Goal: Communication & Community: Answer question/provide support

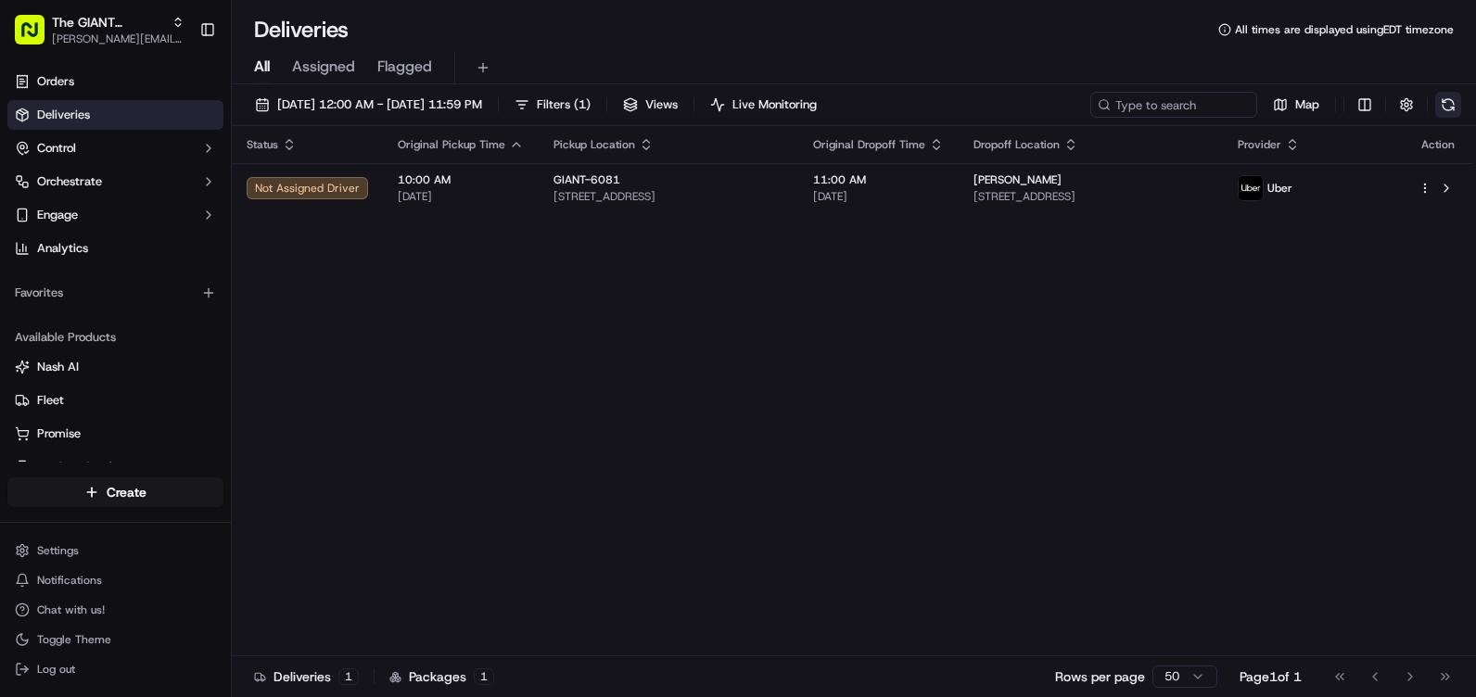
click at [1448, 110] on button at bounding box center [1448, 105] width 26 height 26
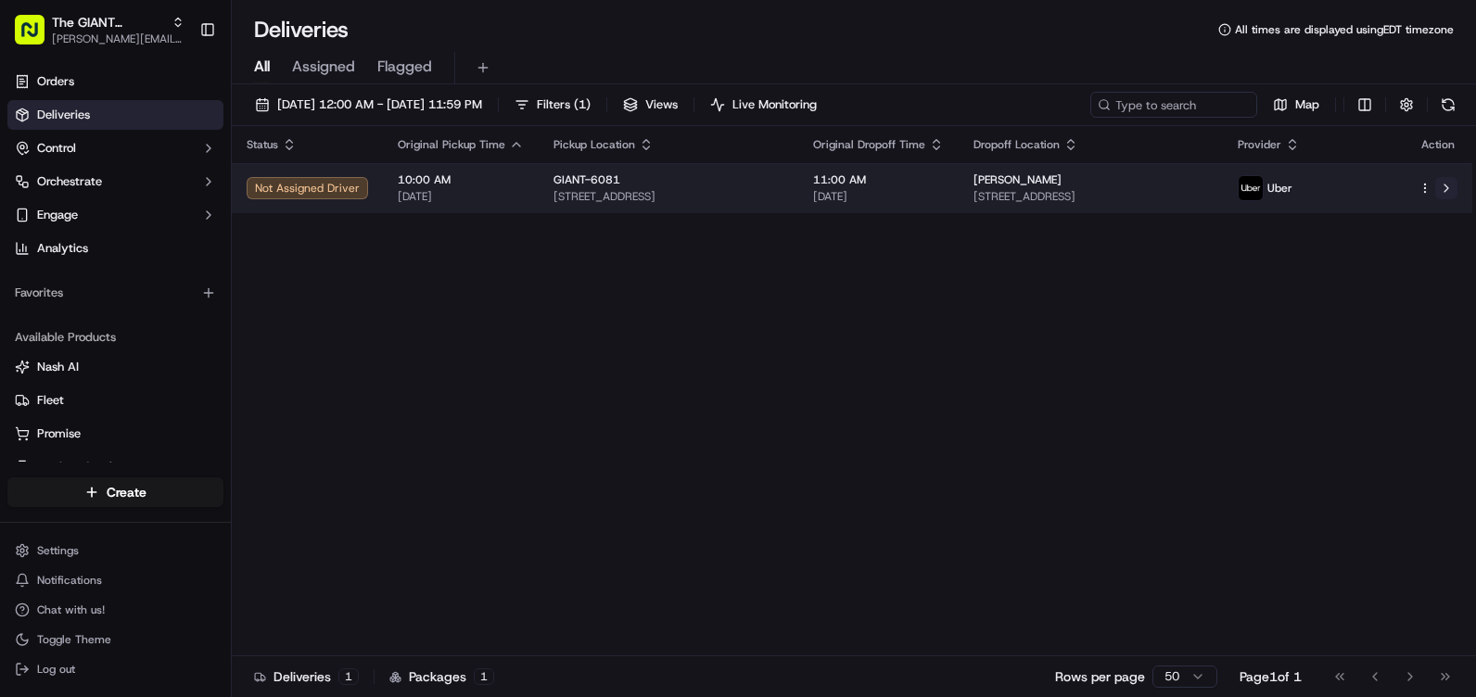
click at [1441, 192] on button at bounding box center [1446, 188] width 22 height 22
click at [1128, 200] on span "[STREET_ADDRESS]" at bounding box center [1090, 196] width 234 height 15
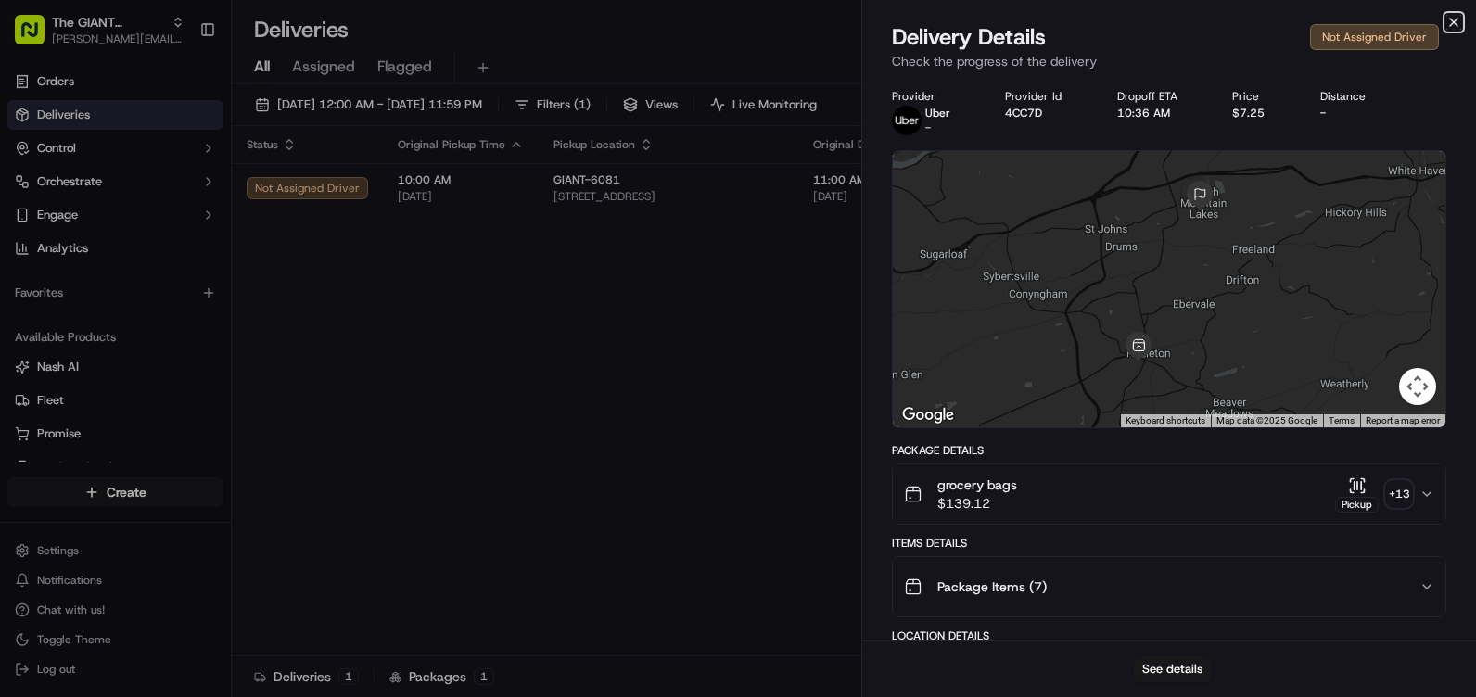
click at [1452, 24] on icon "button" at bounding box center [1453, 22] width 15 height 15
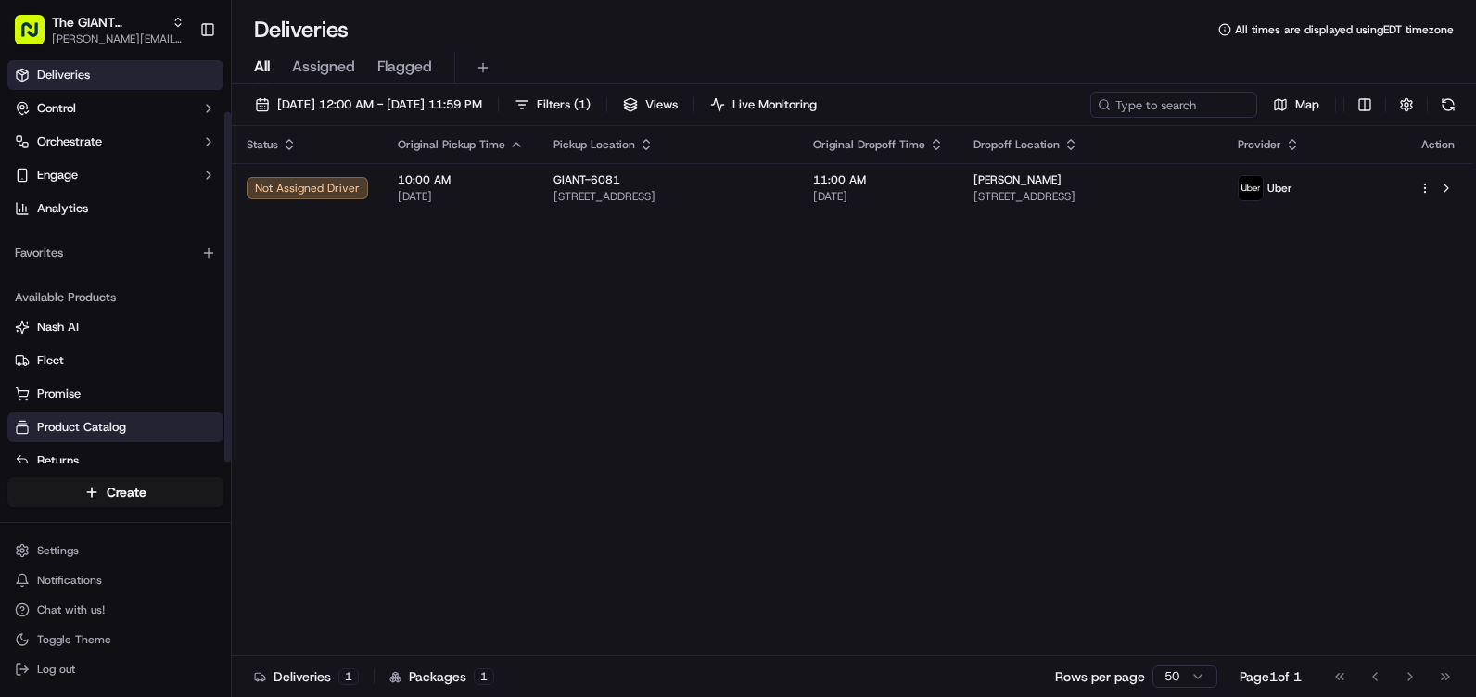
scroll to position [60, 0]
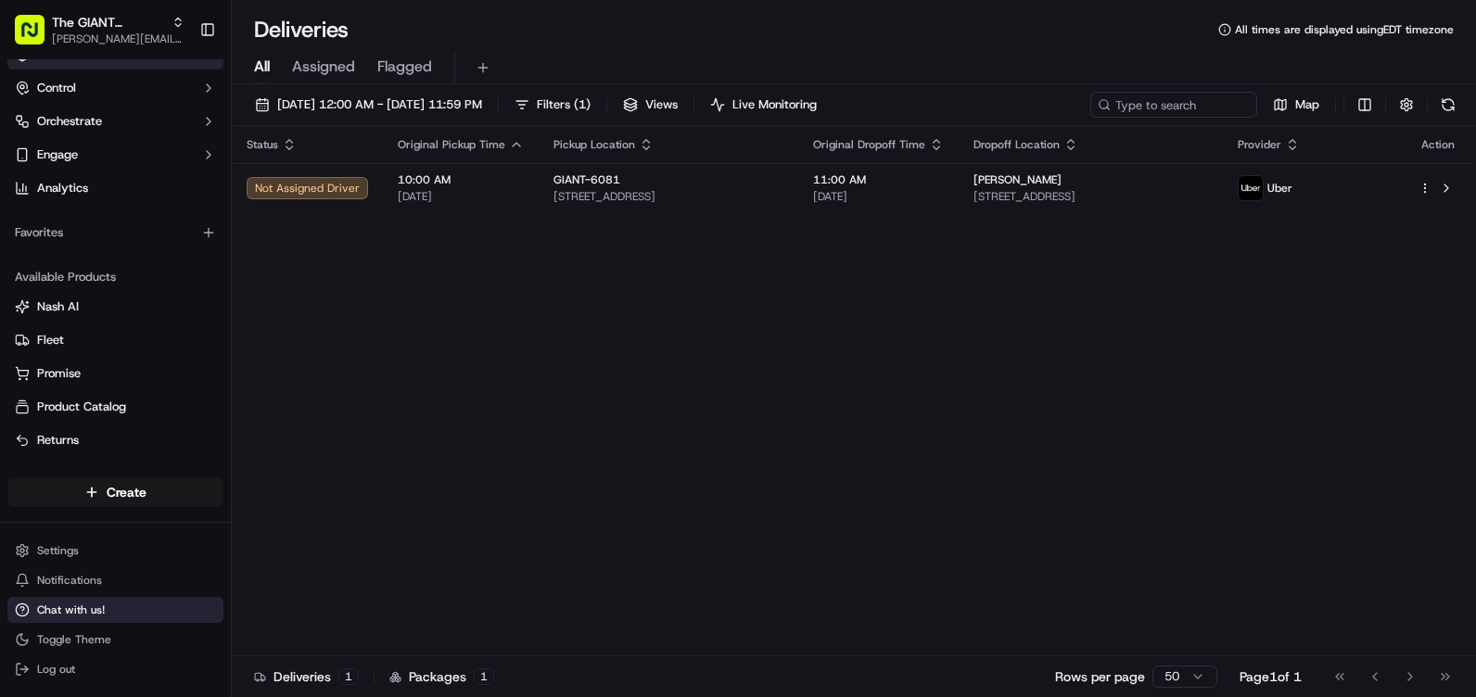
click at [83, 610] on span "Chat with us!" at bounding box center [71, 609] width 68 height 15
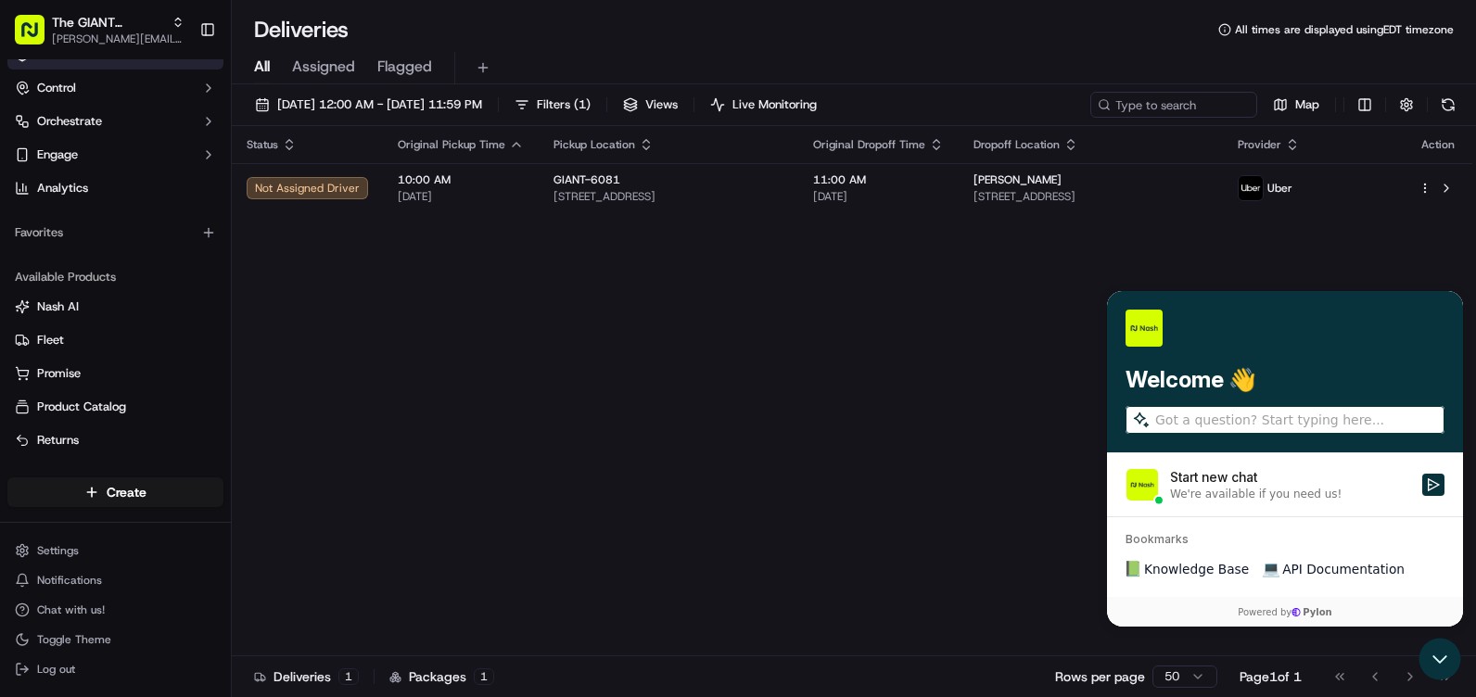
click at [1196, 488] on div "We're available if you need us!" at bounding box center [1255, 494] width 171 height 15
click at [1422, 488] on button "Start new chat We're available if you need us!" at bounding box center [1433, 485] width 22 height 22
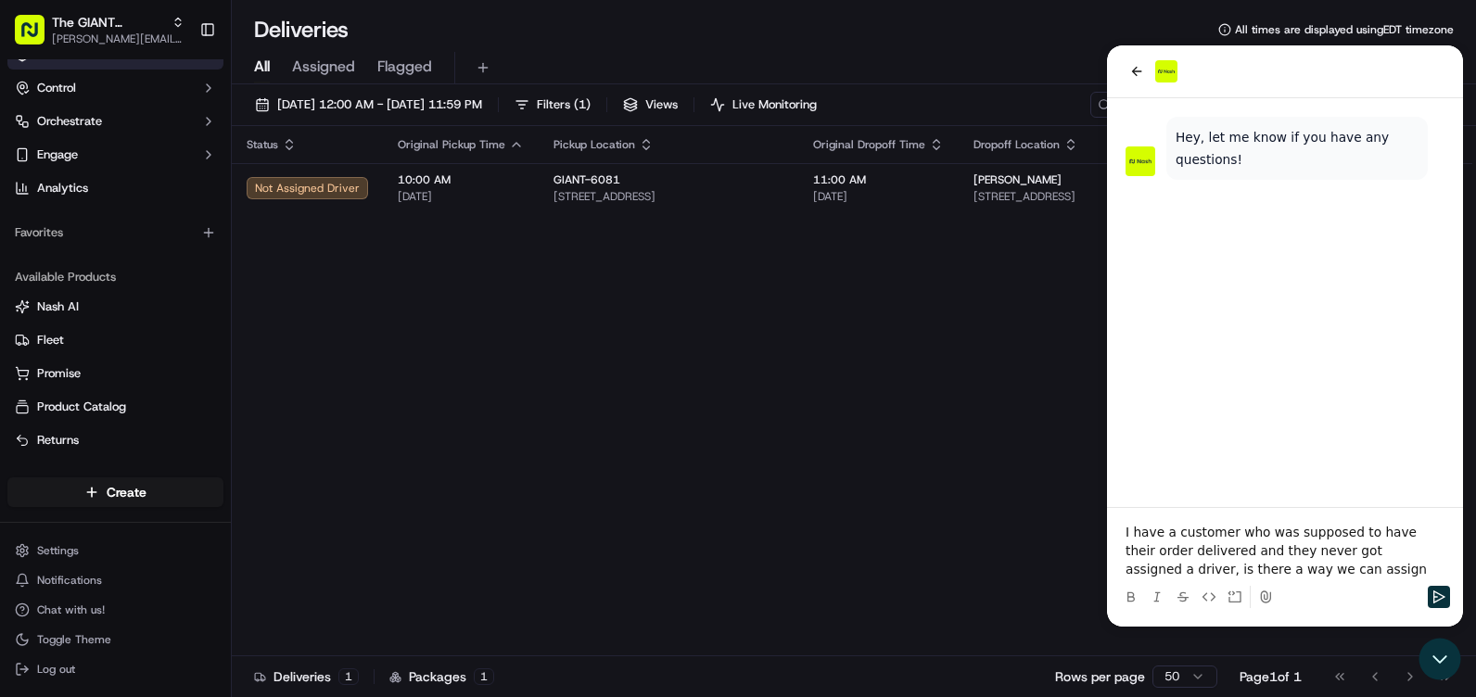
click at [1293, 578] on div at bounding box center [1284, 596] width 341 height 37
click at [1293, 573] on p "I have a customer who was supposed to have their order delivered and they never…" at bounding box center [1284, 551] width 319 height 56
click at [1417, 549] on p "I have a customer who was supposed to have their order delivered and they never…" at bounding box center [1284, 541] width 319 height 74
click at [1422, 550] on p "I have a customer who was supposed to have their order delivered and they never…" at bounding box center [1284, 541] width 319 height 74
click at [1417, 551] on p "I have a customer who was supposed to have their order delivered and they never…" at bounding box center [1284, 541] width 319 height 74
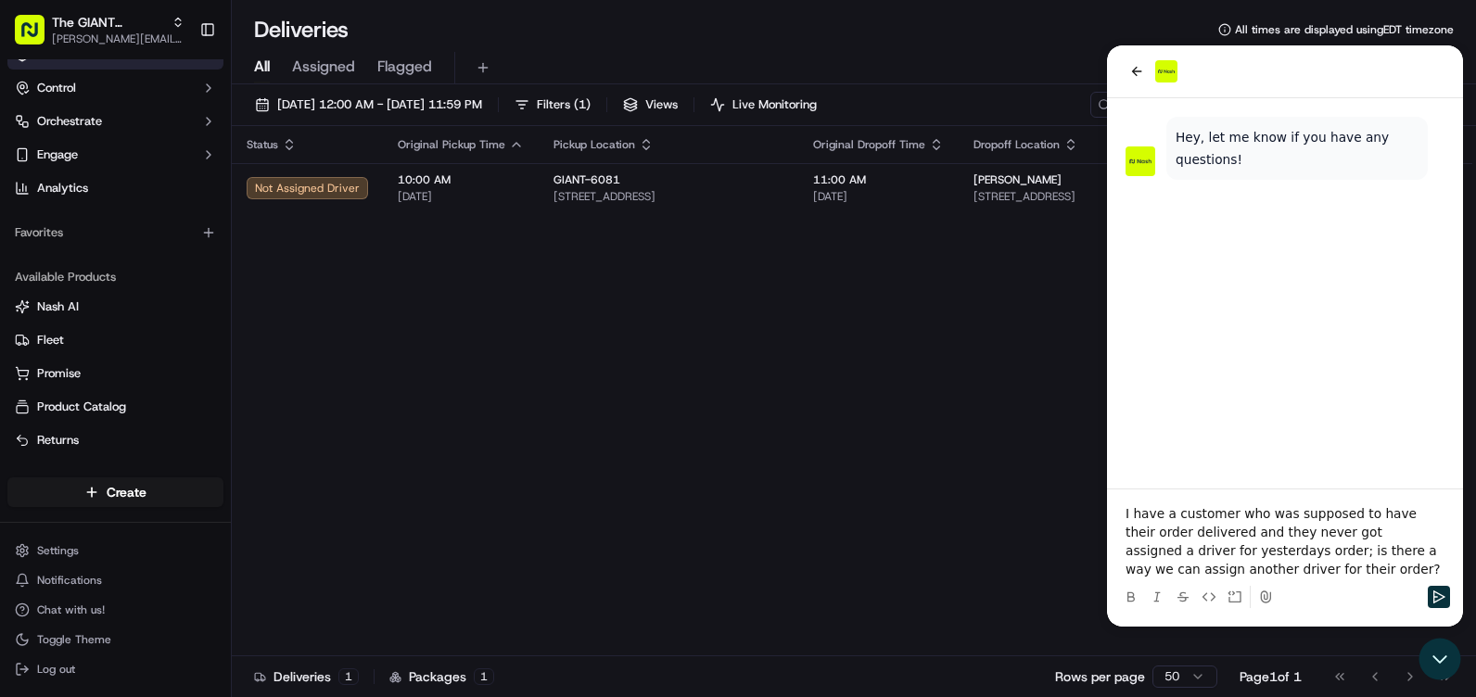
click at [1286, 571] on p "I have a customer who was supposed to have their order delivered and they never…" at bounding box center [1284, 541] width 319 height 74
click at [1439, 601] on icon "Send" at bounding box center [1438, 596] width 15 height 15
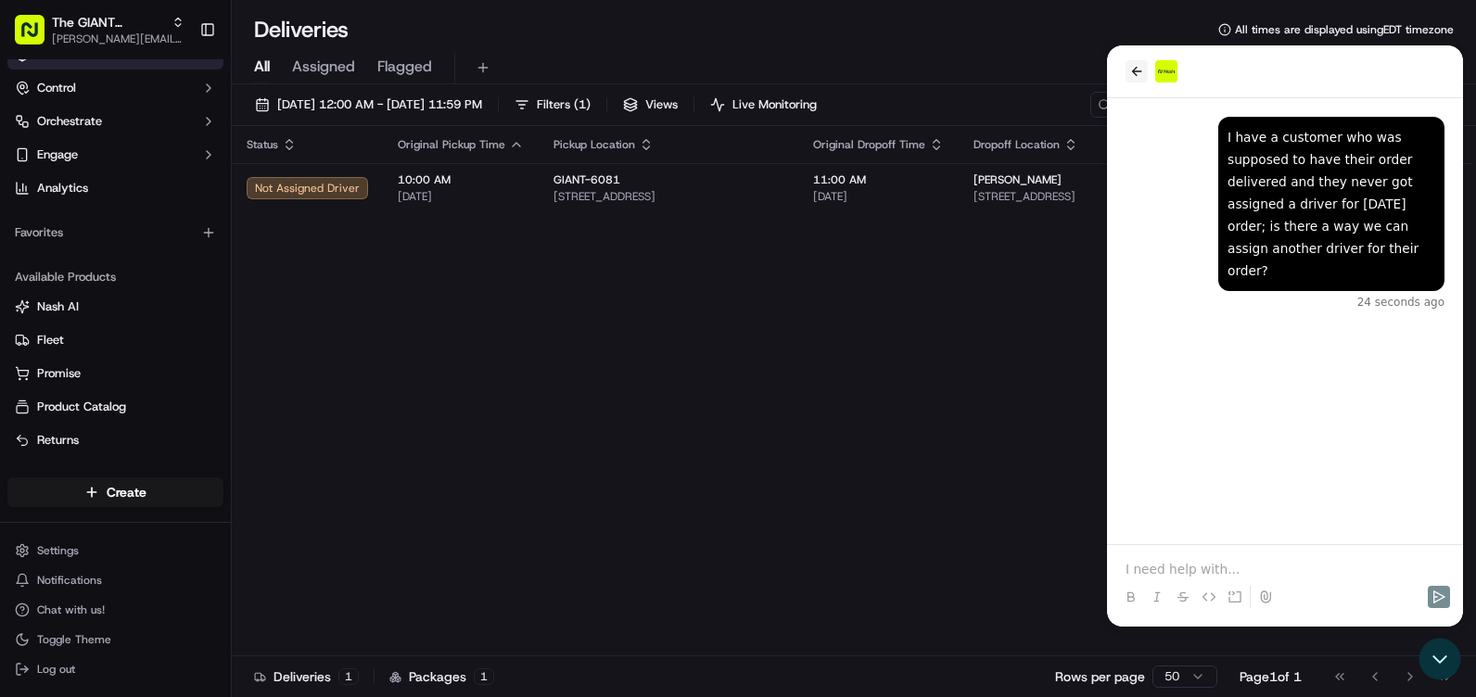
click at [1128, 75] on button "back" at bounding box center [1136, 71] width 22 height 22
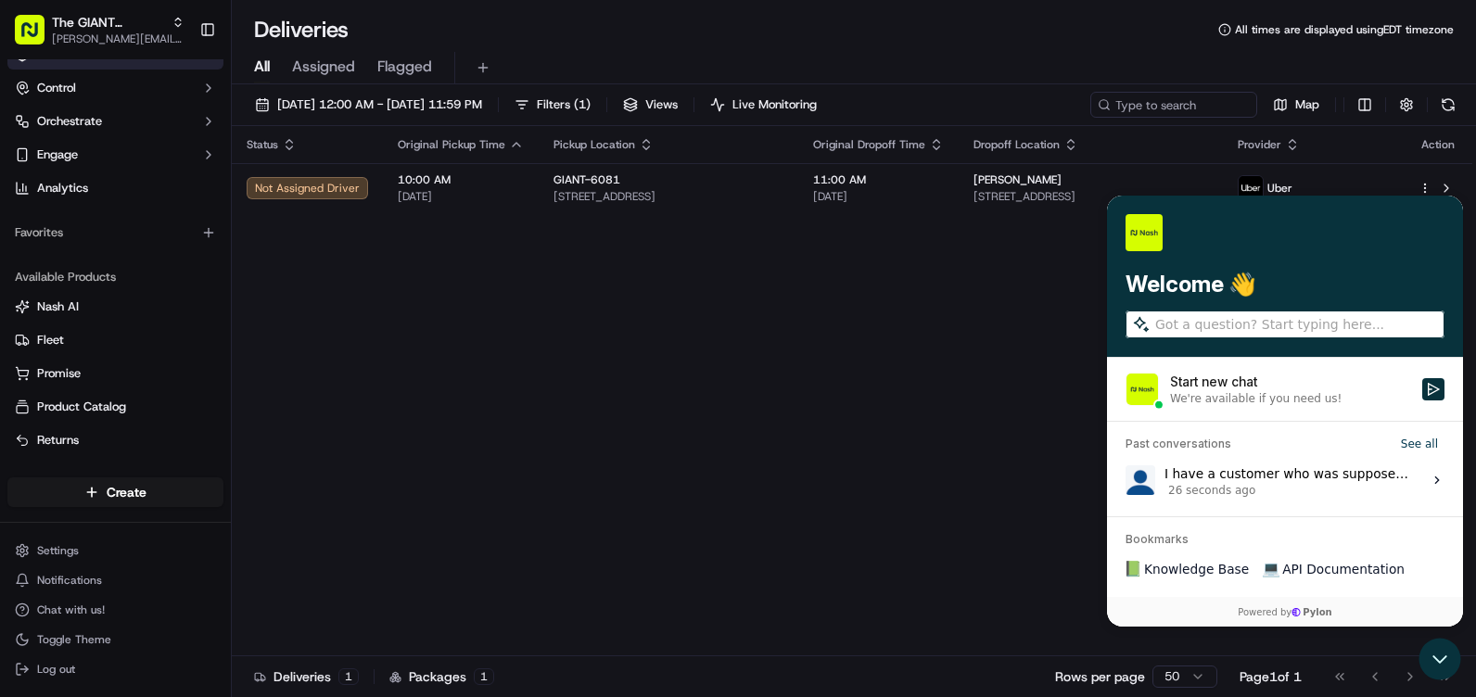
click at [1251, 482] on div "I have a customer who was supposed to have their order delivered and they never…" at bounding box center [1287, 480] width 247 height 35
click at [1125, 481] on button "View issue" at bounding box center [1124, 480] width 1 height 1
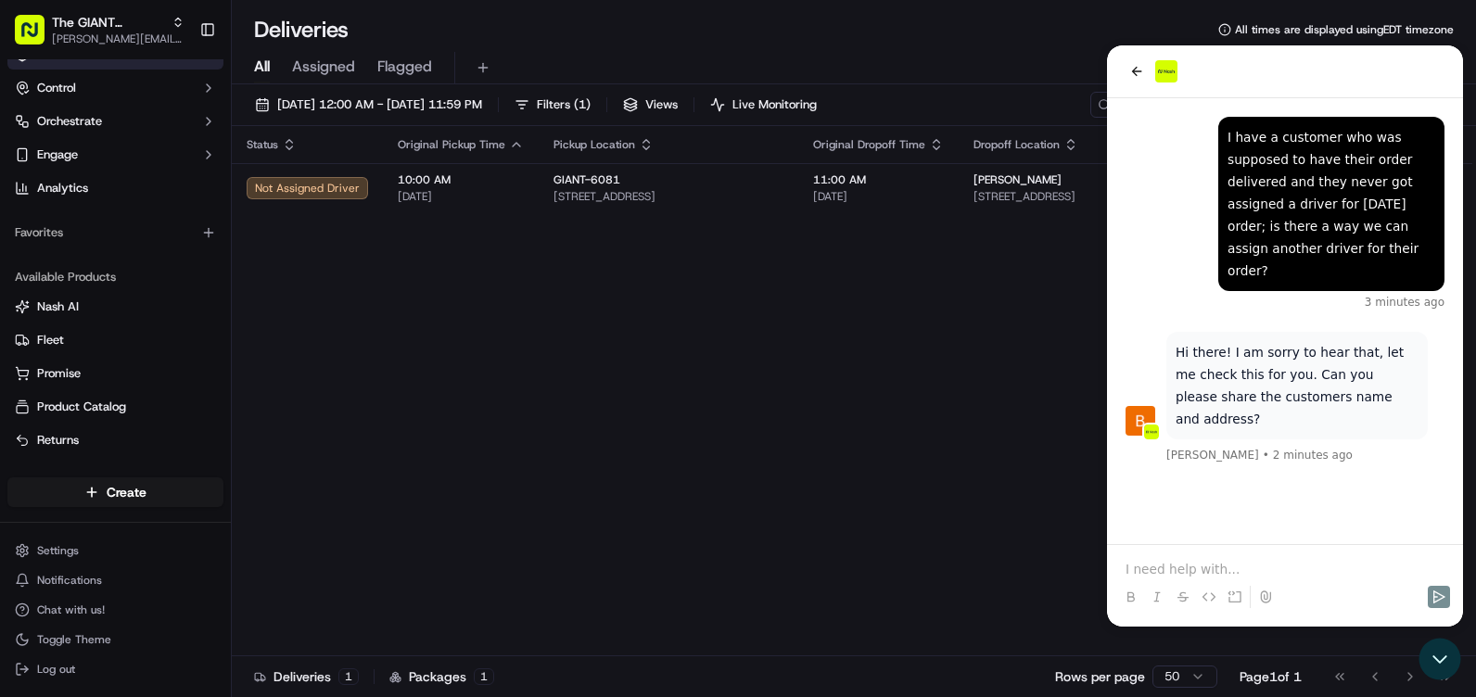
click at [1189, 568] on p at bounding box center [1284, 569] width 319 height 19
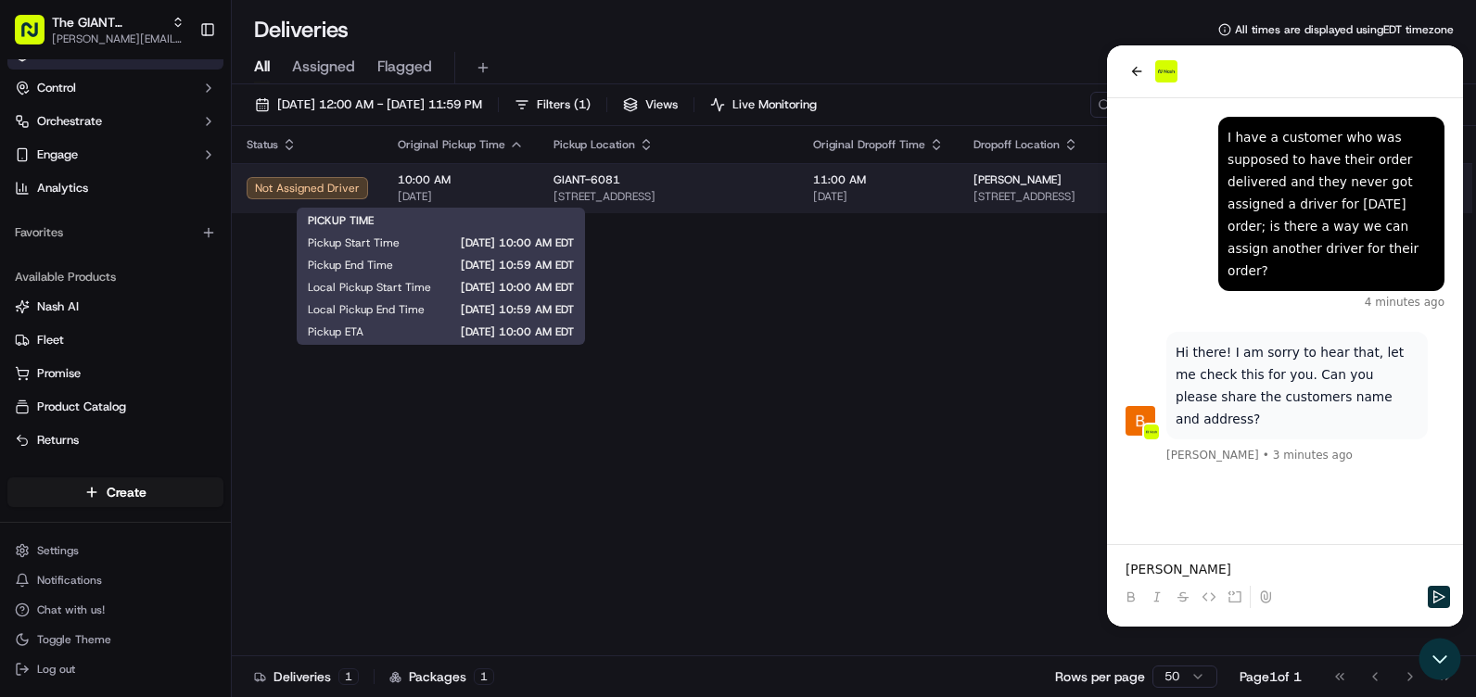
click at [463, 190] on span "[DATE]" at bounding box center [461, 196] width 126 height 15
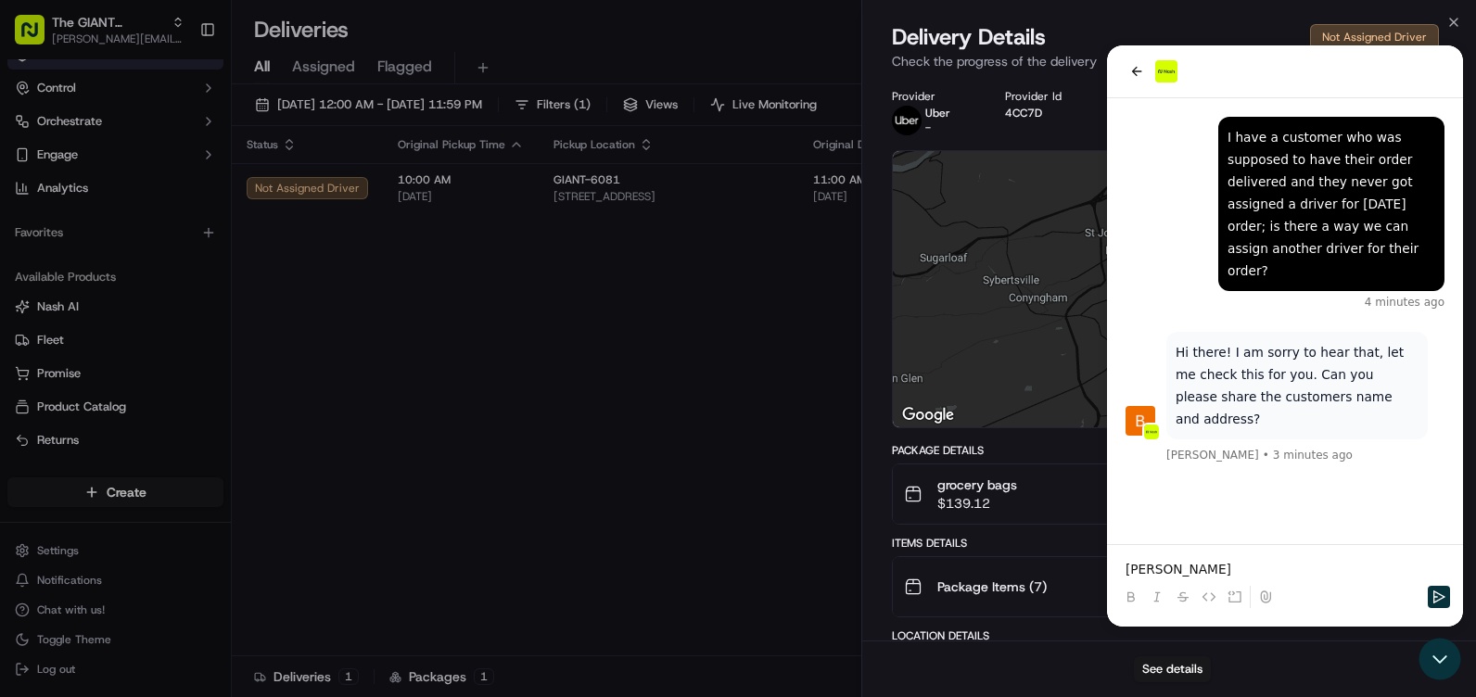
click at [1132, 74] on div "Delivery Details Not Assigned Driver Check the progress of the delivery" at bounding box center [1169, 50] width 614 height 56
click at [1449, 22] on icon "button" at bounding box center [1453, 22] width 15 height 15
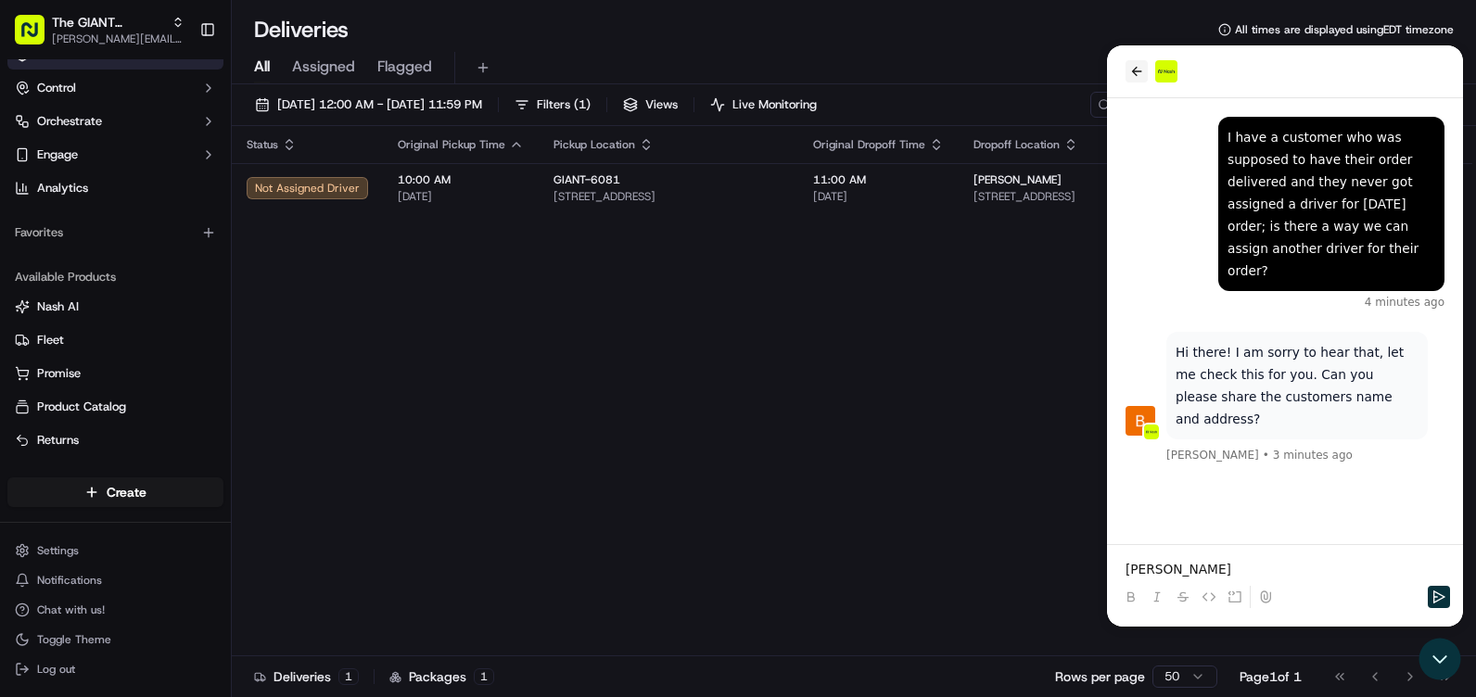
click at [1135, 74] on icon "back" at bounding box center [1137, 71] width 10 height 9
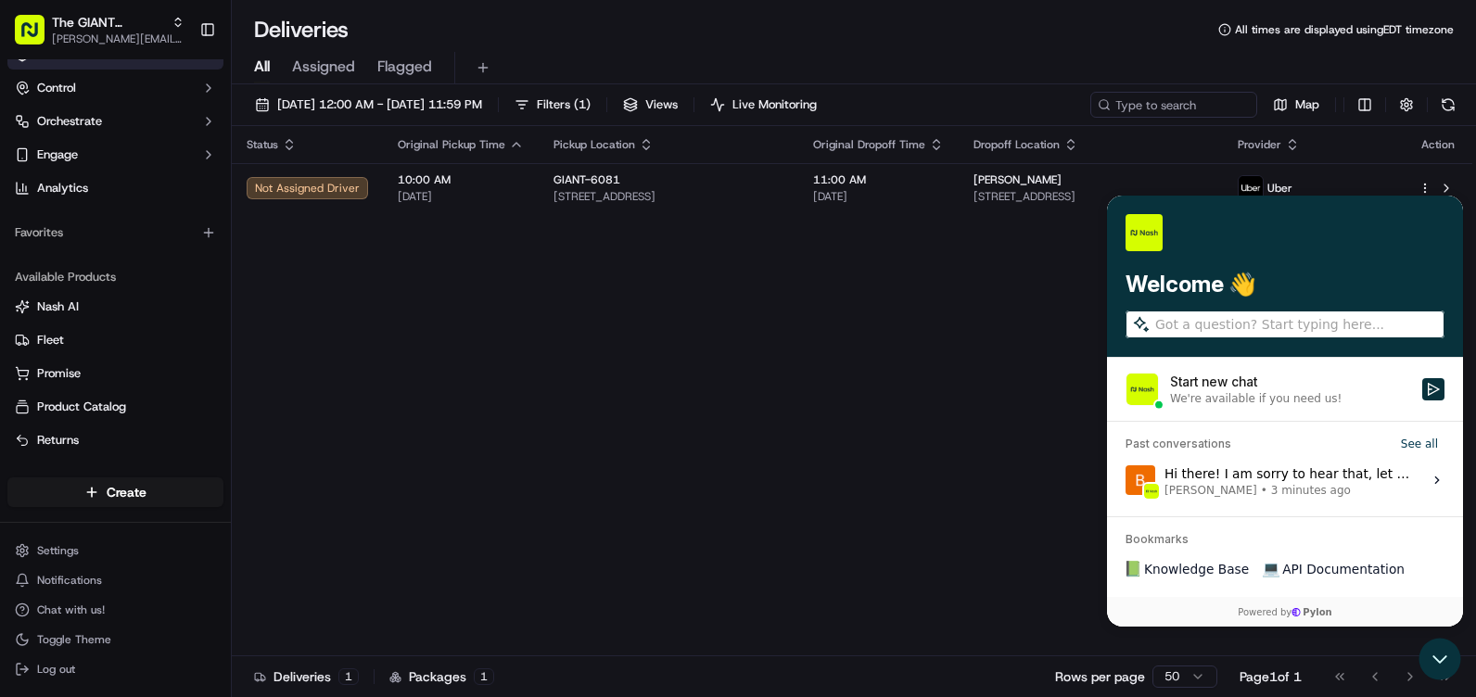
click at [966, 310] on div "Status Original Pickup Time Pickup Location Original Dropoff Time Dropoff Locat…" at bounding box center [852, 391] width 1240 height 530
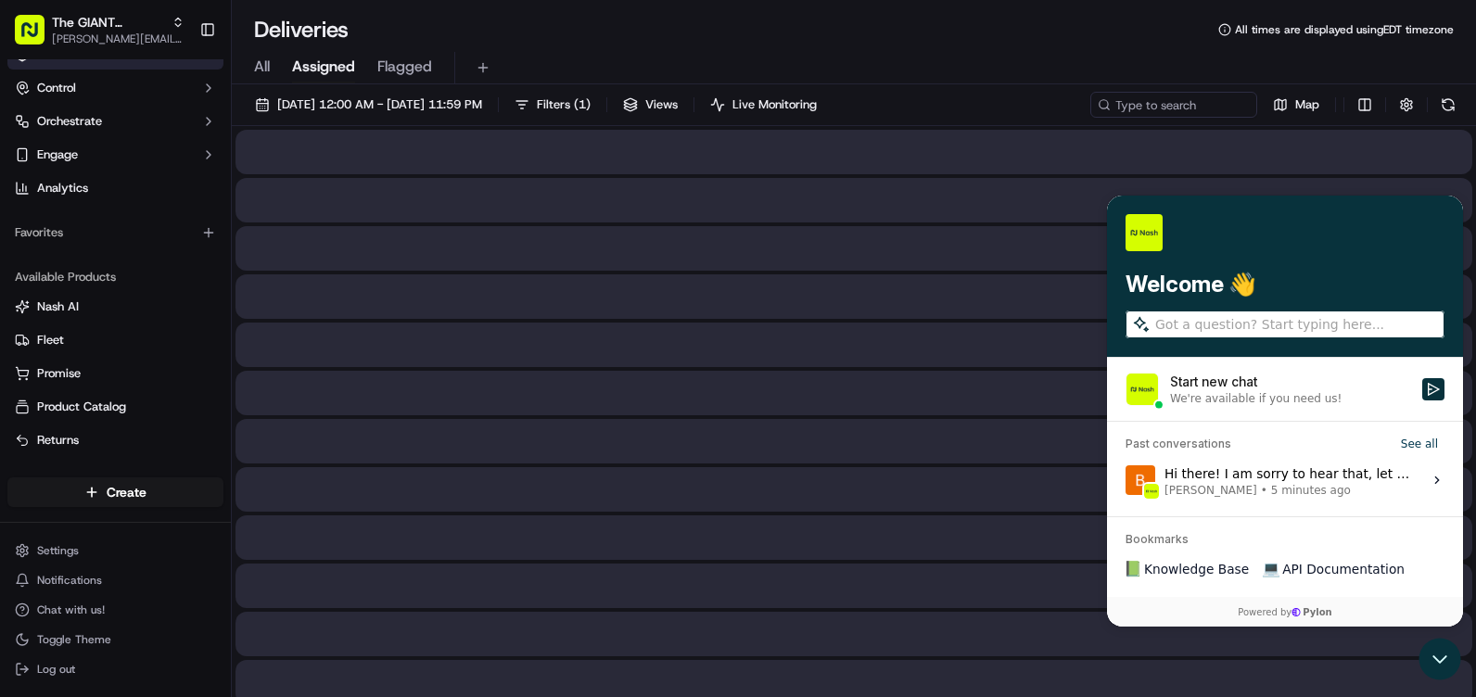
click at [325, 70] on span "Assigned" at bounding box center [323, 67] width 63 height 22
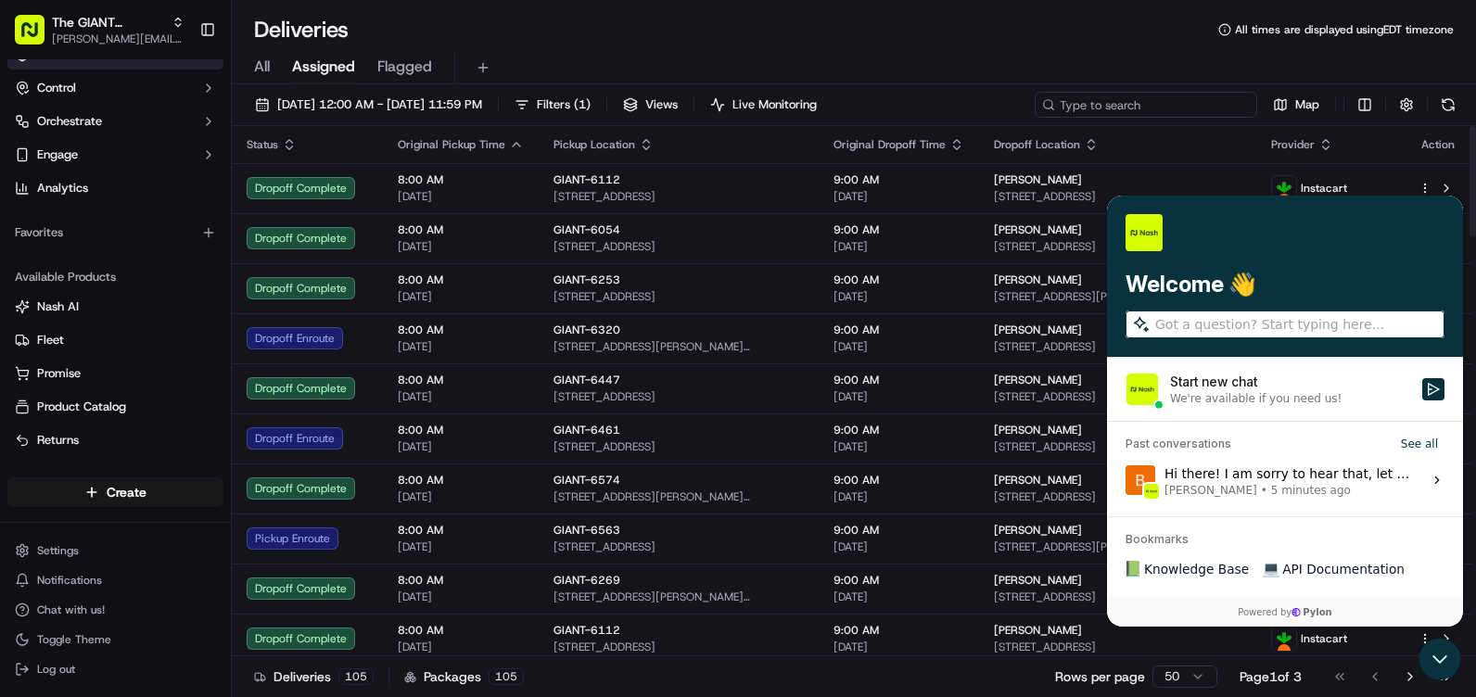
click at [1141, 101] on input at bounding box center [1145, 105] width 222 height 26
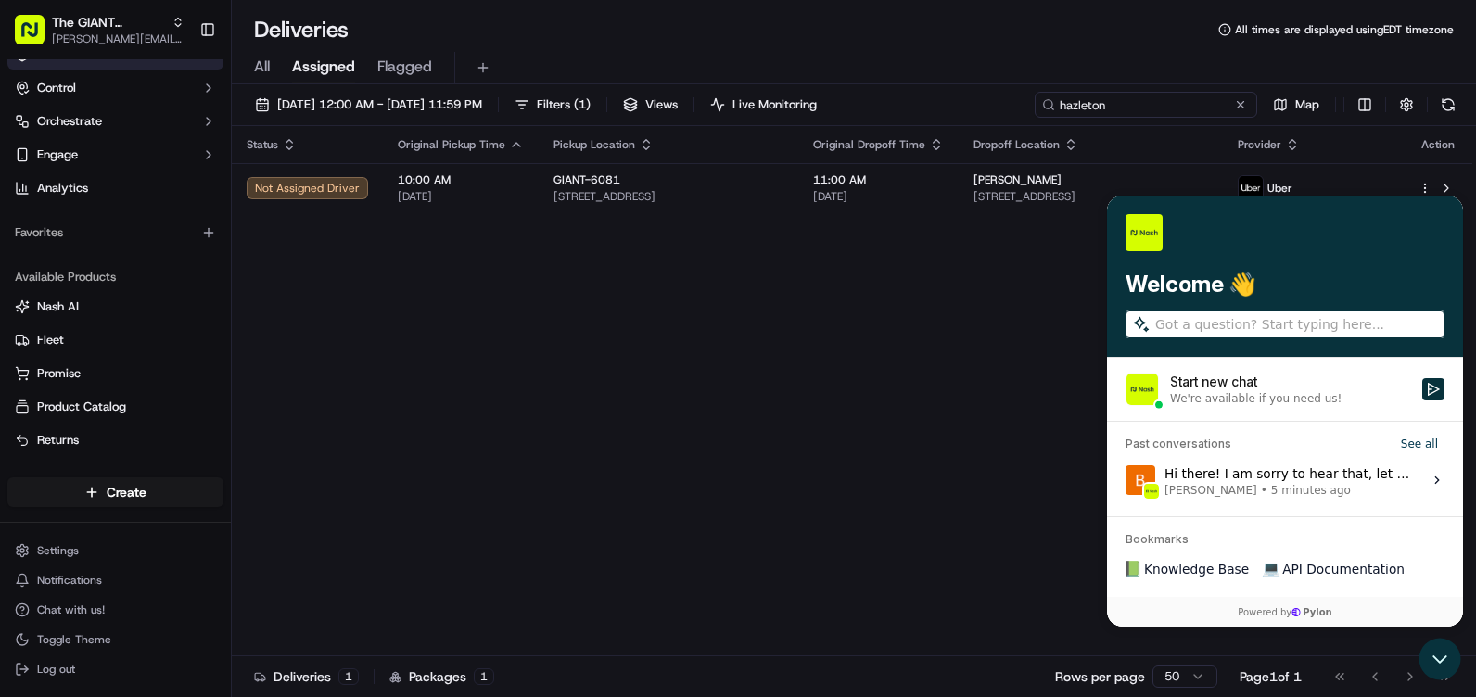
type input "hazleton"
click at [417, 106] on span "09/22/2025 12:00 AM - 09/22/2025 11:59 PM" at bounding box center [379, 104] width 205 height 17
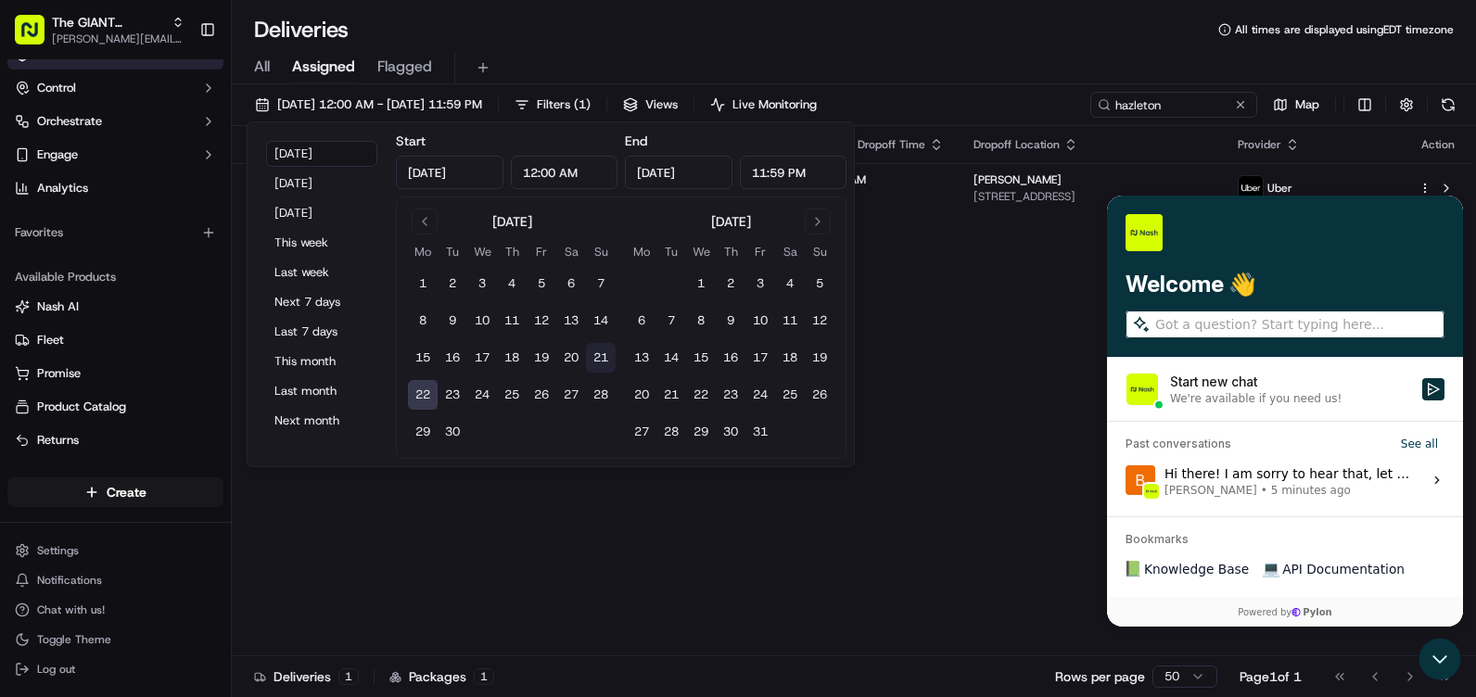
click at [599, 362] on button "21" at bounding box center [601, 358] width 30 height 30
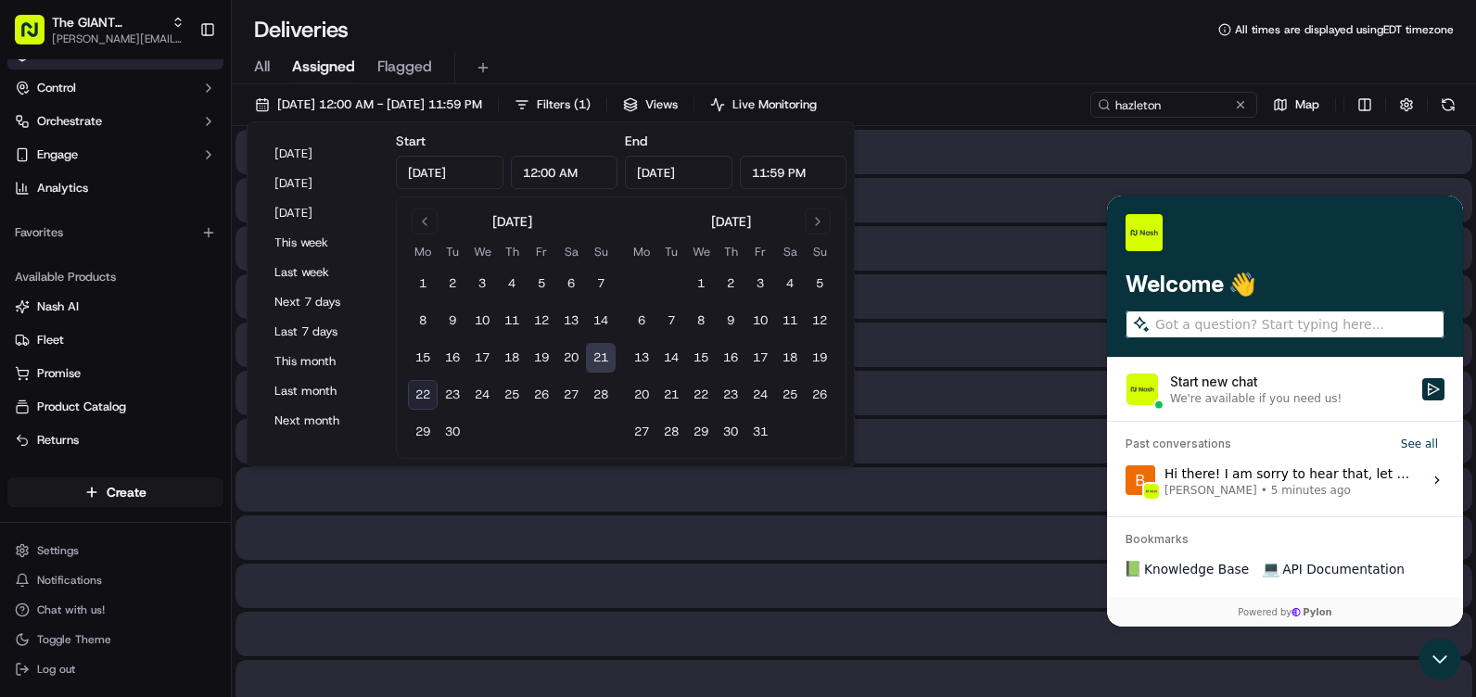
type input "Sep 21, 2025"
click at [599, 362] on button "21" at bounding box center [601, 358] width 30 height 30
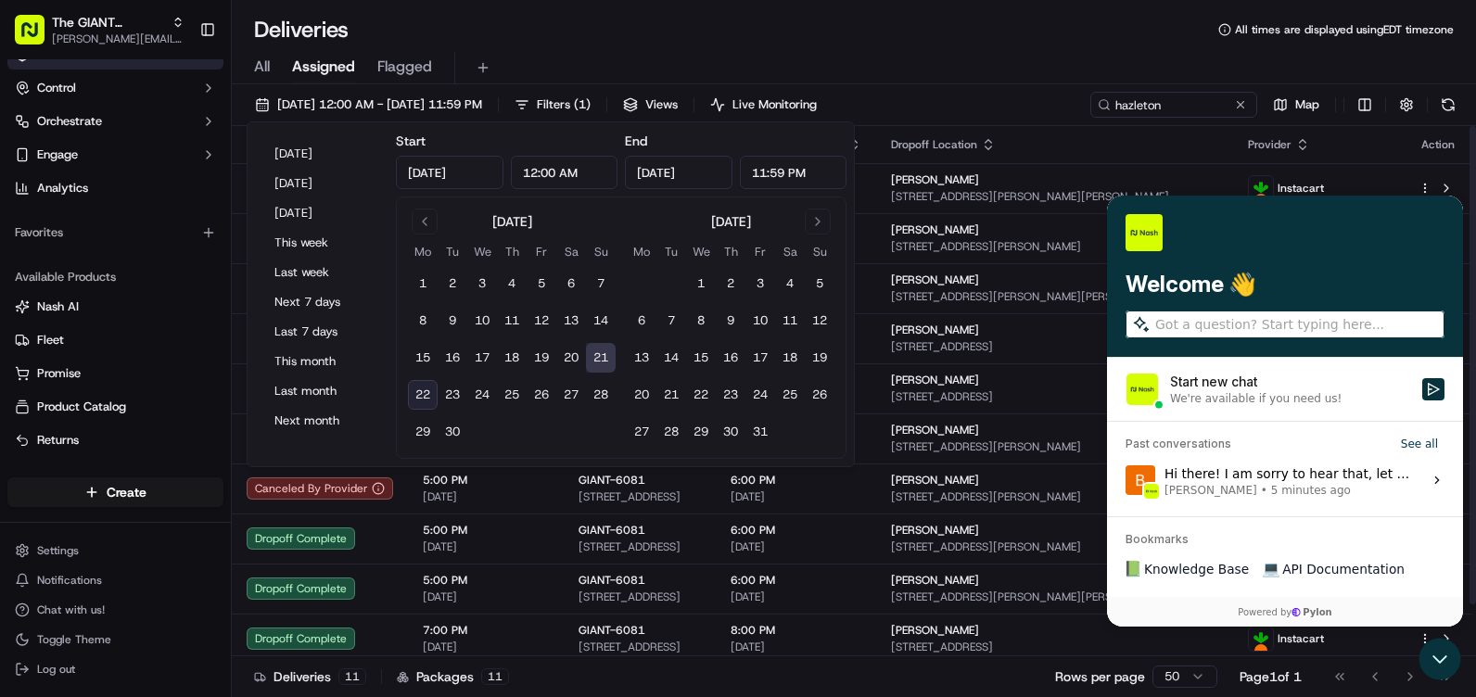
click at [426, 390] on button "22" at bounding box center [423, 395] width 30 height 30
type input "Sep 22, 2025"
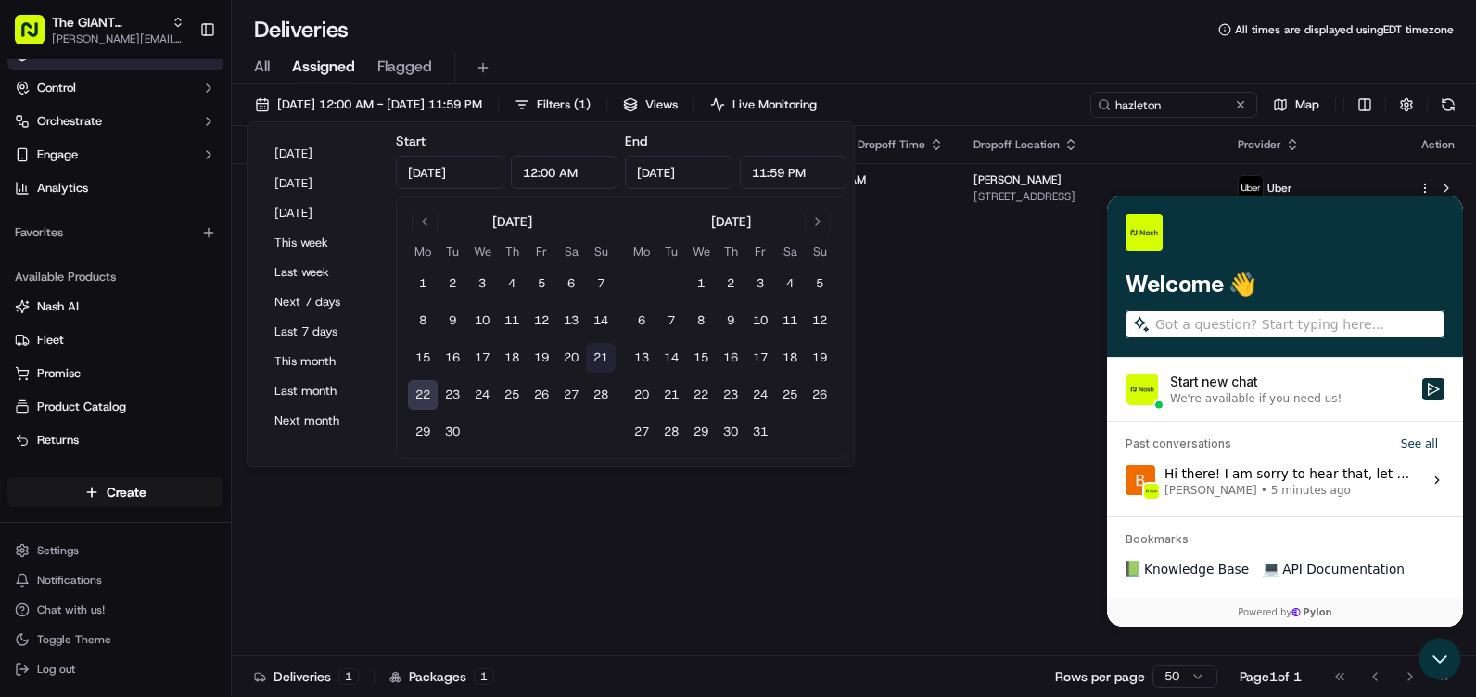
click at [600, 355] on button "21" at bounding box center [601, 358] width 30 height 30
type input "Sep 21, 2025"
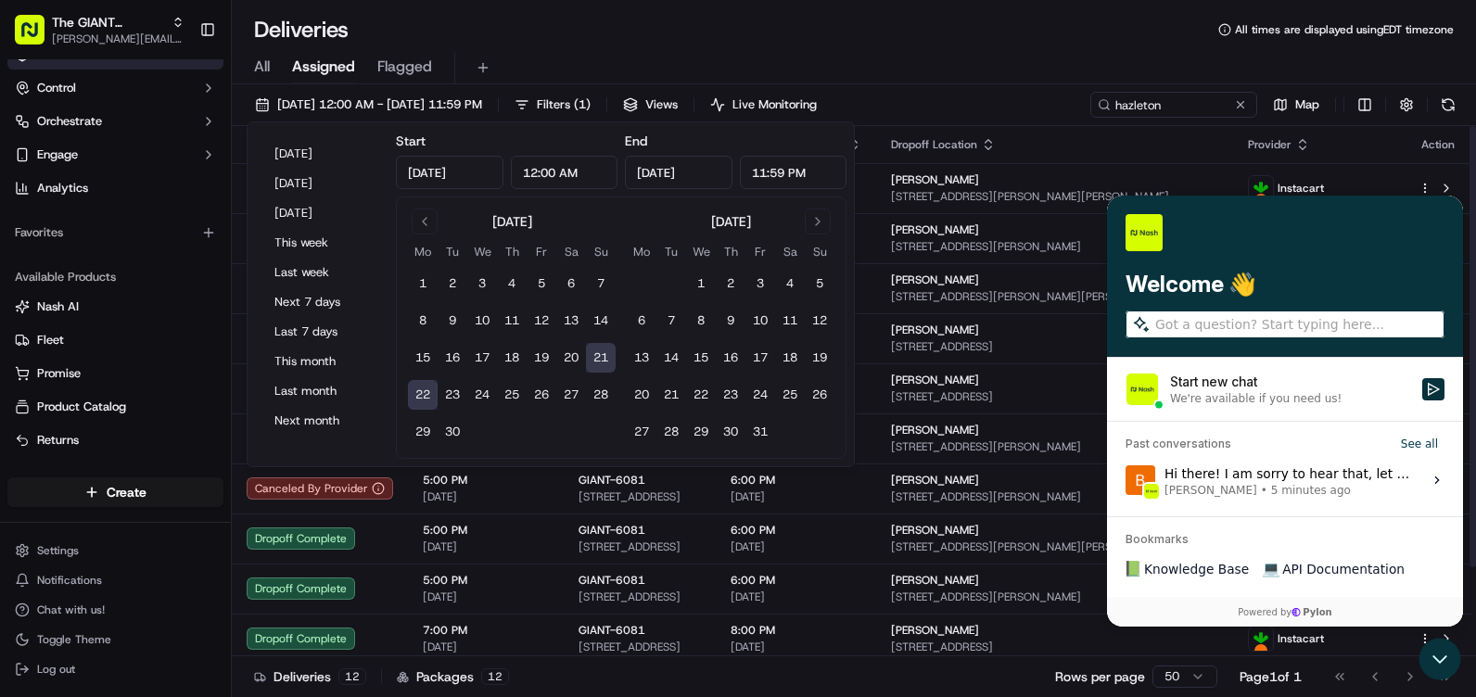
click at [967, 74] on div "All Assigned Flagged" at bounding box center [854, 68] width 1244 height 32
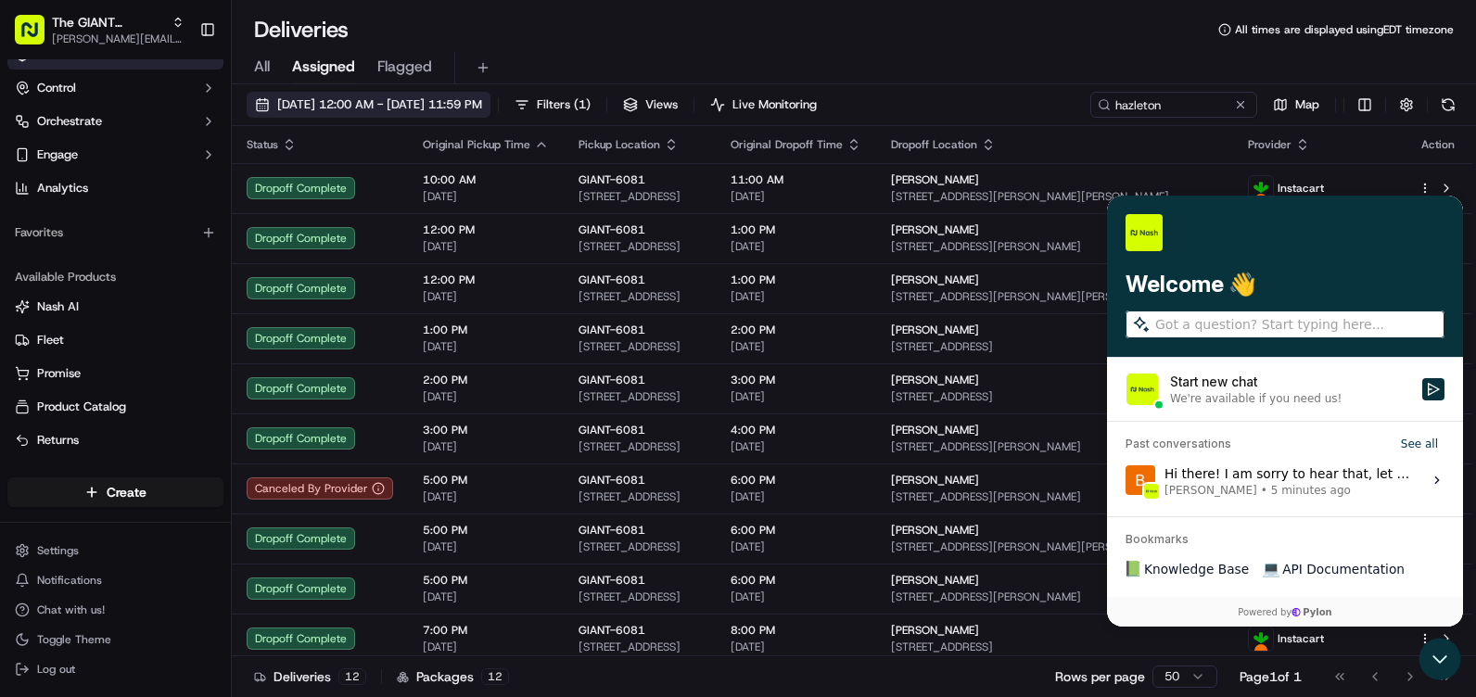
click at [490, 114] on button "09/21/2025 12:00 AM - 09/22/2025 11:59 PM" at bounding box center [369, 105] width 244 height 26
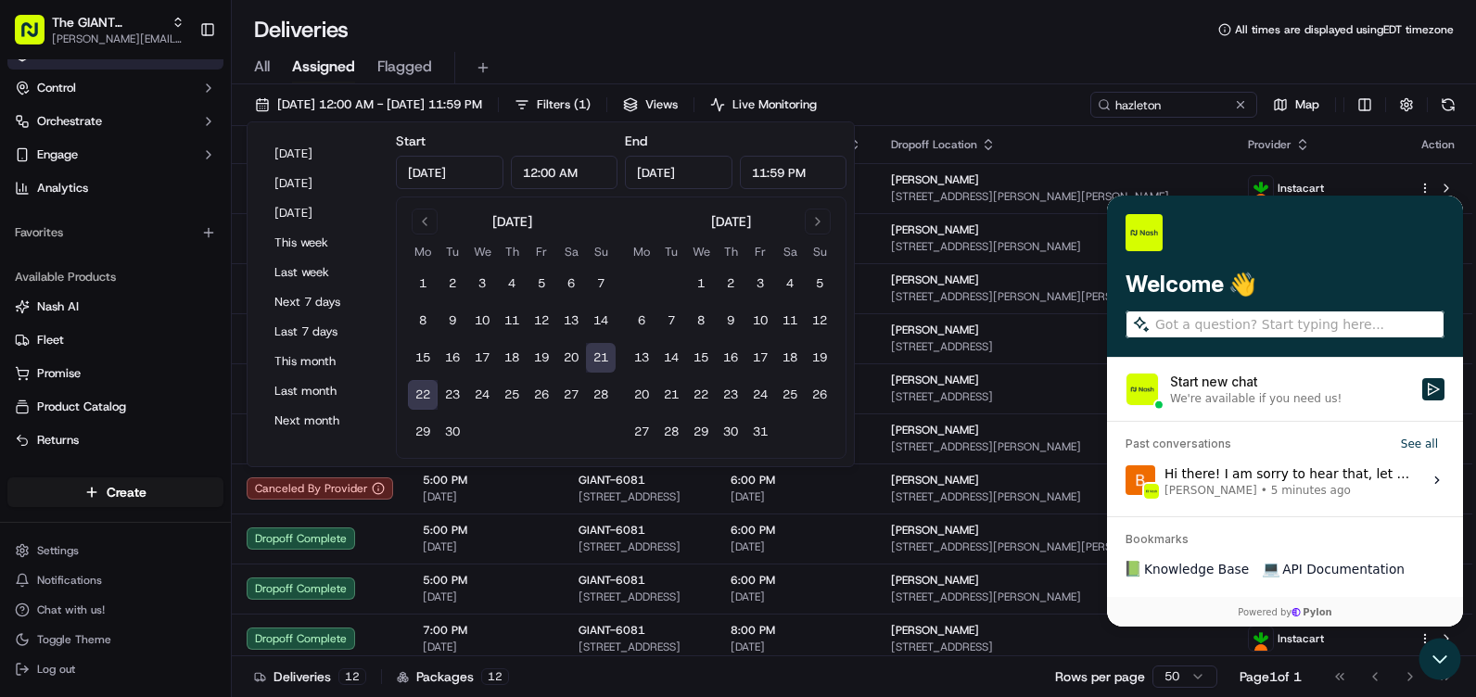
click at [414, 396] on button "22" at bounding box center [423, 395] width 30 height 30
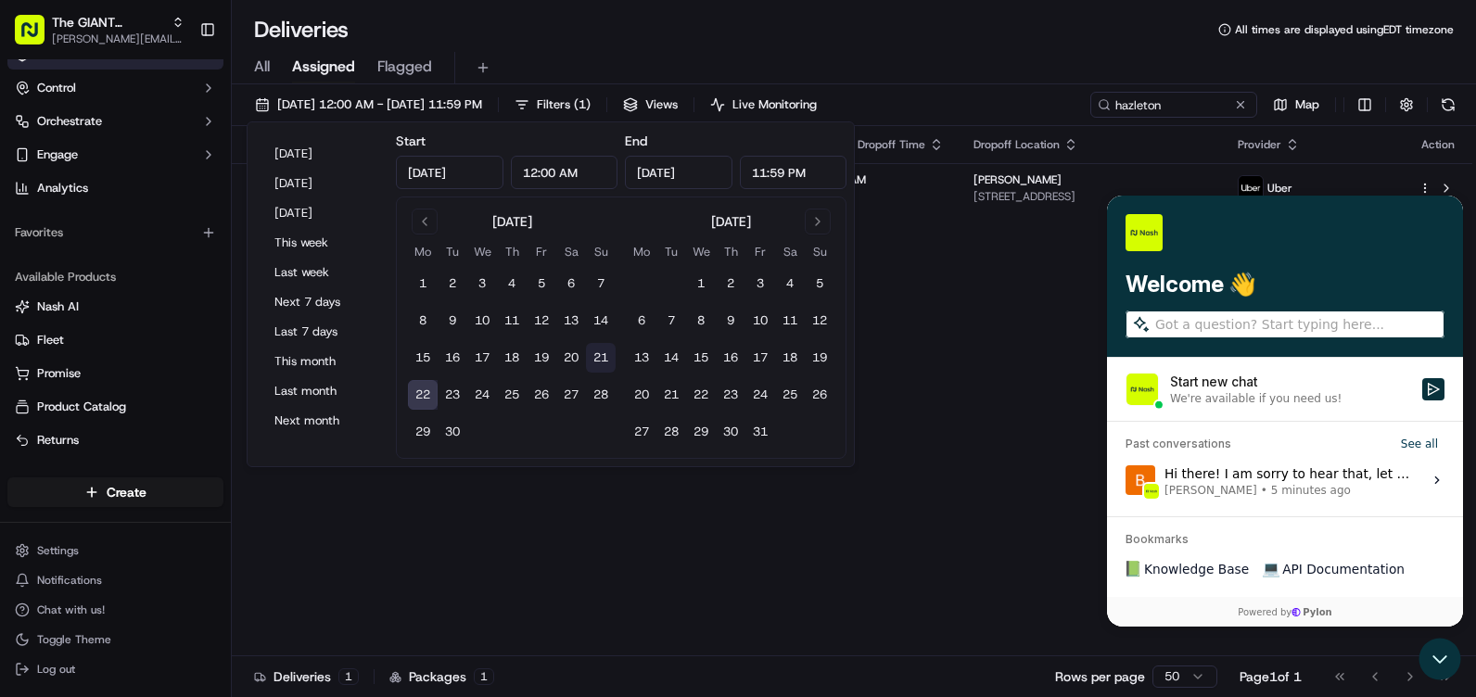
click at [607, 349] on button "21" at bounding box center [601, 358] width 30 height 30
type input "Sep 21, 2025"
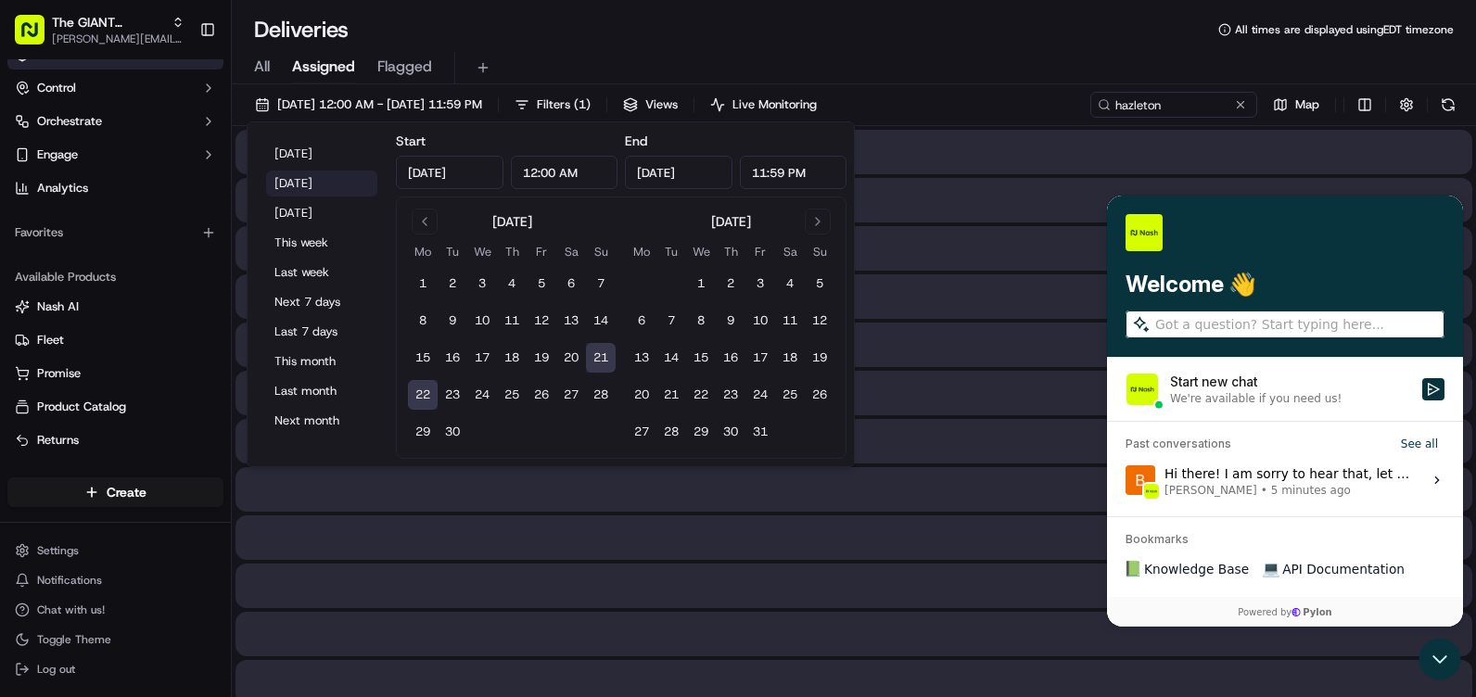
click at [349, 178] on button "Yesterday" at bounding box center [321, 184] width 111 height 26
type input "Sep 21, 2025"
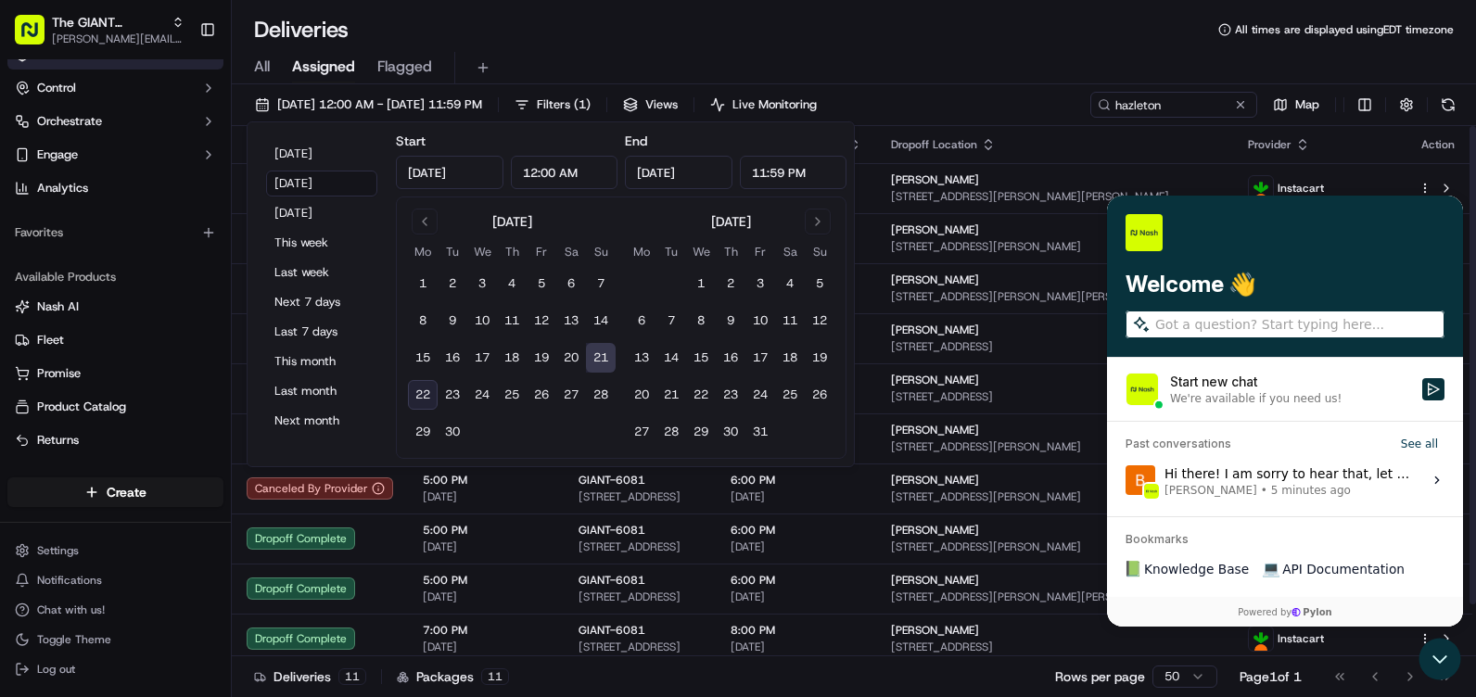
drag, startPoint x: 972, startPoint y: 108, endPoint x: 1054, endPoint y: 114, distance: 81.8
click at [975, 108] on div "09/21/2025 12:00 AM - 09/21/2025 11:59 PM Filters ( 1 ) Views Live Monitoring h…" at bounding box center [854, 109] width 1244 height 34
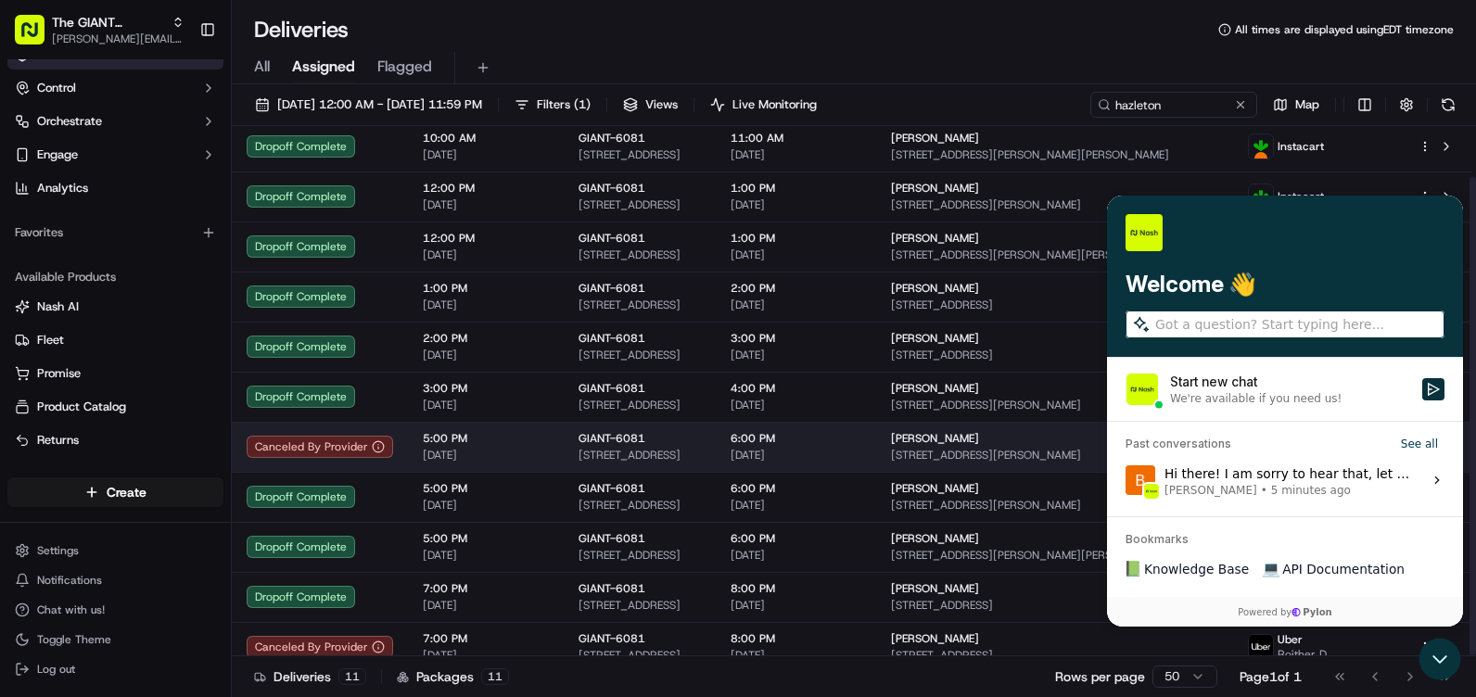
scroll to position [57, 0]
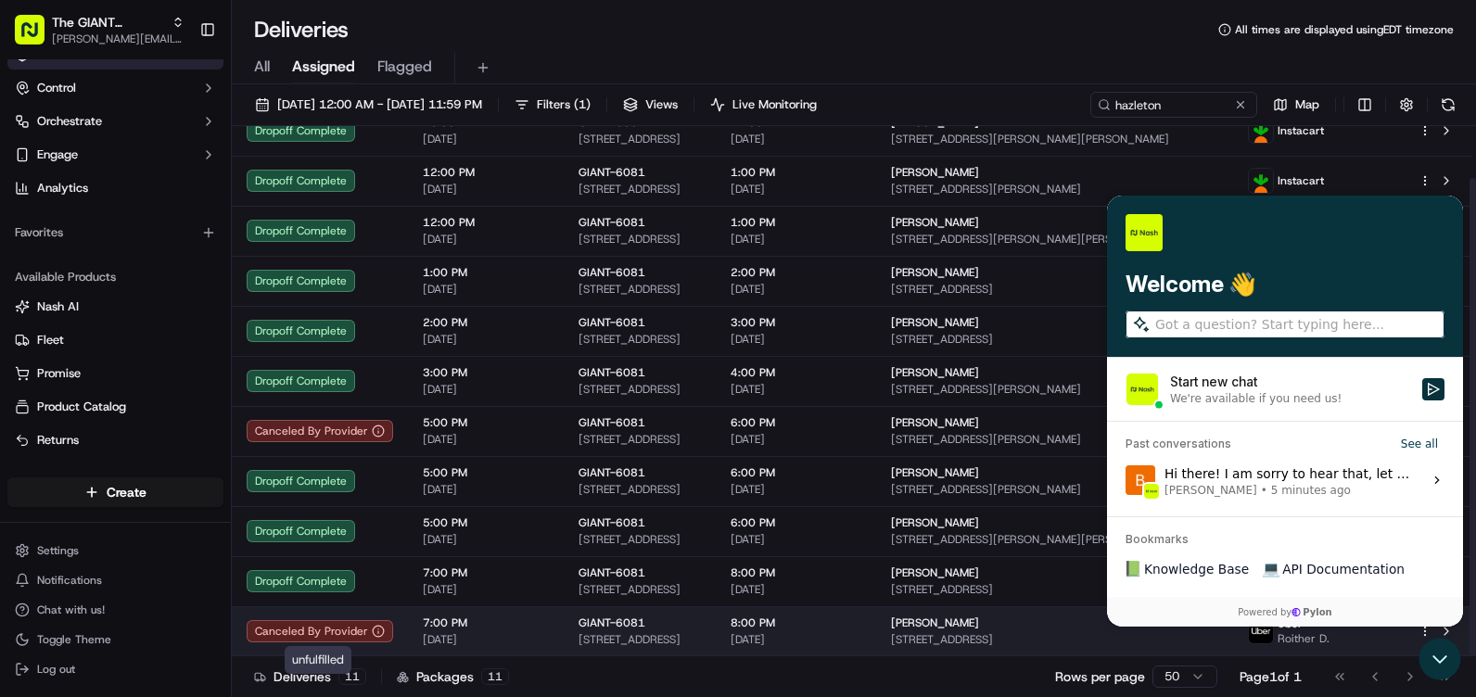
click at [373, 629] on circle at bounding box center [378, 631] width 11 height 11
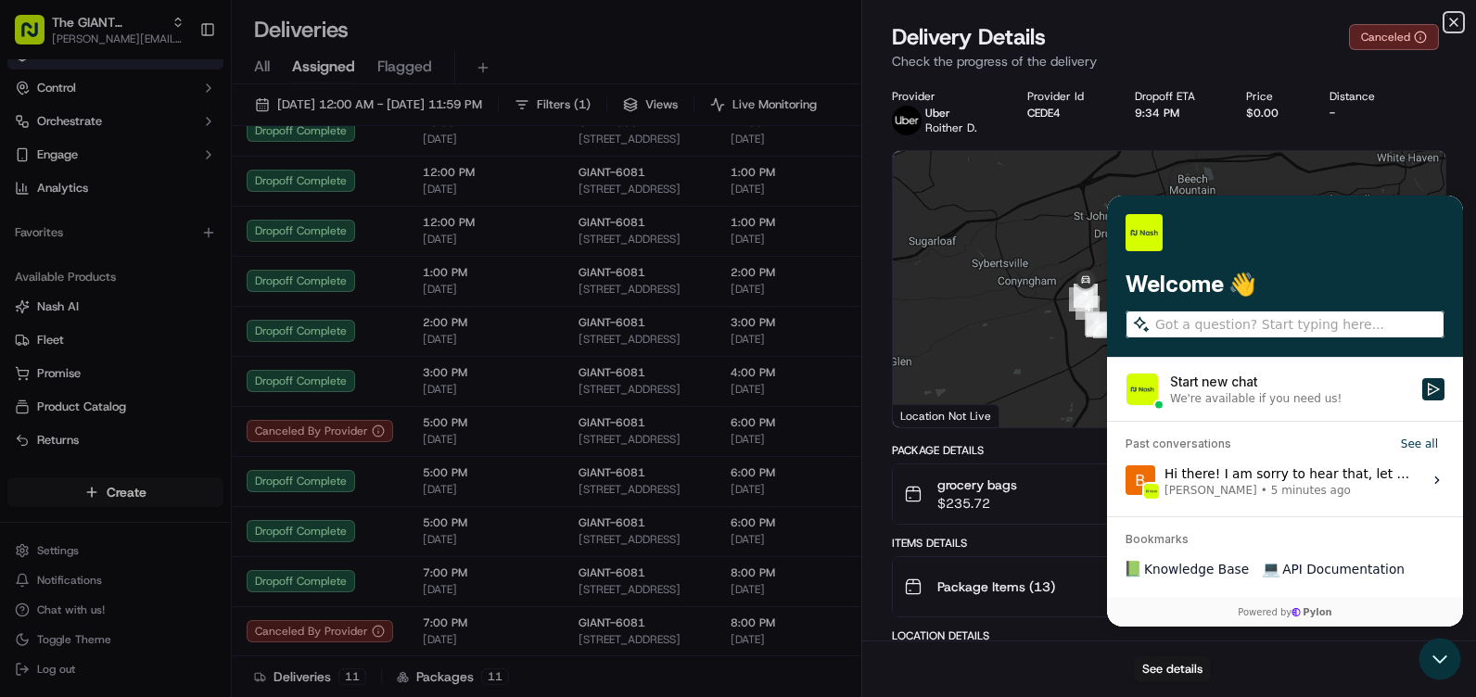
click at [1451, 23] on icon "button" at bounding box center [1453, 22] width 15 height 15
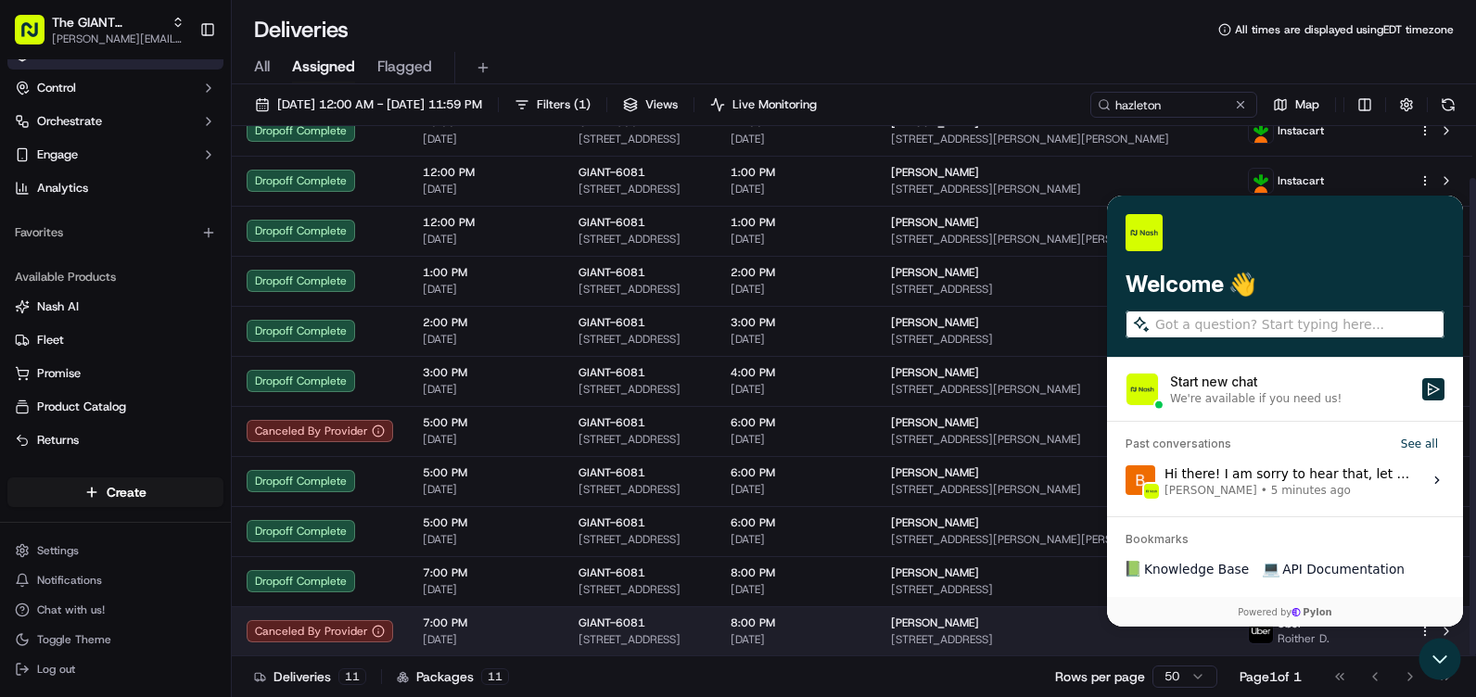
click at [564, 627] on td "GIANT-6081 70 S Locust St, Hazleton, PA 18201, US" at bounding box center [640, 631] width 152 height 50
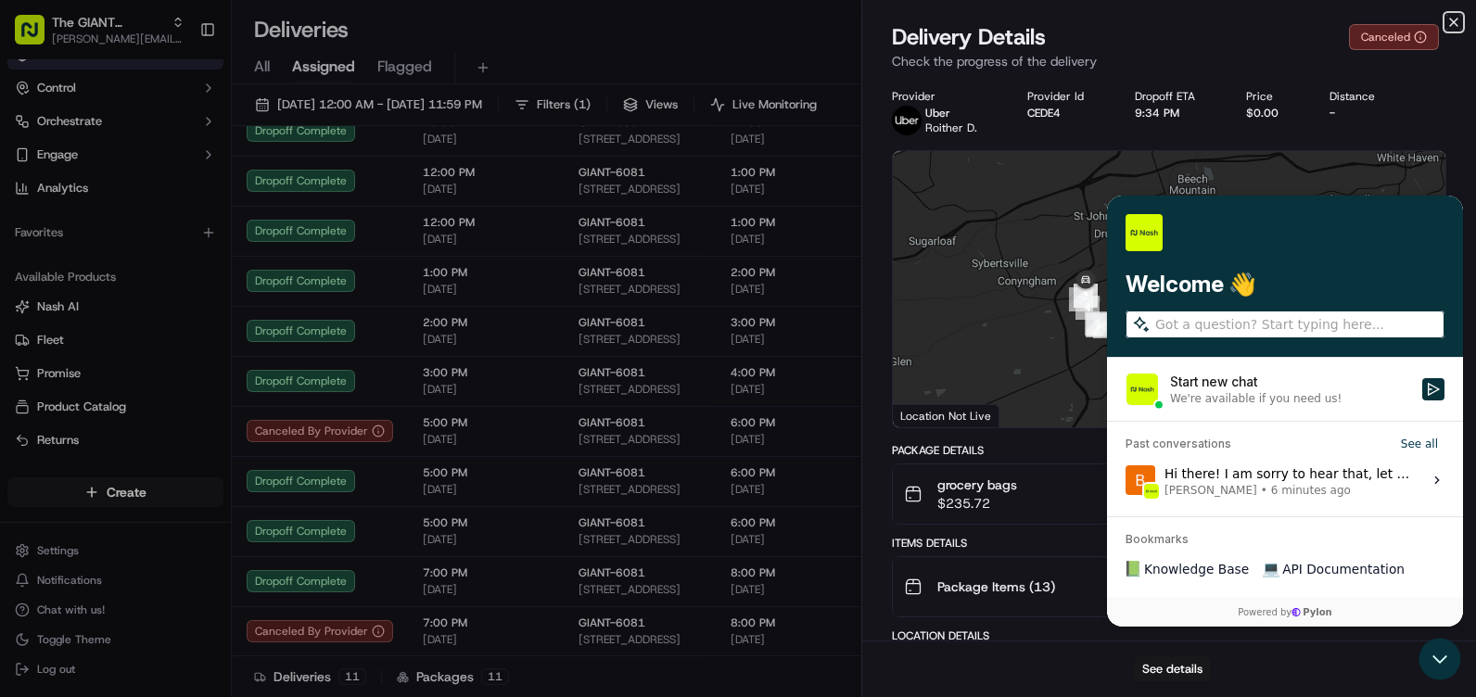
click at [1458, 23] on icon "button" at bounding box center [1453, 22] width 15 height 15
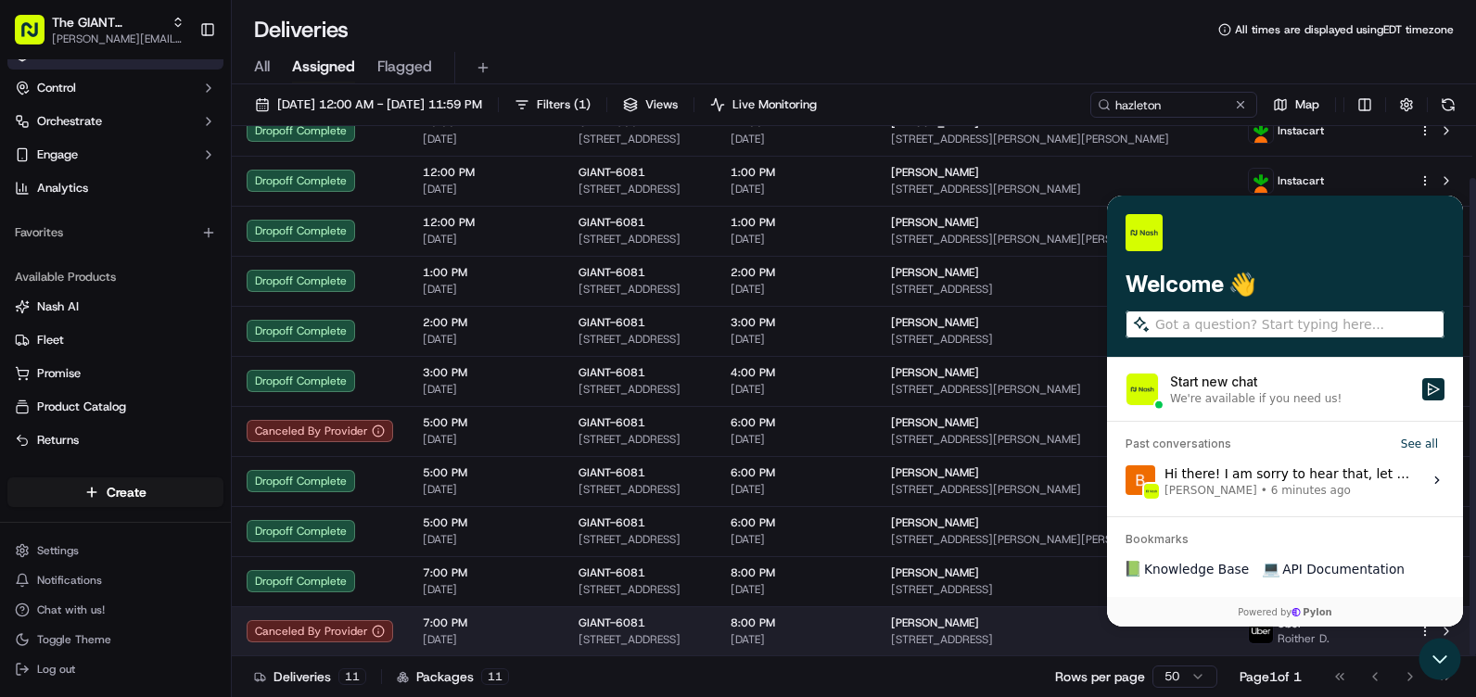
click at [1018, 635] on span "42 High Tor Dr E, Freeland, PA 18224, US" at bounding box center [1054, 639] width 326 height 15
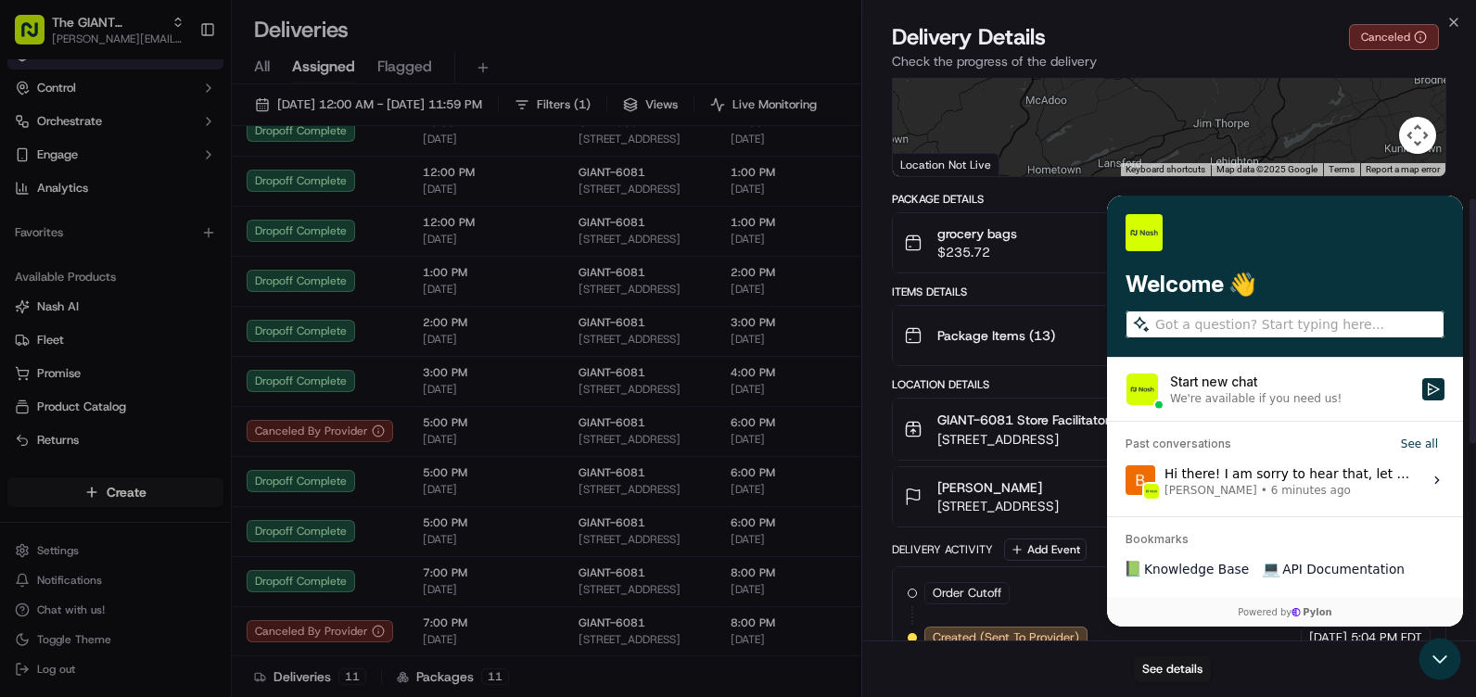
scroll to position [278, 0]
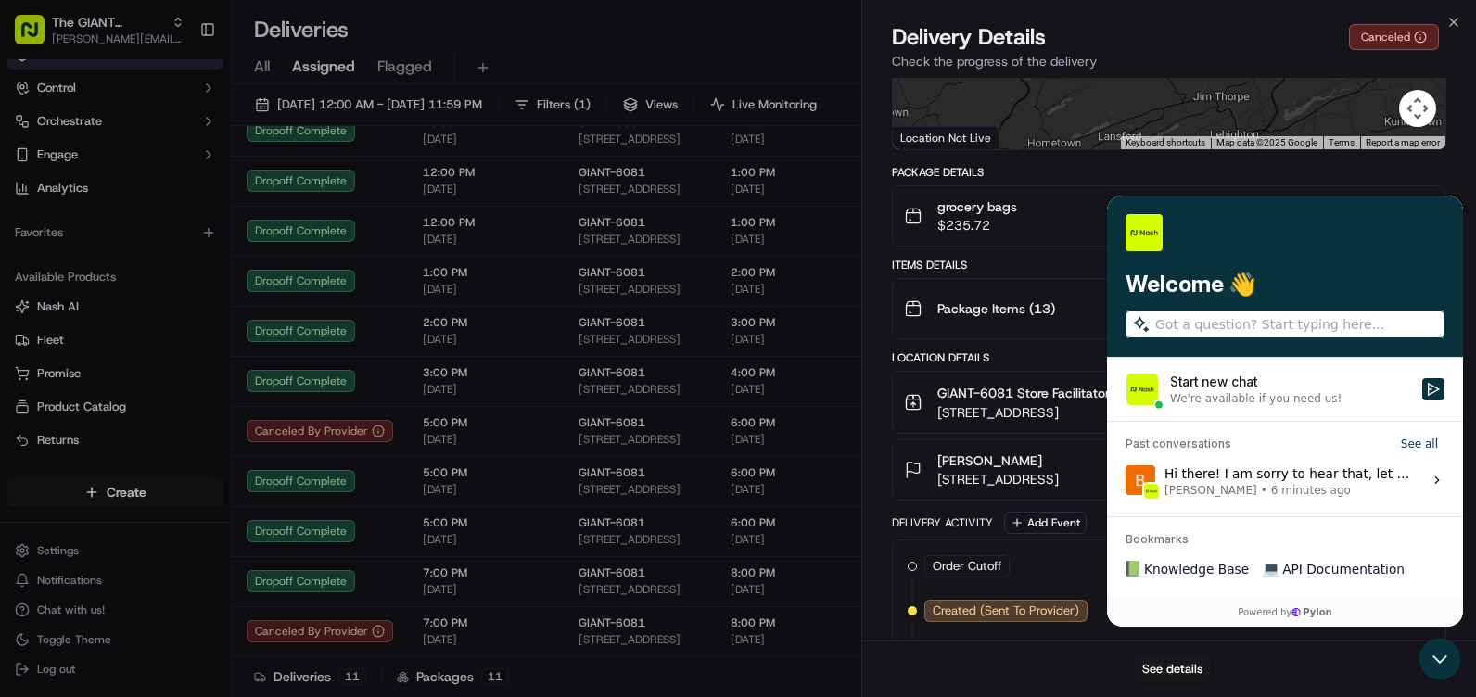
drag, startPoint x: 966, startPoint y: 474, endPoint x: 944, endPoint y: 485, distance: 24.9
click at [944, 485] on span "42 High Tor Dr E, Freeland, PA 18224, US" at bounding box center [997, 479] width 121 height 19
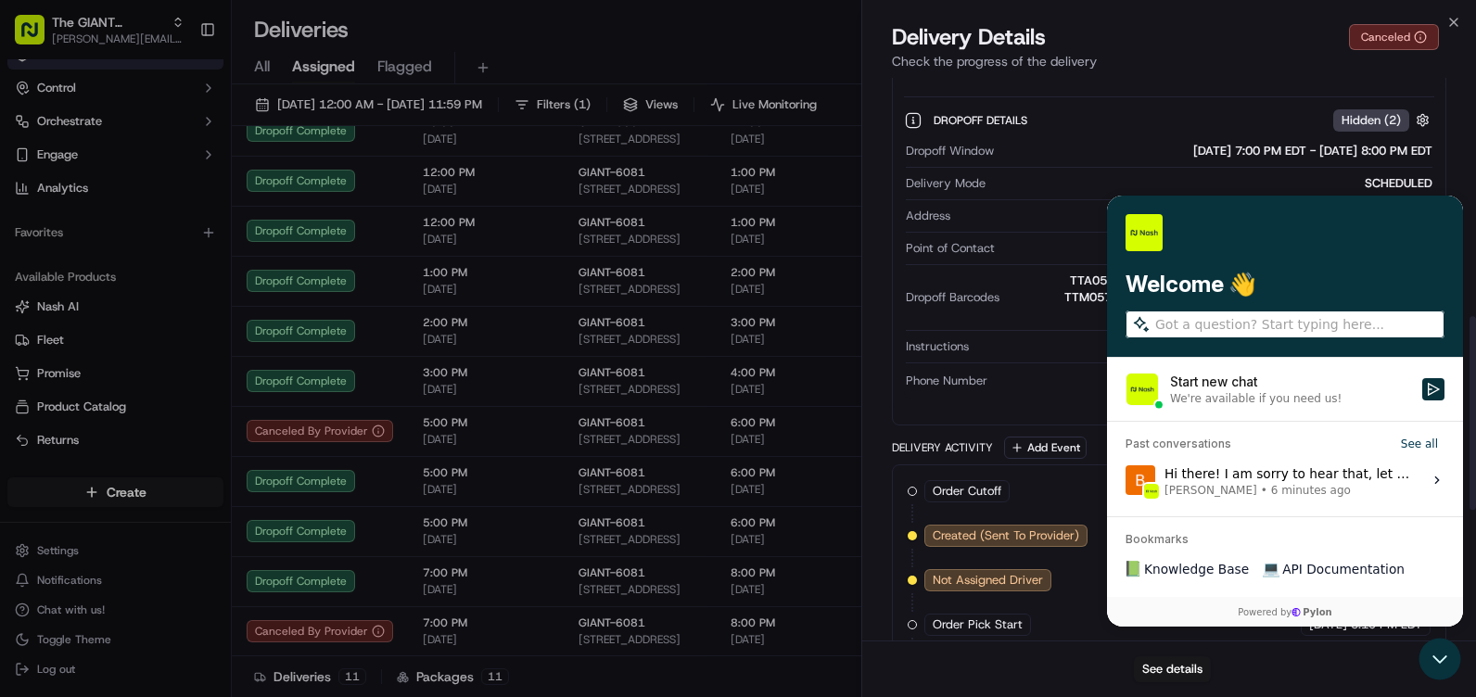
scroll to position [741, 0]
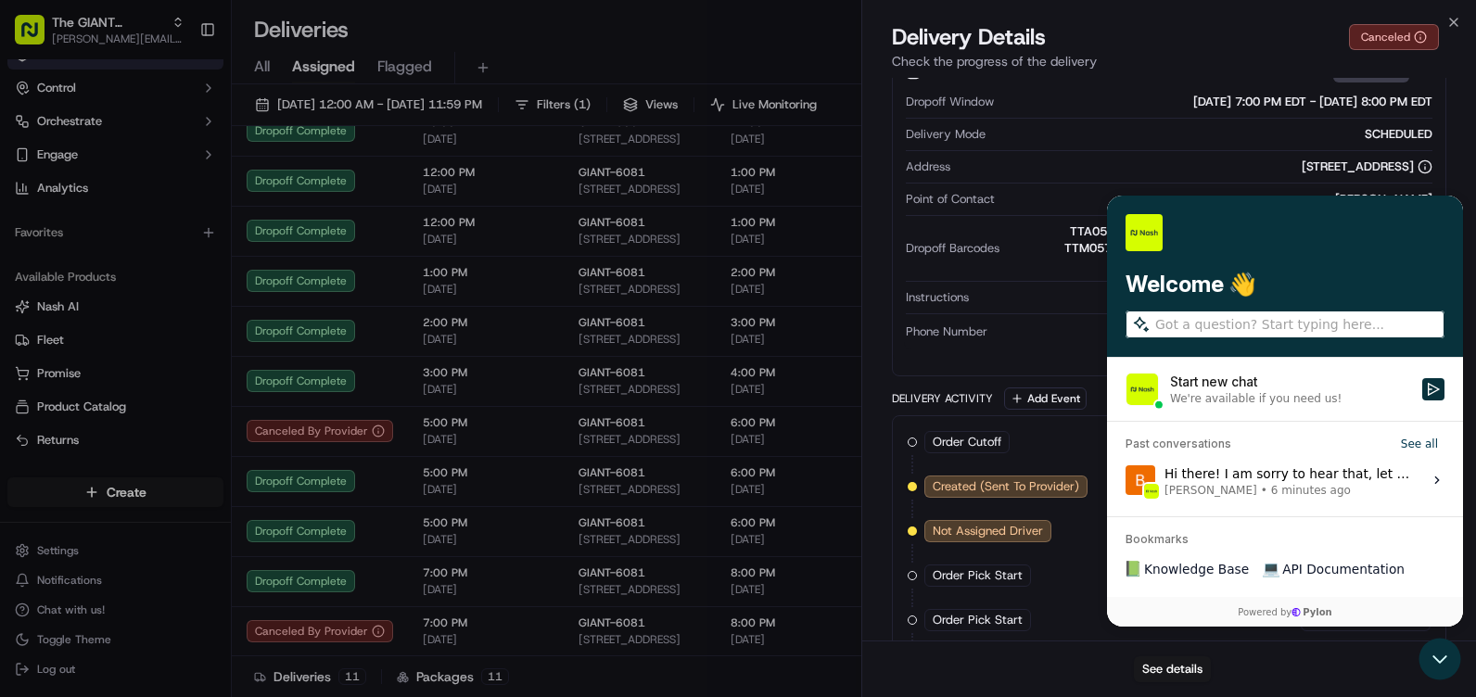
drag, startPoint x: 1236, startPoint y: 162, endPoint x: 1179, endPoint y: 171, distance: 58.2
click at [1142, 168] on div "42 High Tor Dr E, Freeland, PA 18224, US" at bounding box center [1194, 166] width 475 height 17
click at [1301, 164] on div "42 High Tor Dr E, Freeland, PA 18224, US" at bounding box center [1366, 166] width 131 height 17
click at [1425, 162] on icon at bounding box center [1424, 166] width 15 height 15
click at [1252, 482] on div "Order Cutoff The GIANT Company 09/21/2025 5:03 PM EDT Created (Sent To Provider…" at bounding box center [1168, 687] width 523 height 512
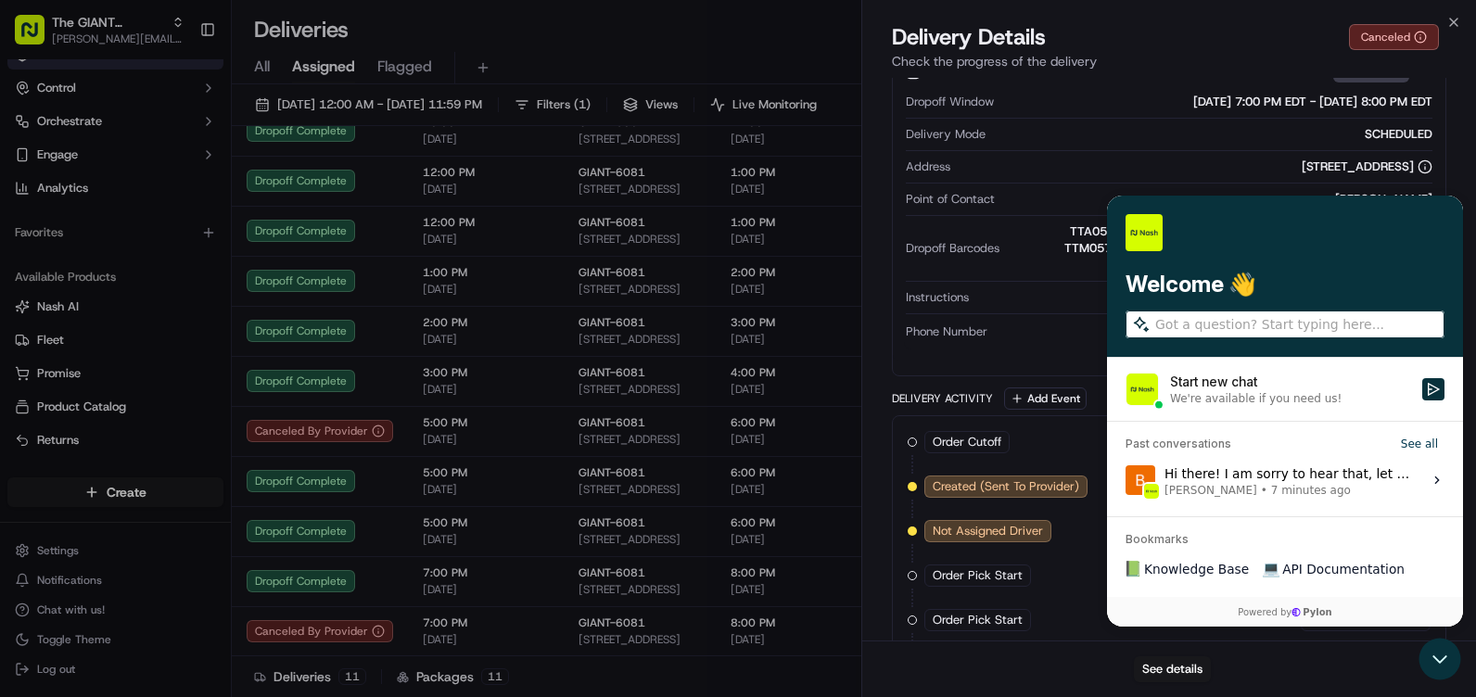
click at [1178, 466] on div "Order Cutoff The GIANT Company 09/21/2025 5:03 PM EDT Created (Sent To Provider…" at bounding box center [1168, 687] width 523 height 512
click at [1148, 481] on div "Order Cutoff The GIANT Company 09/21/2025 5:03 PM EDT Created (Sent To Provider…" at bounding box center [1168, 687] width 523 height 512
click at [1461, 12] on div "Close Delivery Details Canceled Check the progress of the delivery Provider Ube…" at bounding box center [1168, 348] width 615 height 697
click at [1458, 15] on icon "button" at bounding box center [1453, 22] width 15 height 15
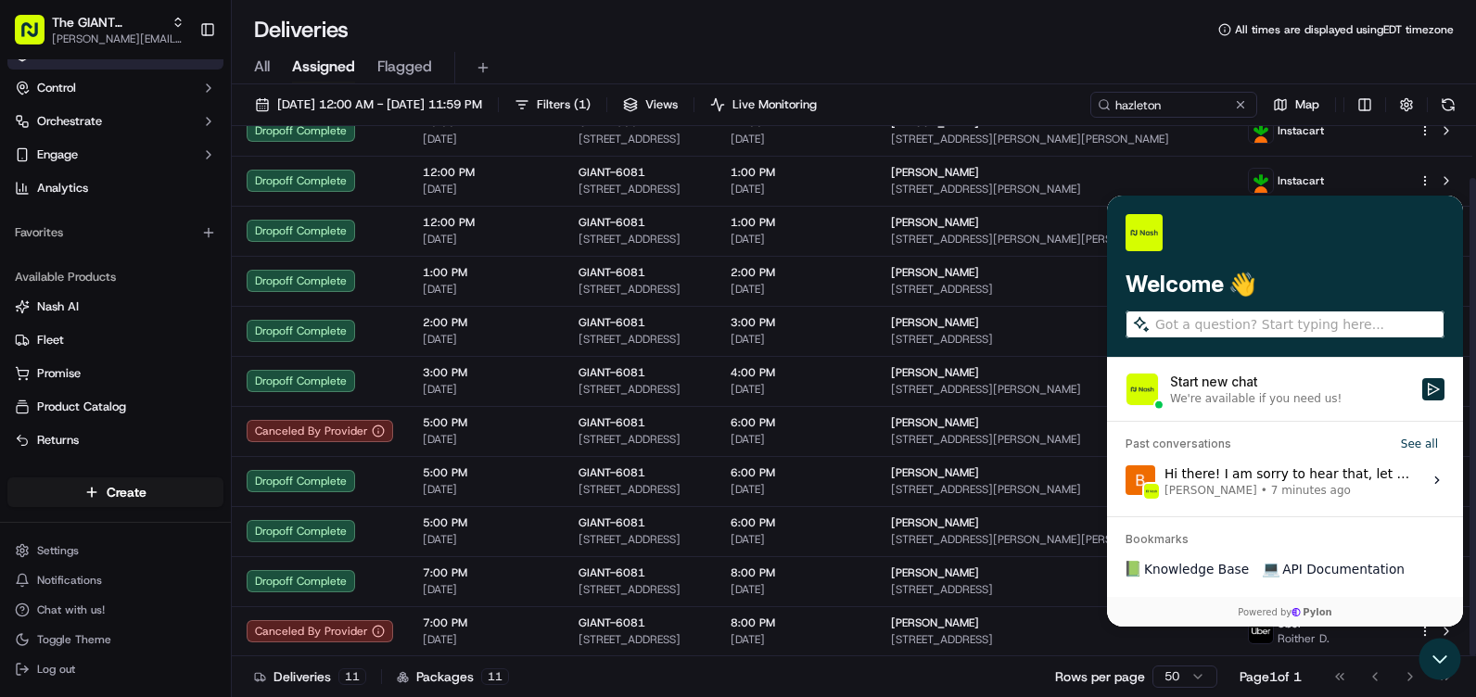
click at [1437, 478] on icon at bounding box center [1436, 479] width 5 height 7
click at [1125, 480] on button "View issue" at bounding box center [1124, 480] width 1 height 1
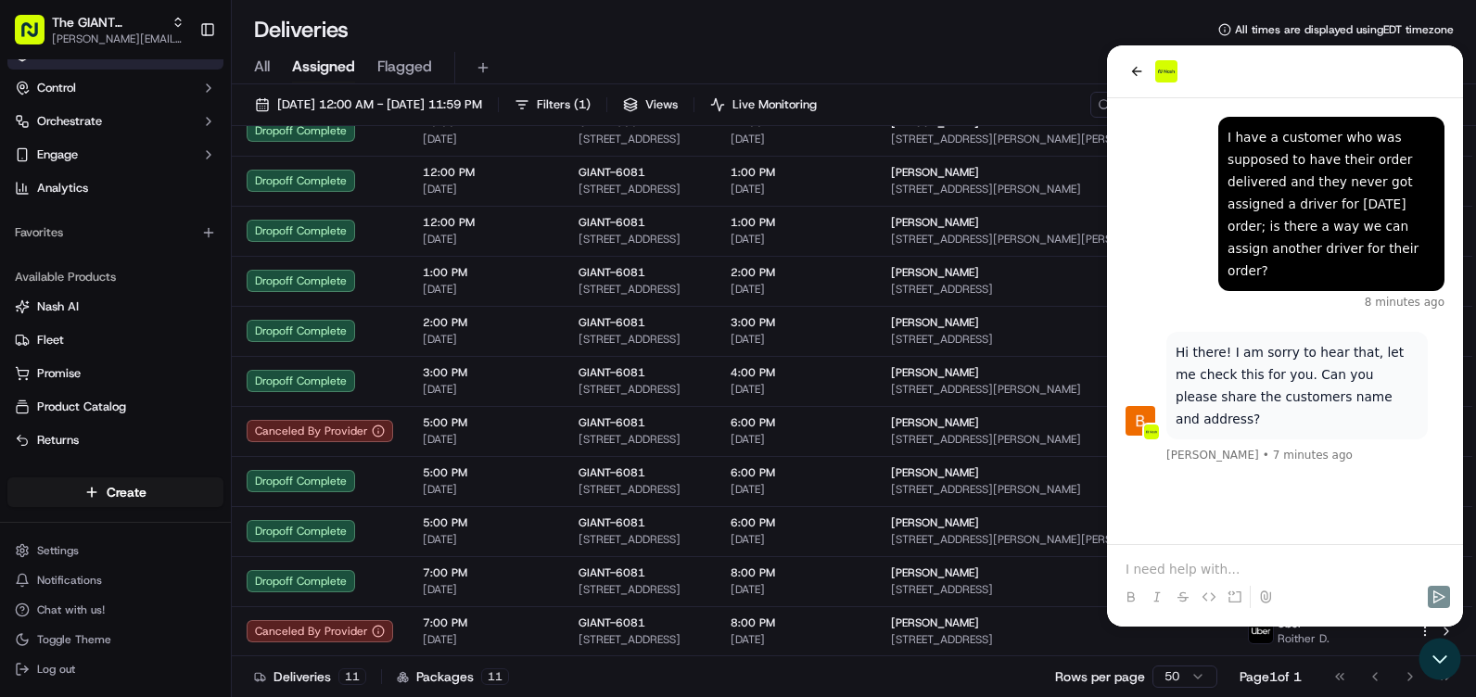
click at [1172, 567] on p at bounding box center [1284, 569] width 319 height 19
drag, startPoint x: 1162, startPoint y: 565, endPoint x: 1416, endPoint y: 555, distance: 254.2
click at [1416, 555] on p "I just rechecked the order it says it was cancelled by instacart but the custom…" at bounding box center [1284, 551] width 319 height 56
click at [1183, 566] on p "I just rechecked the order it says it was cancelled by Instacart but the custom…" at bounding box center [1284, 551] width 319 height 56
click at [1172, 571] on p "I just rechecked the order it says it was cancelled by Instacart but the custom…" at bounding box center [1284, 551] width 319 height 56
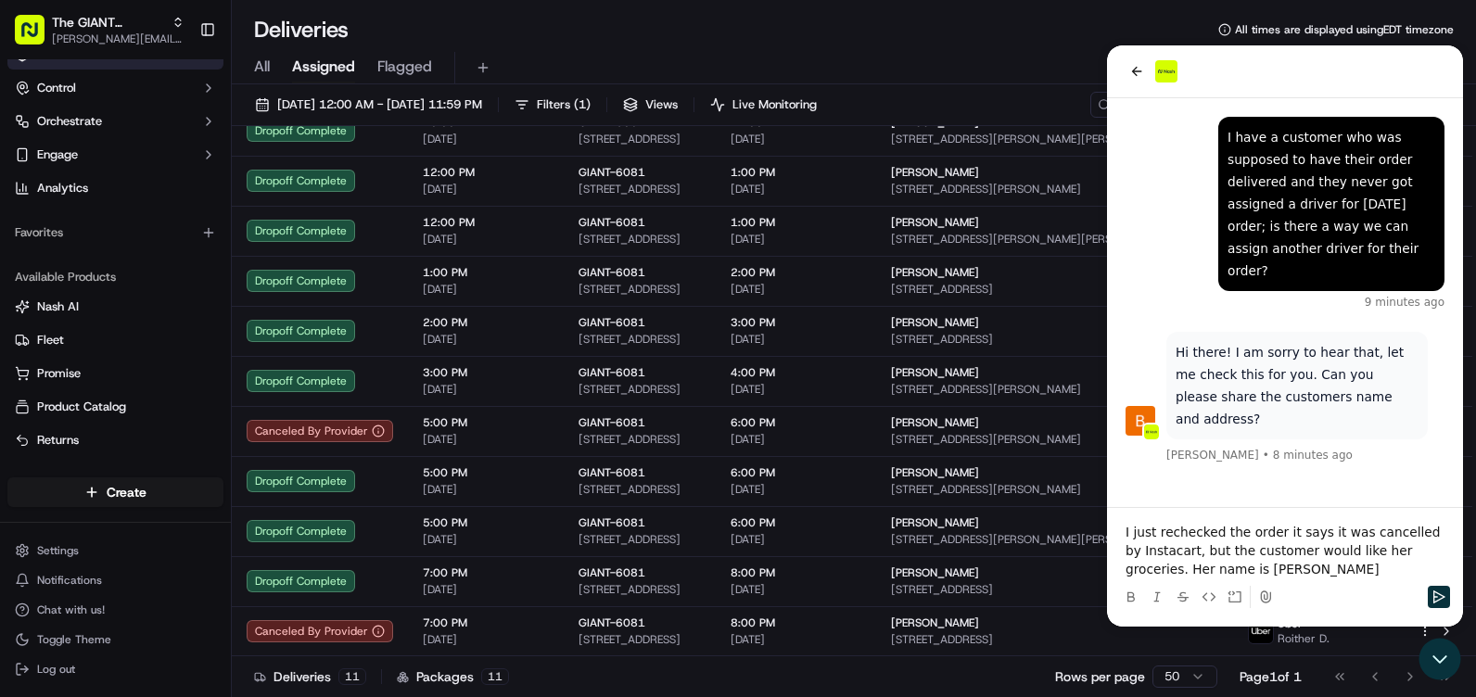
click at [1270, 576] on p "I just rechecked the order it says it was cancelled by Instacart, but the custo…" at bounding box center [1284, 551] width 319 height 56
click at [1435, 600] on icon "Send" at bounding box center [1438, 596] width 15 height 15
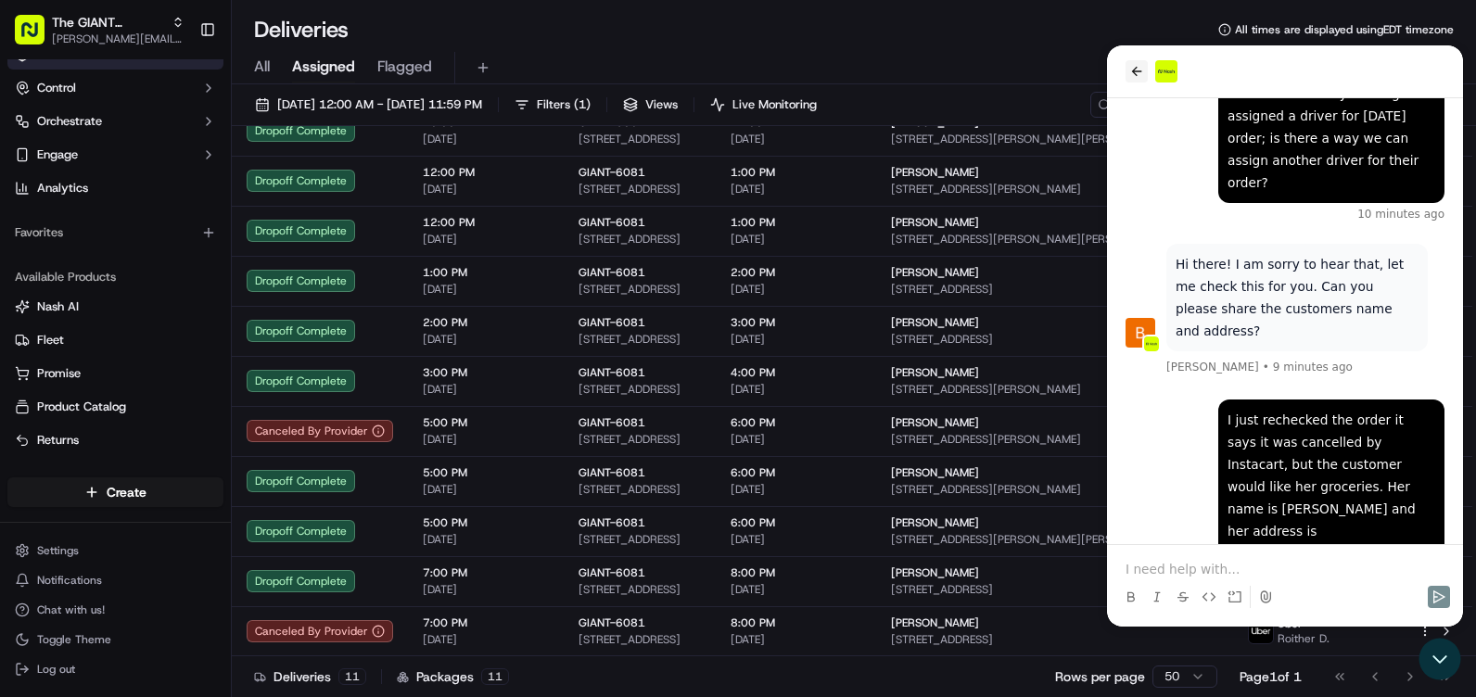
click at [1140, 67] on icon "back" at bounding box center [1136, 71] width 15 height 15
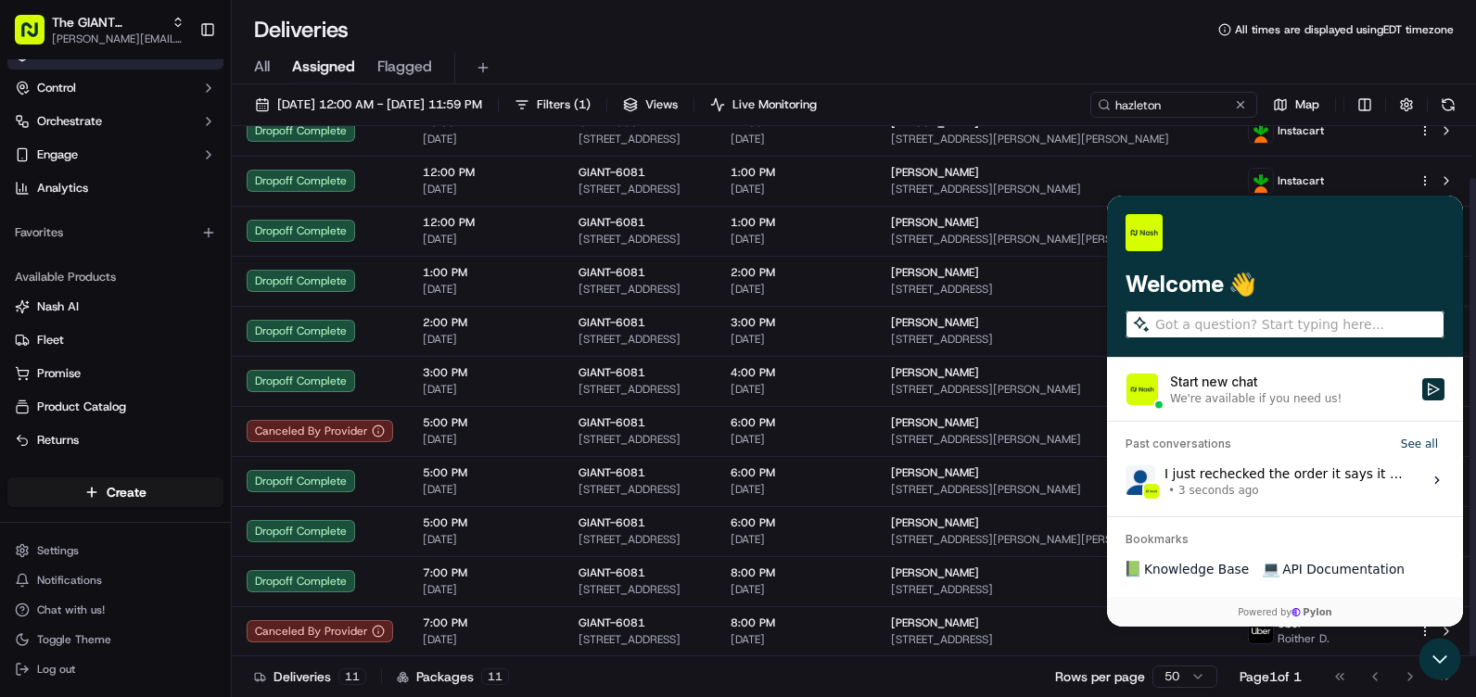
click at [940, 40] on div "Deliveries All times are displayed using EDT timezone" at bounding box center [854, 30] width 1244 height 30
click at [1214, 488] on span "Bea Lacdao" at bounding box center [1210, 490] width 93 height 15
click at [1125, 481] on button "View issue" at bounding box center [1124, 480] width 1 height 1
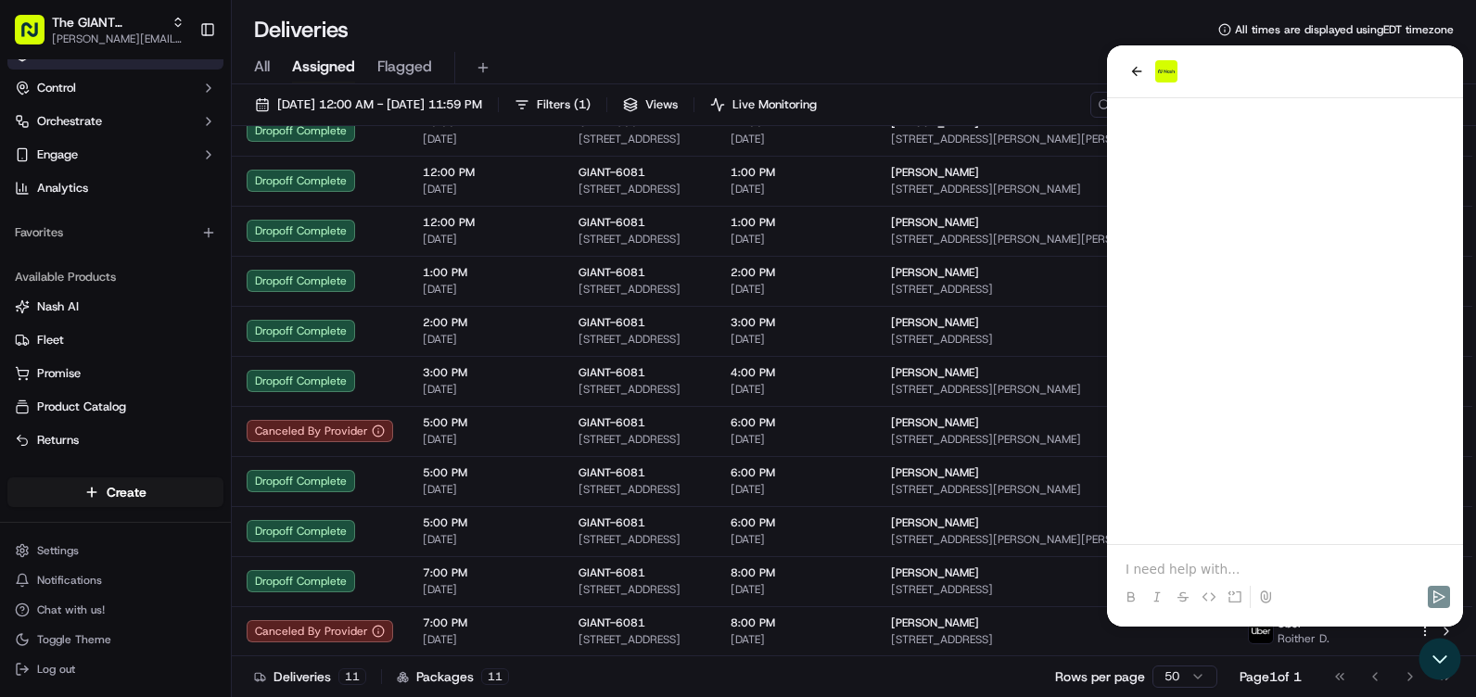
scroll to position [199, 0]
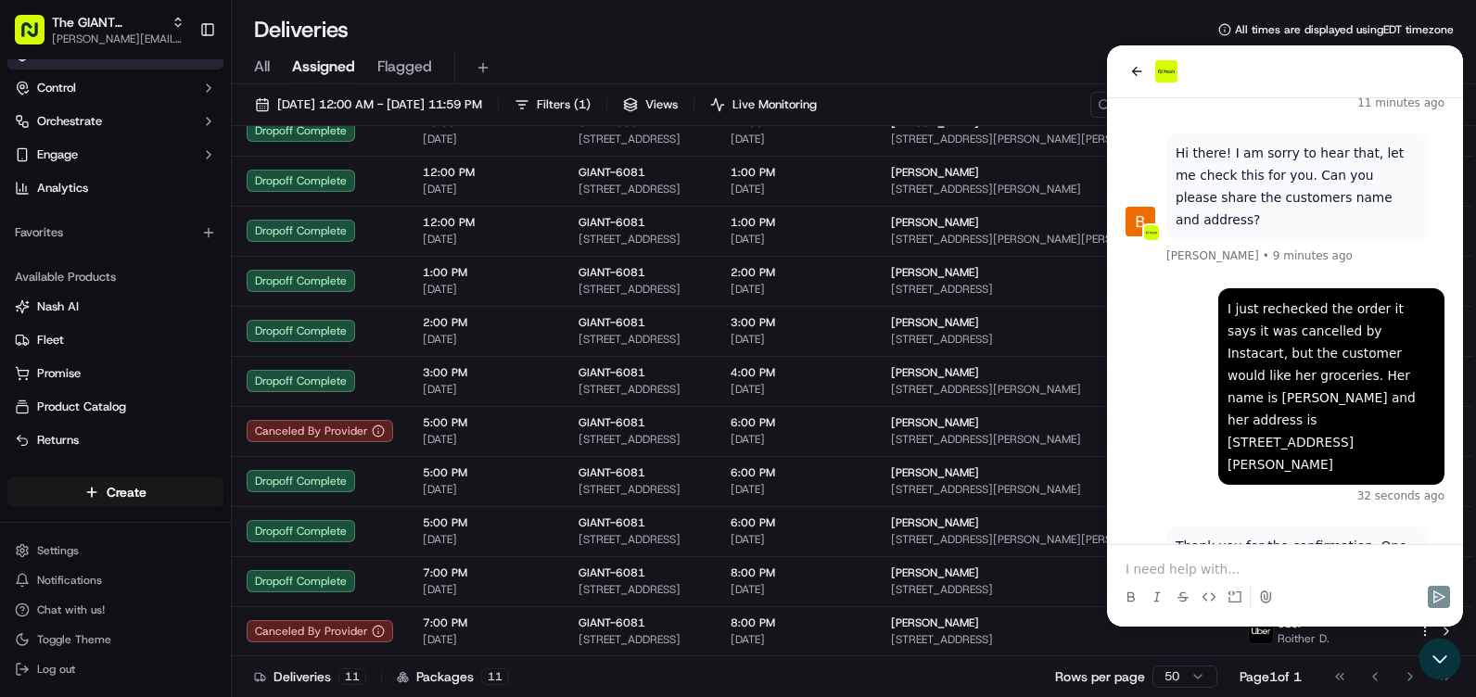
click at [1181, 570] on p at bounding box center [1284, 569] width 319 height 19
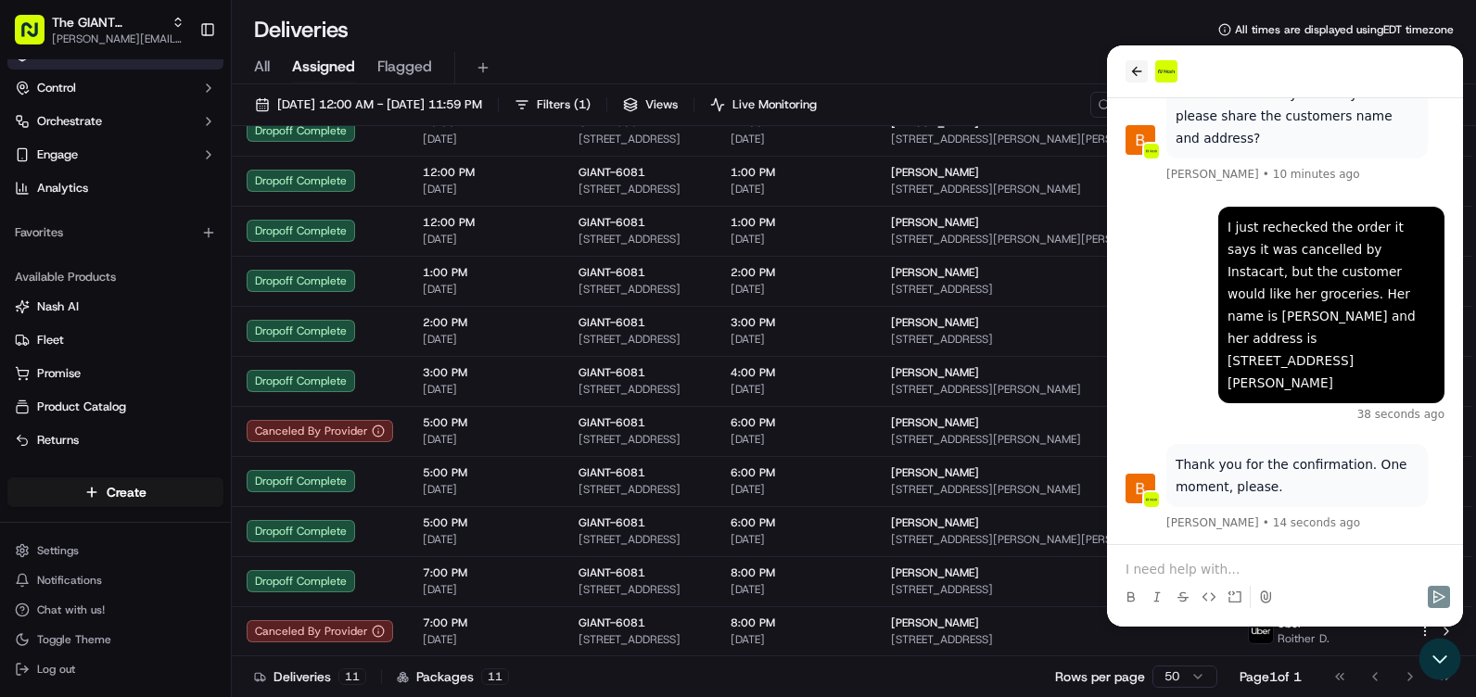
click at [1125, 70] on button "back" at bounding box center [1136, 71] width 22 height 22
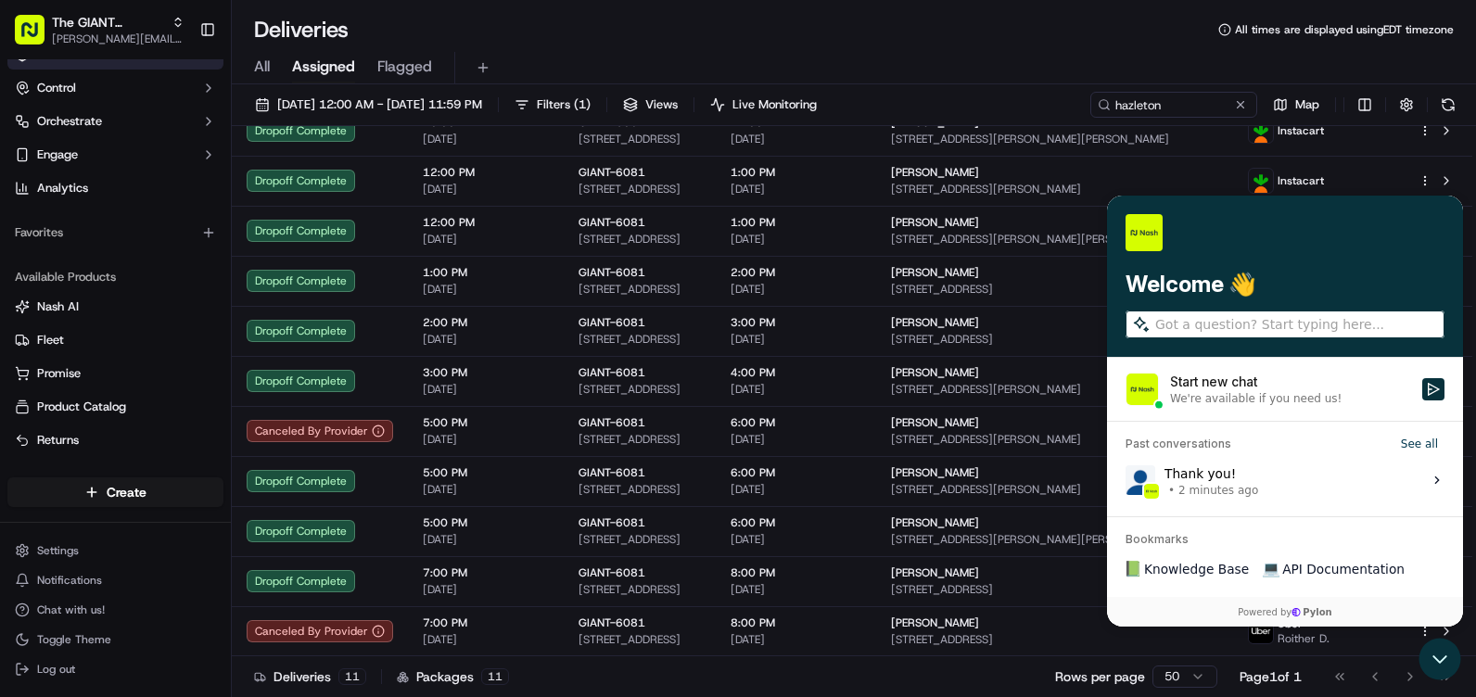
click at [1210, 492] on span "2 minutes ago" at bounding box center [1218, 490] width 80 height 15
click at [1125, 481] on button "View issue" at bounding box center [1124, 480] width 1 height 1
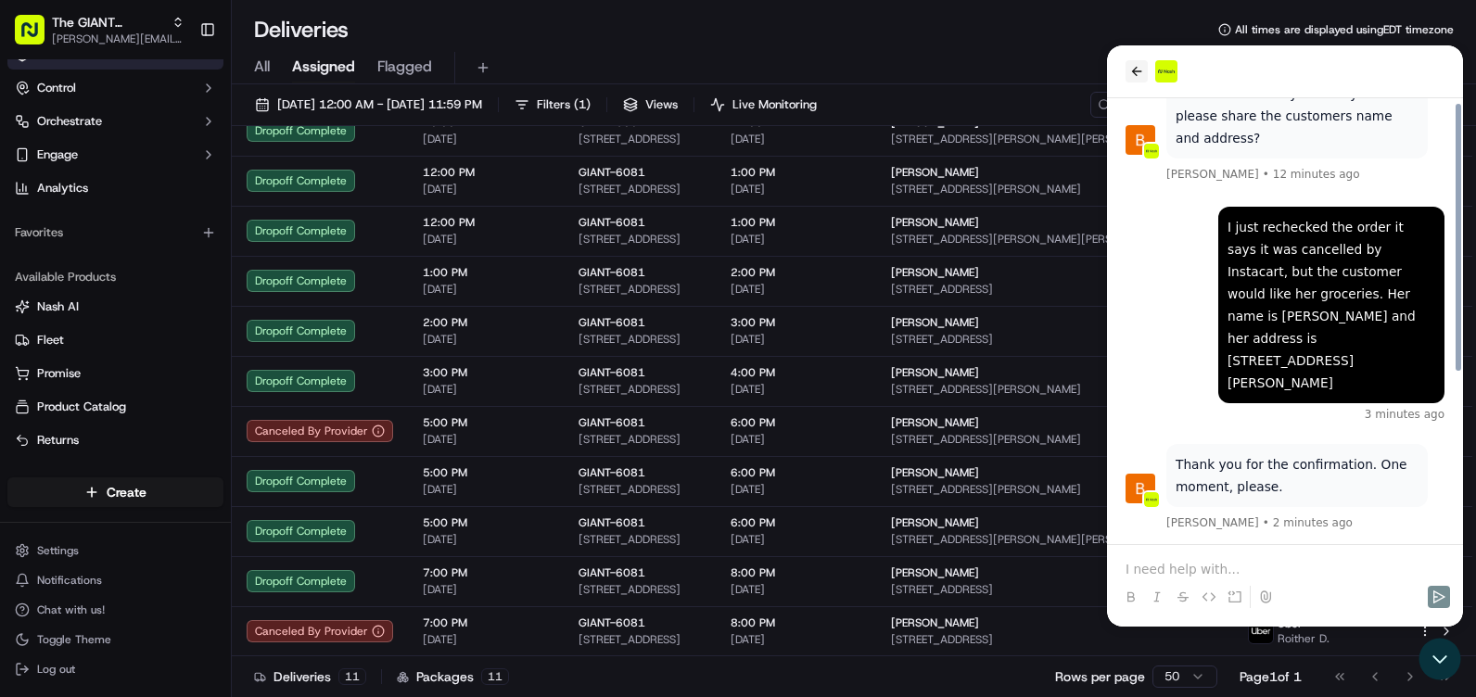
click at [1142, 64] on icon "back" at bounding box center [1136, 71] width 15 height 15
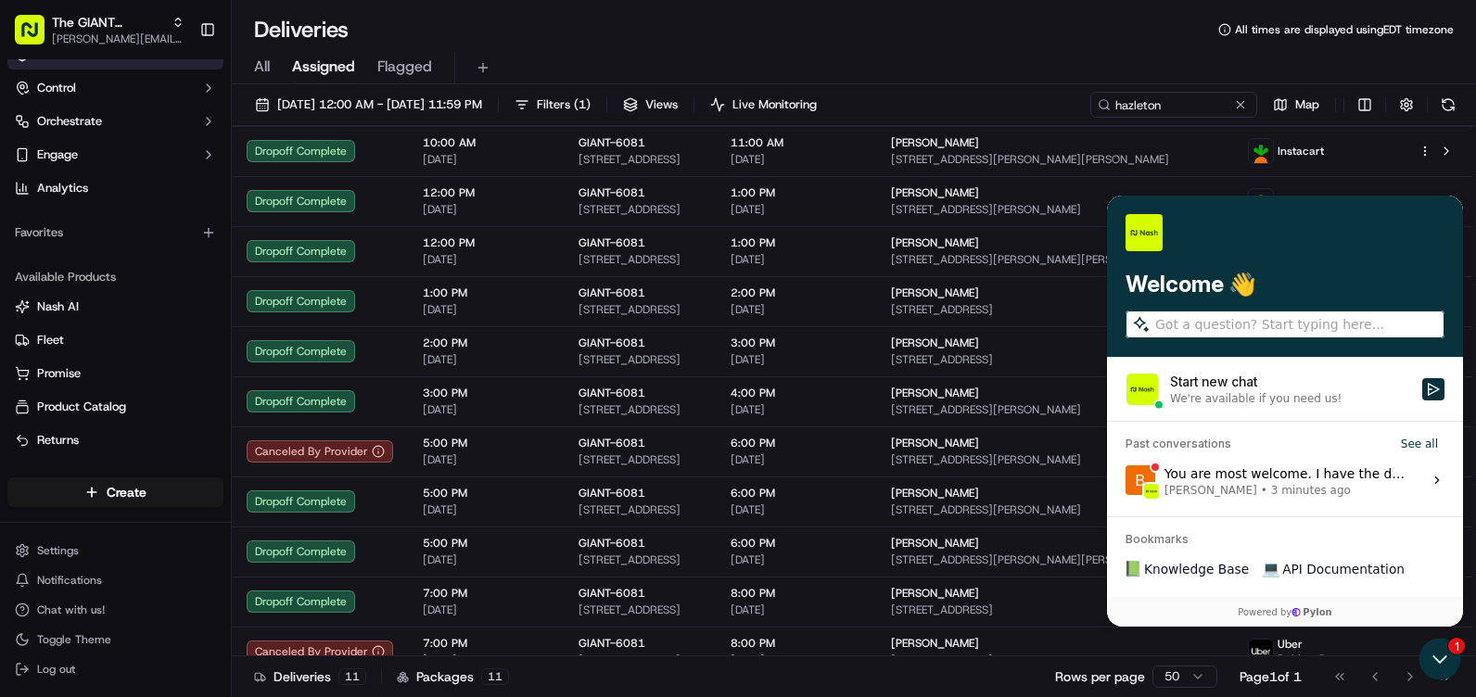
scroll to position [57, 0]
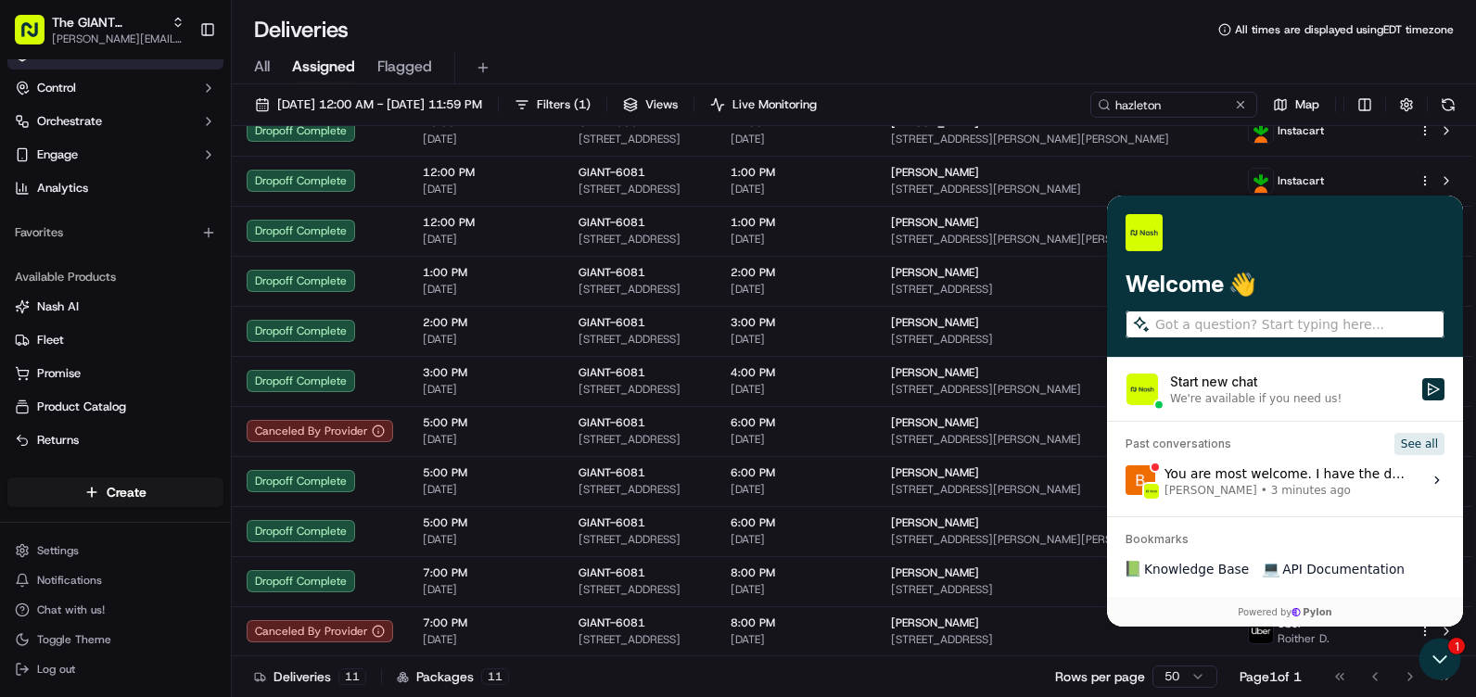
click at [1423, 441] on button "See all" at bounding box center [1419, 444] width 50 height 22
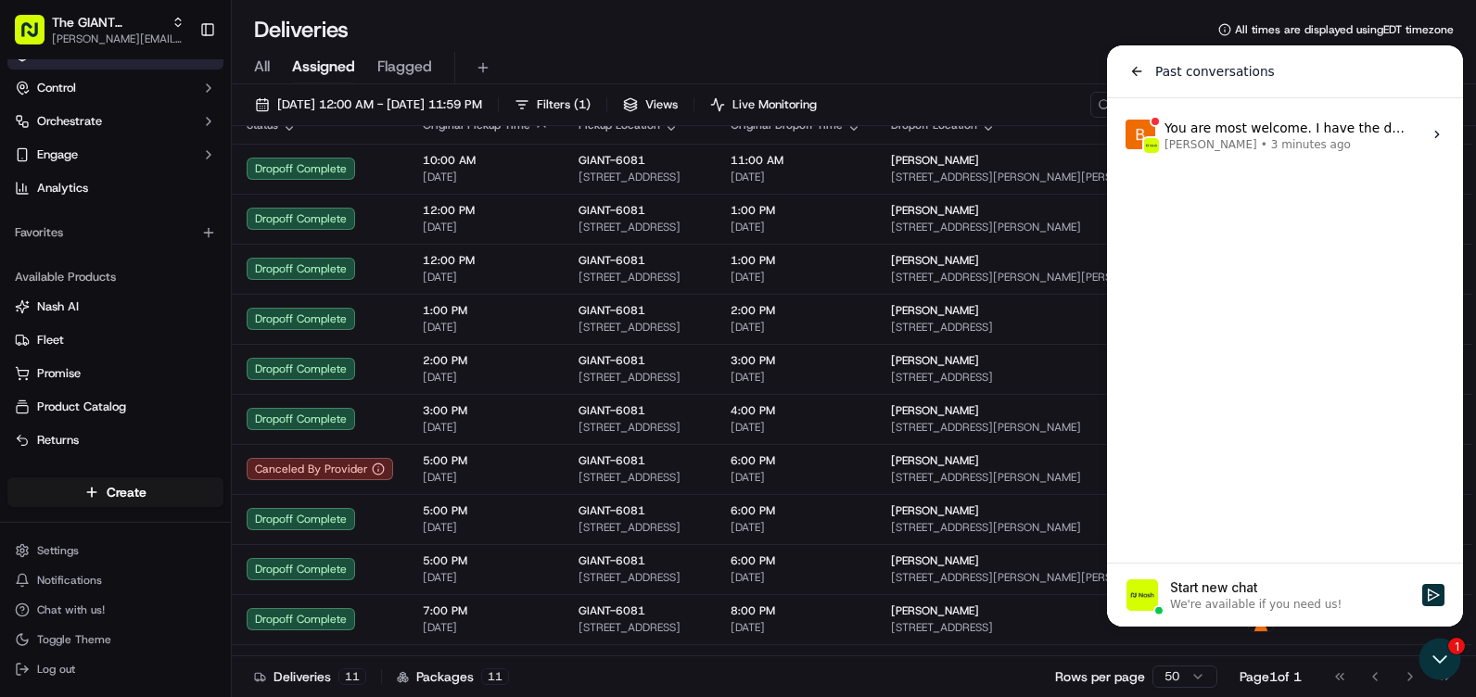
scroll to position [0, 0]
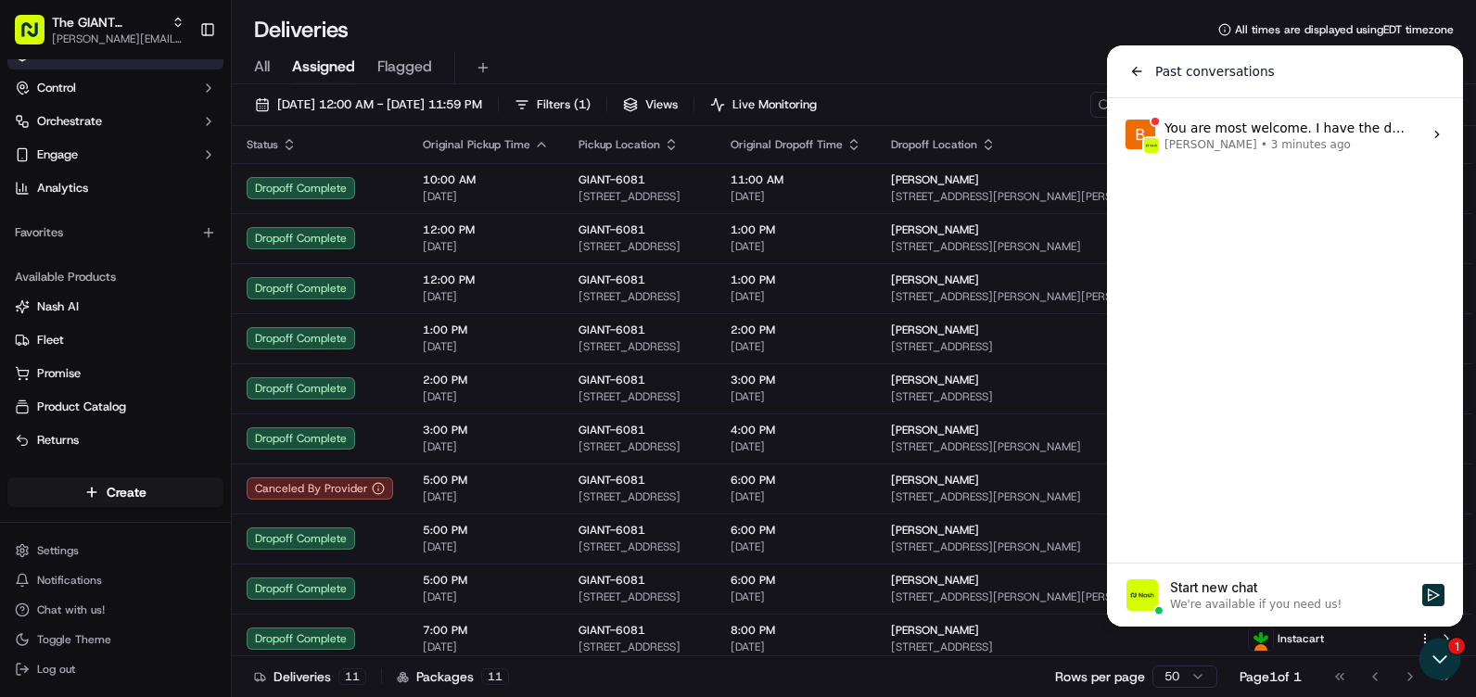
click at [1236, 133] on div "You are most welcome. I have the delivery here, can you please confirm the time…" at bounding box center [1287, 134] width 247 height 35
drag, startPoint x: 1236, startPoint y: 133, endPoint x: 1250, endPoint y: 227, distance: 94.8
click at [1250, 227] on div "Past conversations You are most welcome. I have the delivery here, can you plea…" at bounding box center [1285, 335] width 356 height 581
click at [1140, 73] on icon "back" at bounding box center [1136, 71] width 15 height 15
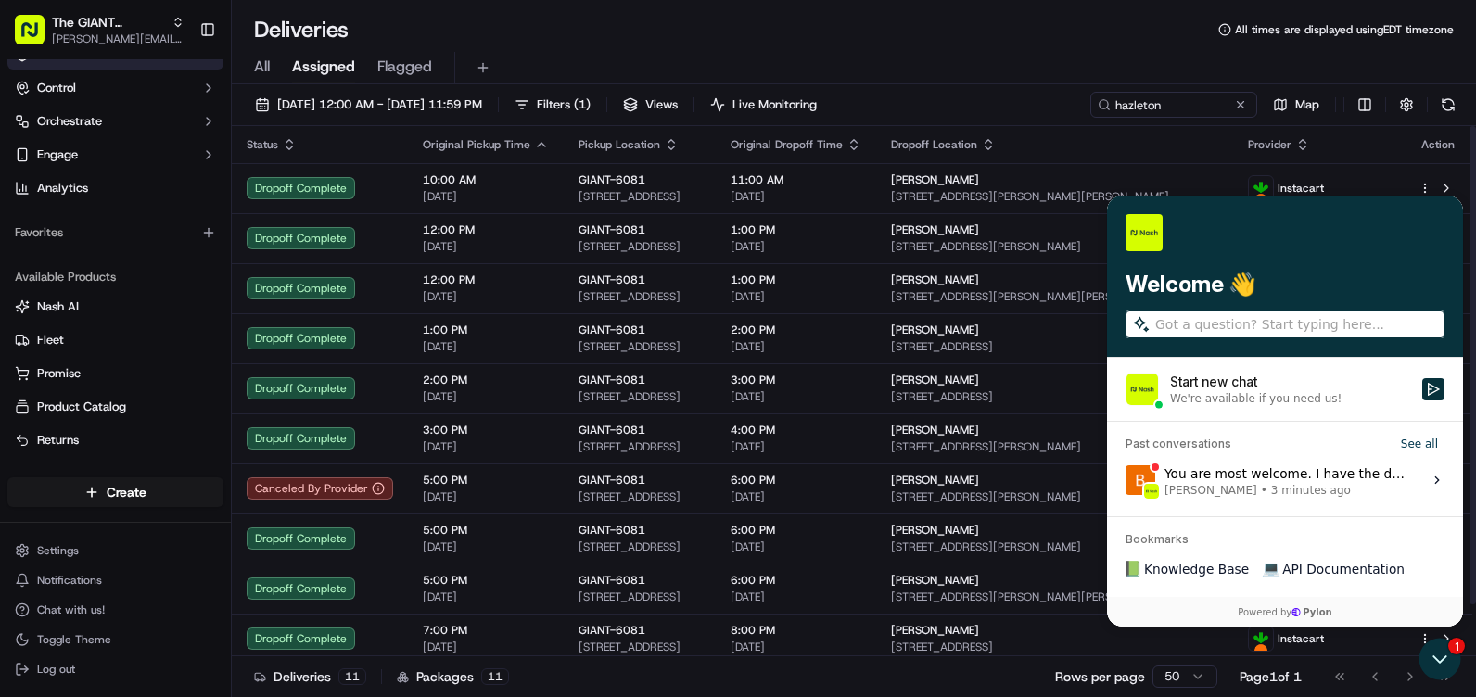
click at [1158, 483] on label "You are most welcome. I have the delivery here, can you please confirm the time…" at bounding box center [1285, 480] width 334 height 50
click at [1125, 481] on button "View issue" at bounding box center [1124, 480] width 1 height 1
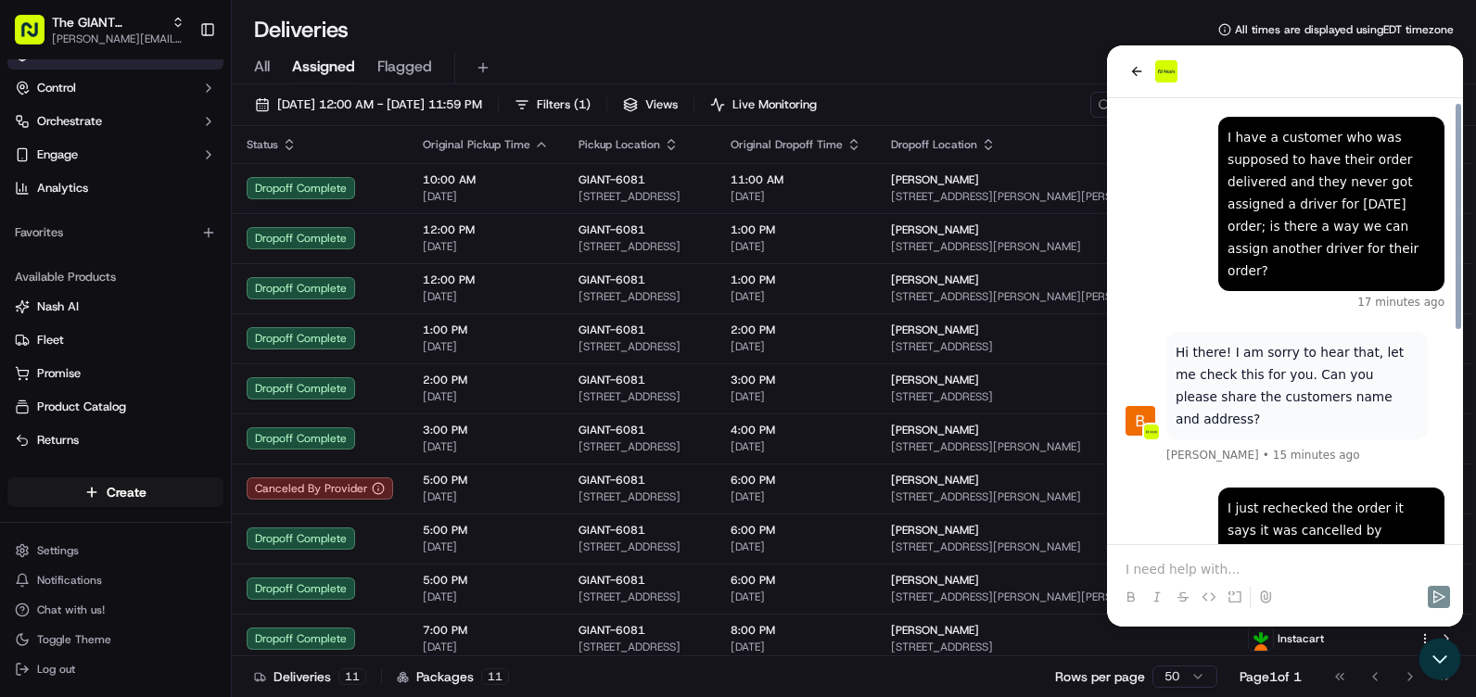
scroll to position [414, 0]
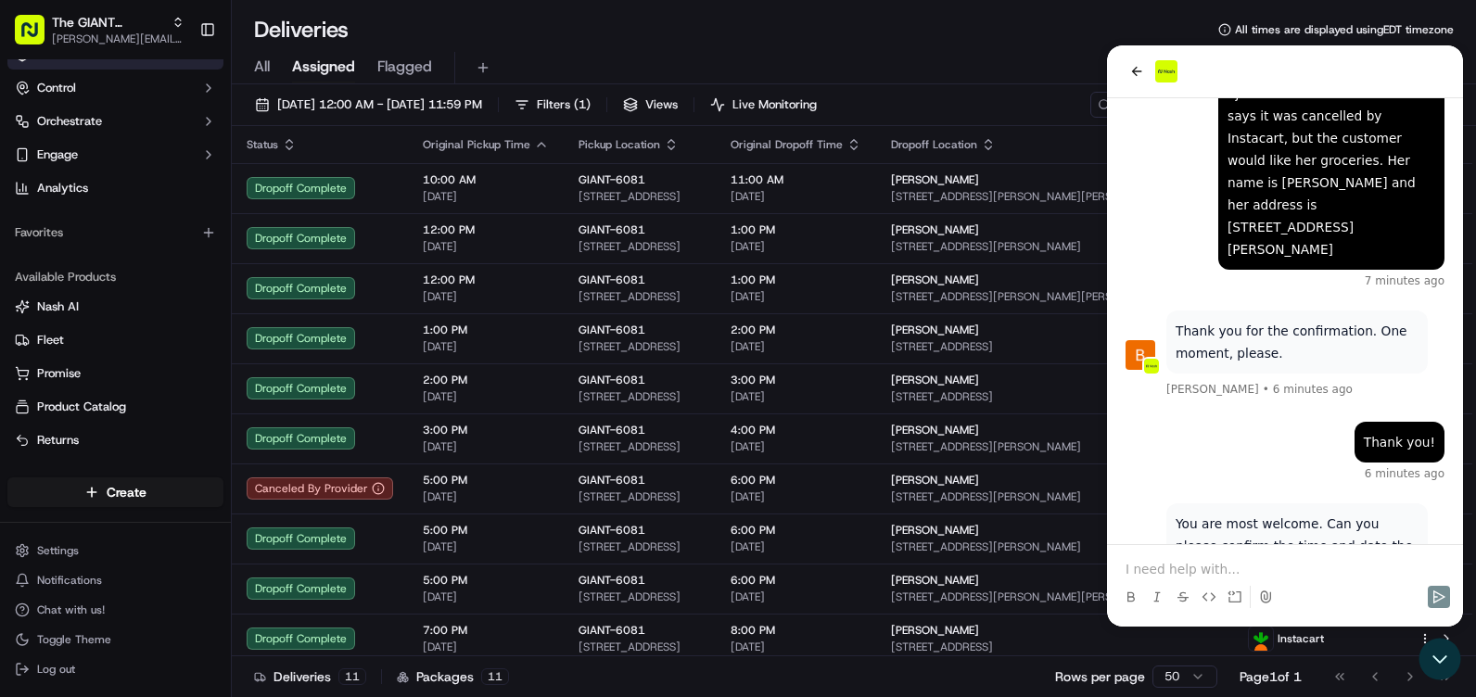
click at [1166, 562] on p at bounding box center [1284, 569] width 319 height 19
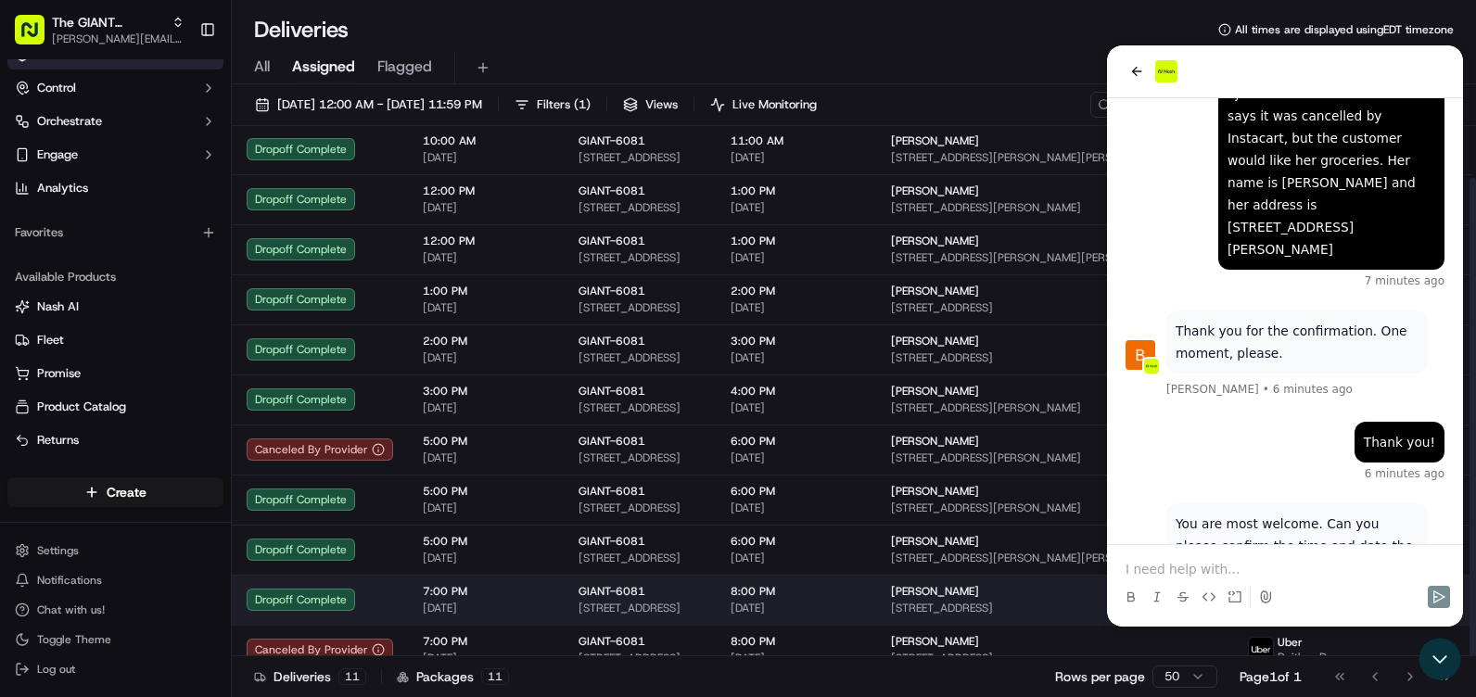
scroll to position [57, 0]
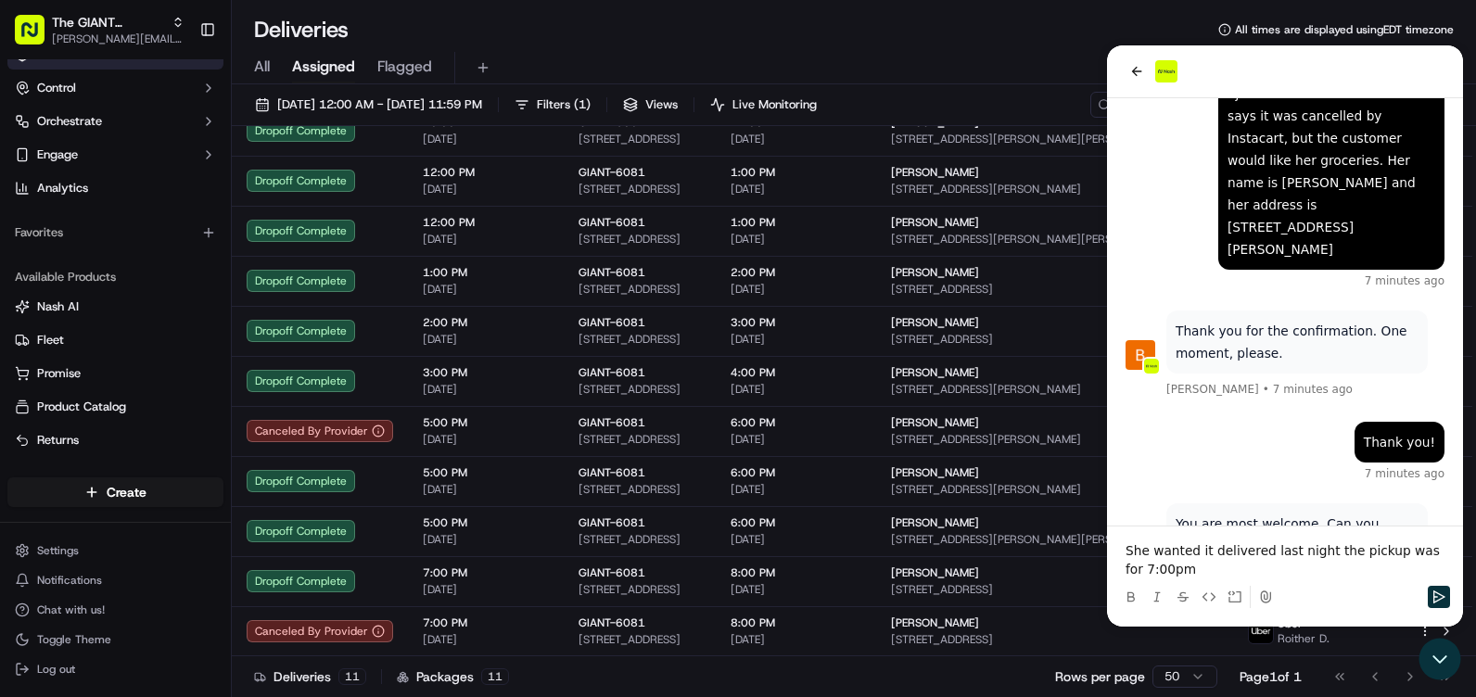
click at [1315, 554] on p "She wanted it delivered last night the pickup was for 7:00pm" at bounding box center [1284, 559] width 319 height 37
click at [1368, 549] on p "She wanted it delivered last night on 9/21?25 the pickup was for 7:00pm" at bounding box center [1284, 559] width 319 height 37
click at [1374, 567] on p "She wanted it delivered last night on 9/21/25 the pickup was for 7:00pm" at bounding box center [1284, 559] width 319 height 37
click at [1433, 599] on icon "Send" at bounding box center [1439, 596] width 12 height 13
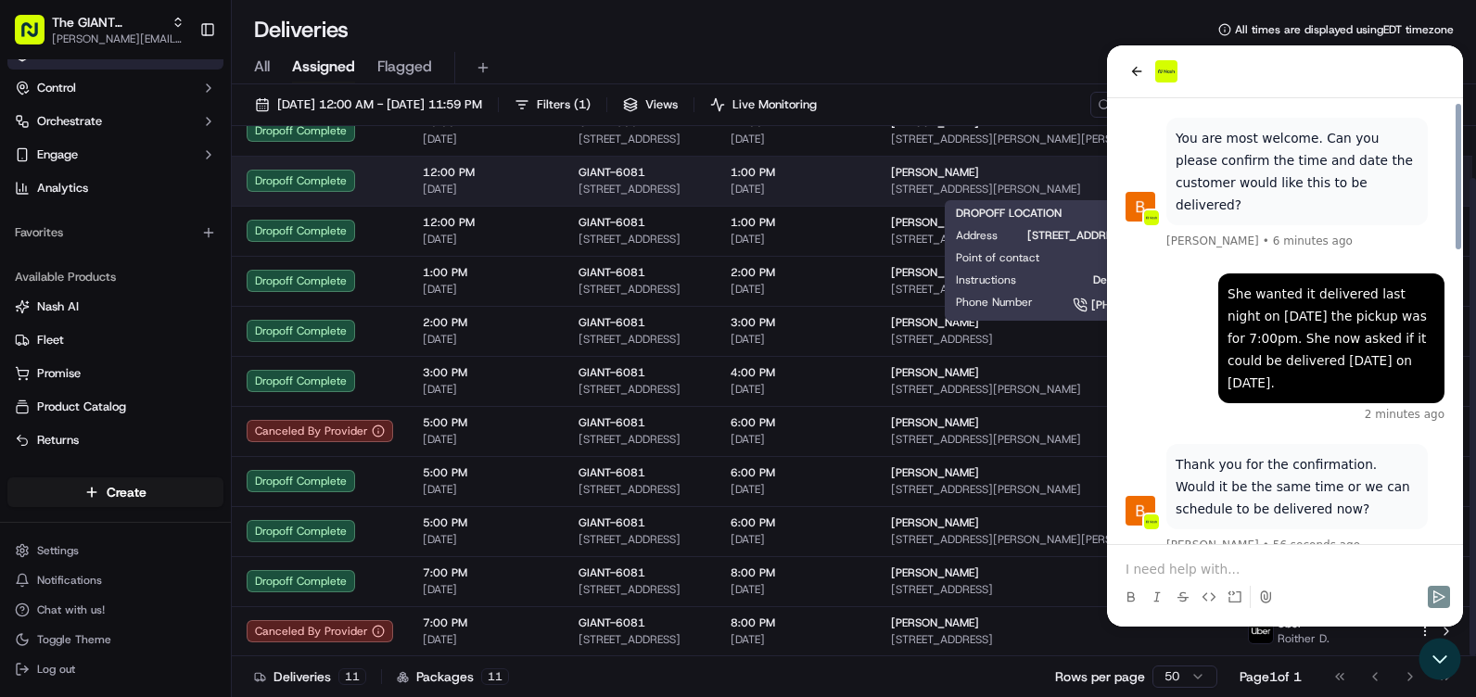
scroll to position [889, 0]
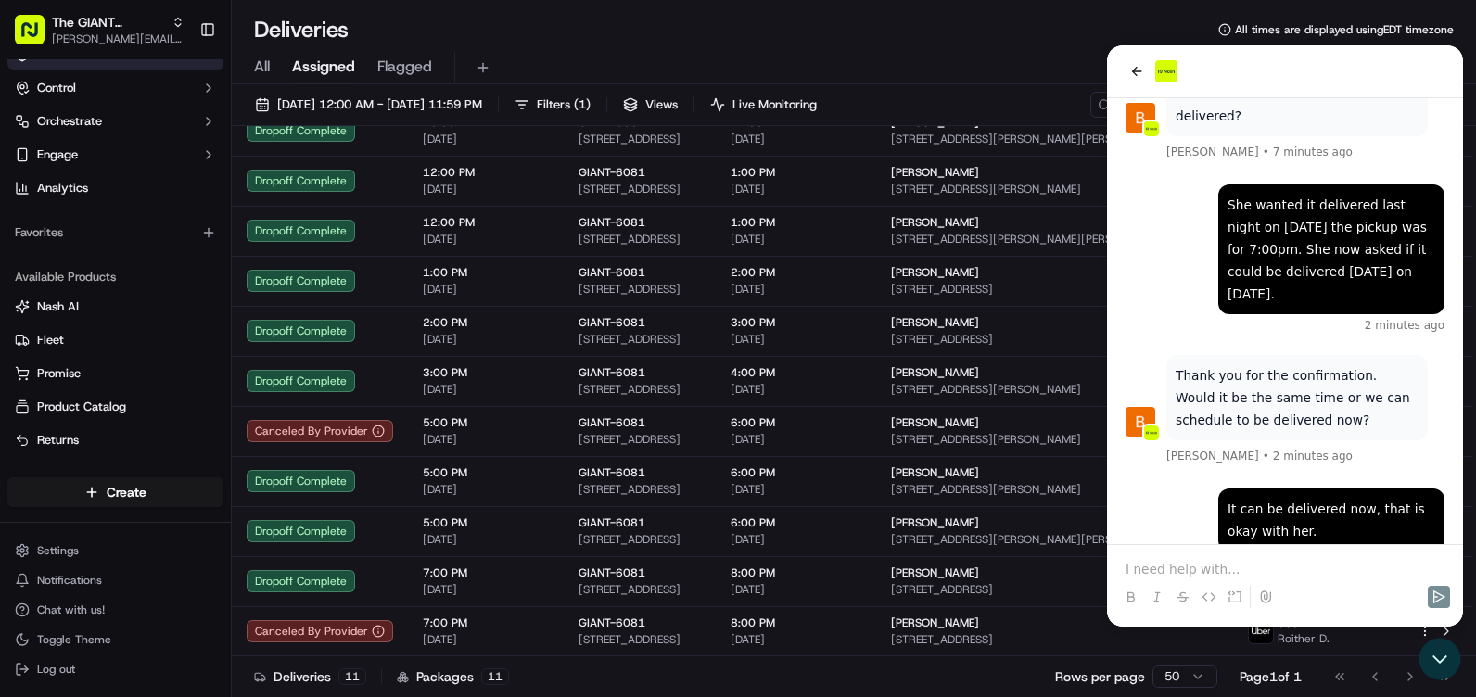
click at [1304, 602] on p "Thank you, one moment please." at bounding box center [1278, 613] width 206 height 22
click at [1230, 561] on p at bounding box center [1284, 569] width 319 height 19
click at [1180, 568] on p "No" at bounding box center [1284, 569] width 319 height 19
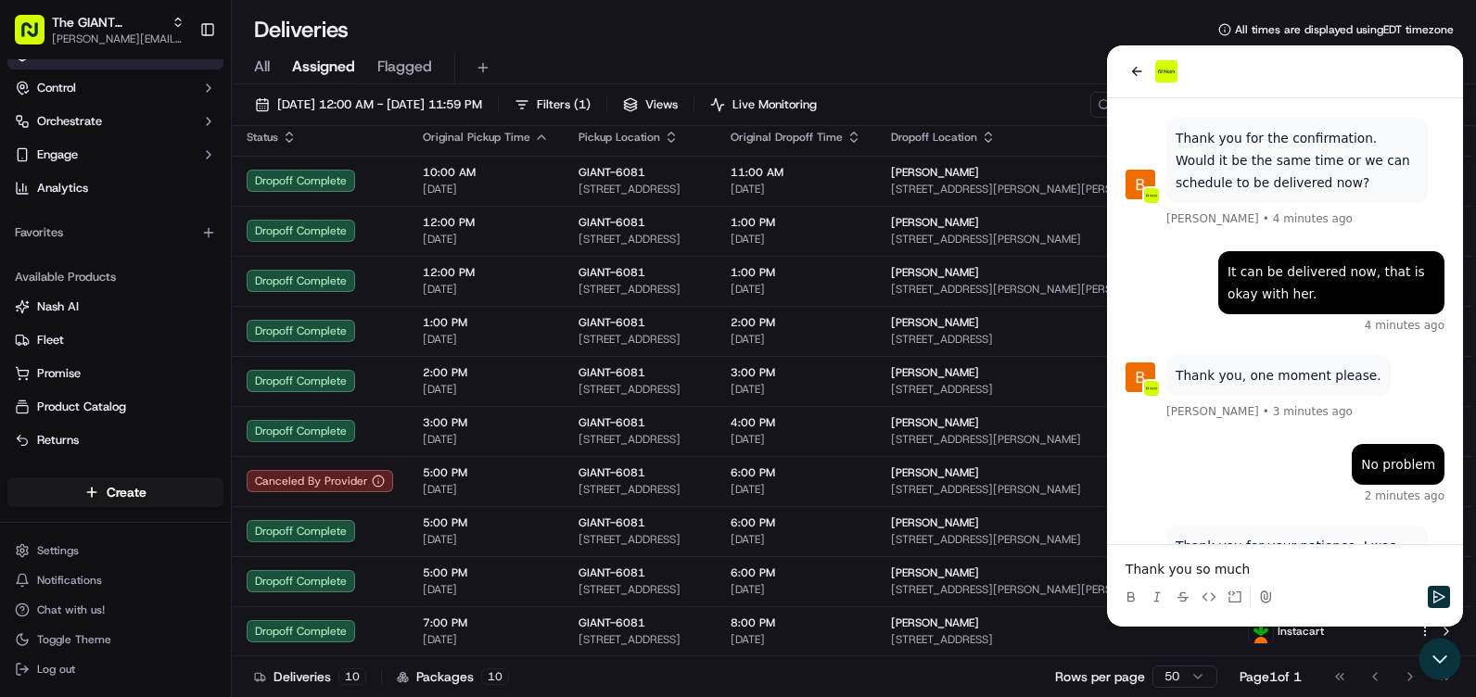
scroll to position [1263, 0]
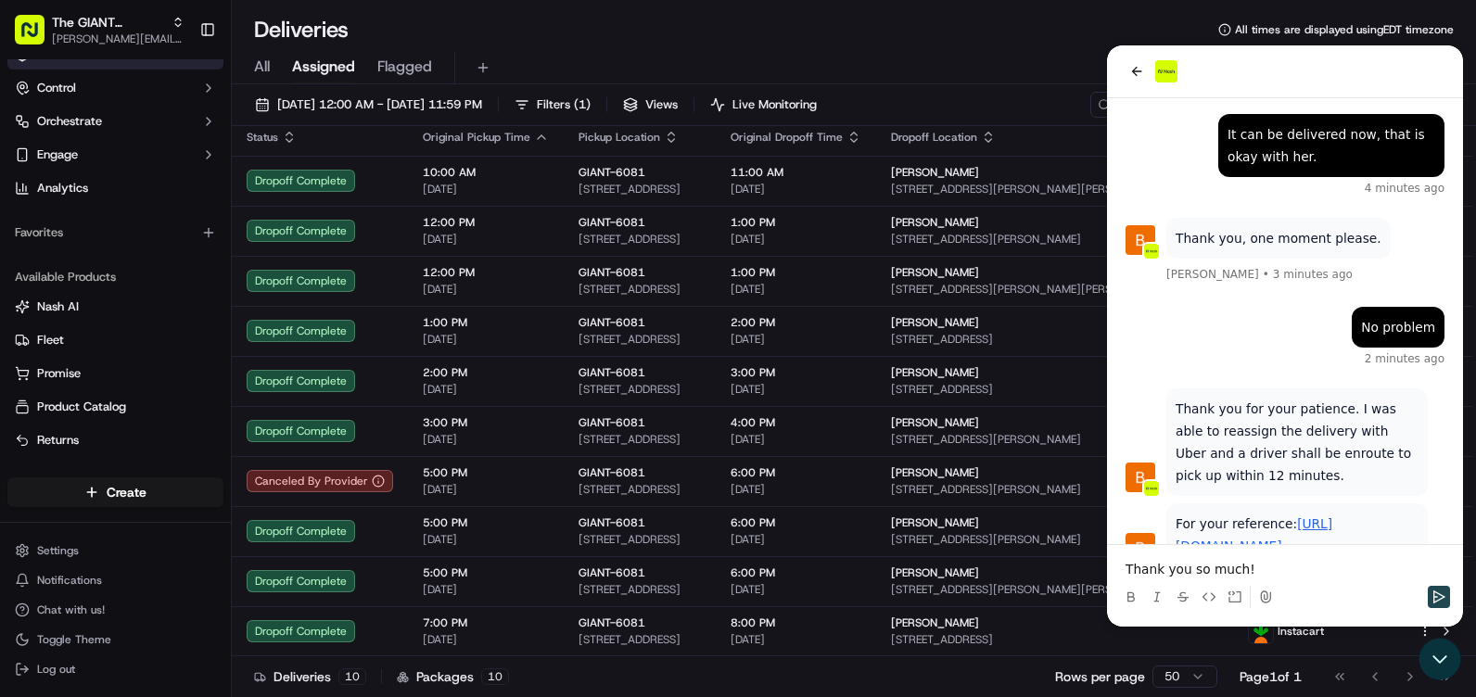
click at [1433, 602] on icon "Send" at bounding box center [1439, 596] width 12 height 13
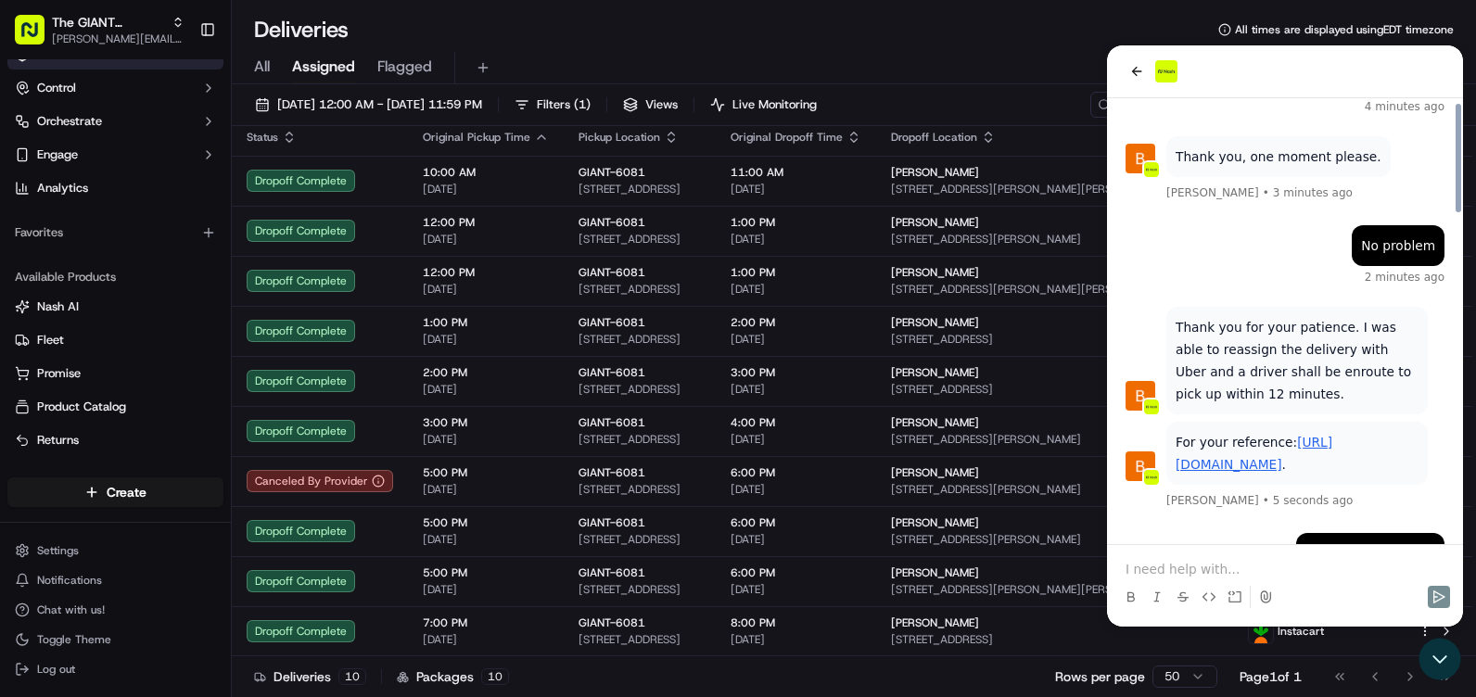
click at [1245, 431] on p "For your reference: https://portal.usenash.com/active/job_i2uNmsqvhvNPEycFVnDWE…" at bounding box center [1296, 453] width 243 height 44
click at [1246, 435] on link "https://portal.usenash.com/active/job_i2uNmsqvhvNPEycFVnDWE8/cfg_am8Xtf3ANpitUY…" at bounding box center [1253, 453] width 157 height 37
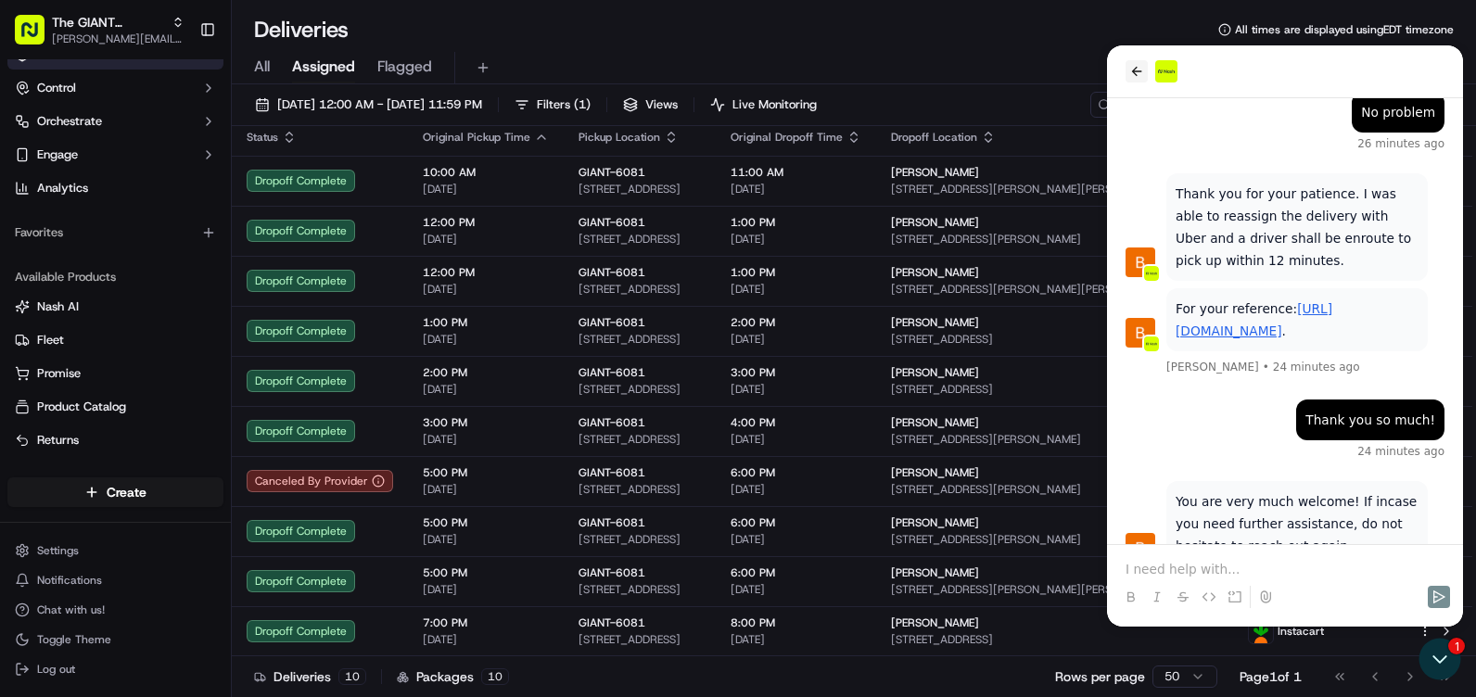
click at [1129, 64] on icon "back" at bounding box center [1136, 71] width 15 height 15
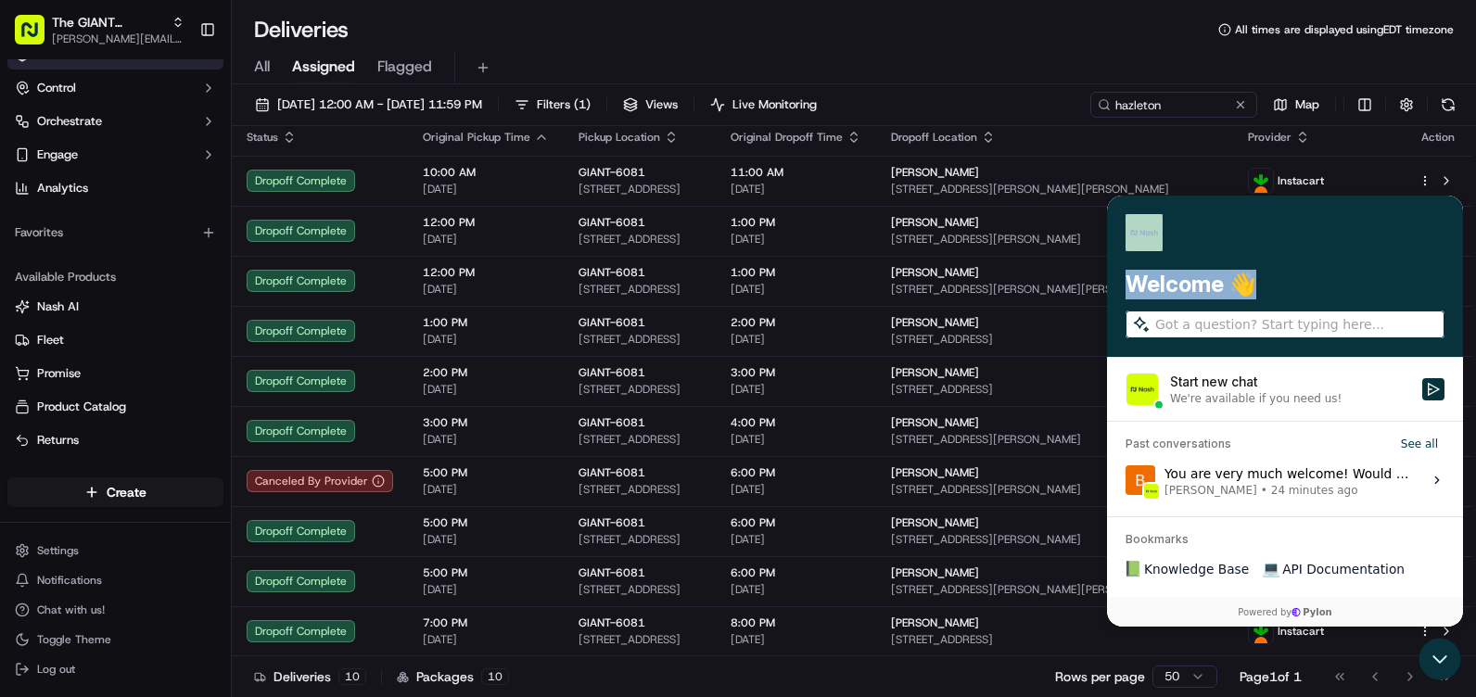
drag, startPoint x: 1223, startPoint y: 227, endPoint x: 1283, endPoint y: 338, distance: 126.1
click at [1283, 338] on div "Welcome 👋" at bounding box center [1285, 277] width 356 height 162
drag, startPoint x: 1283, startPoint y: 338, endPoint x: 1378, endPoint y: 254, distance: 127.4
click at [1375, 249] on div at bounding box center [1284, 232] width 319 height 37
click at [1356, 216] on div at bounding box center [1284, 232] width 319 height 37
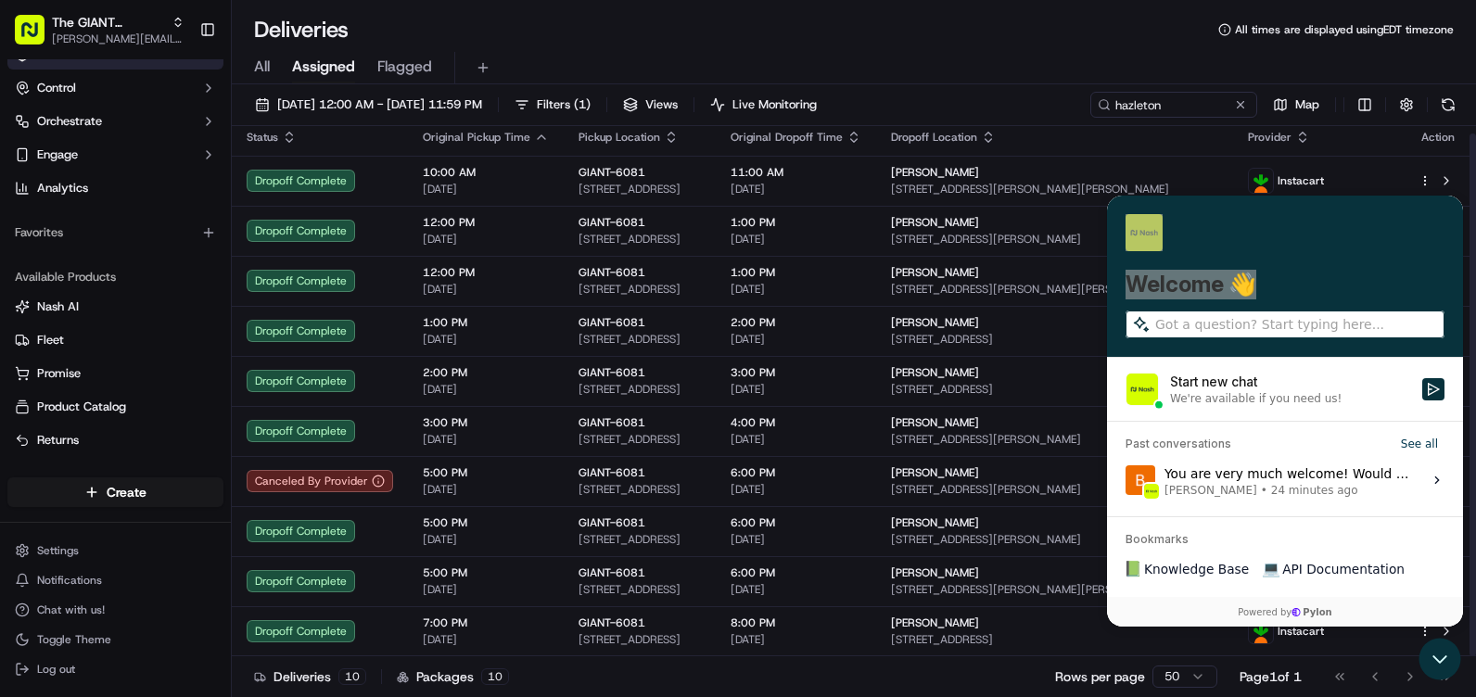
click at [1024, 60] on div "All Assigned Flagged" at bounding box center [854, 68] width 1244 height 32
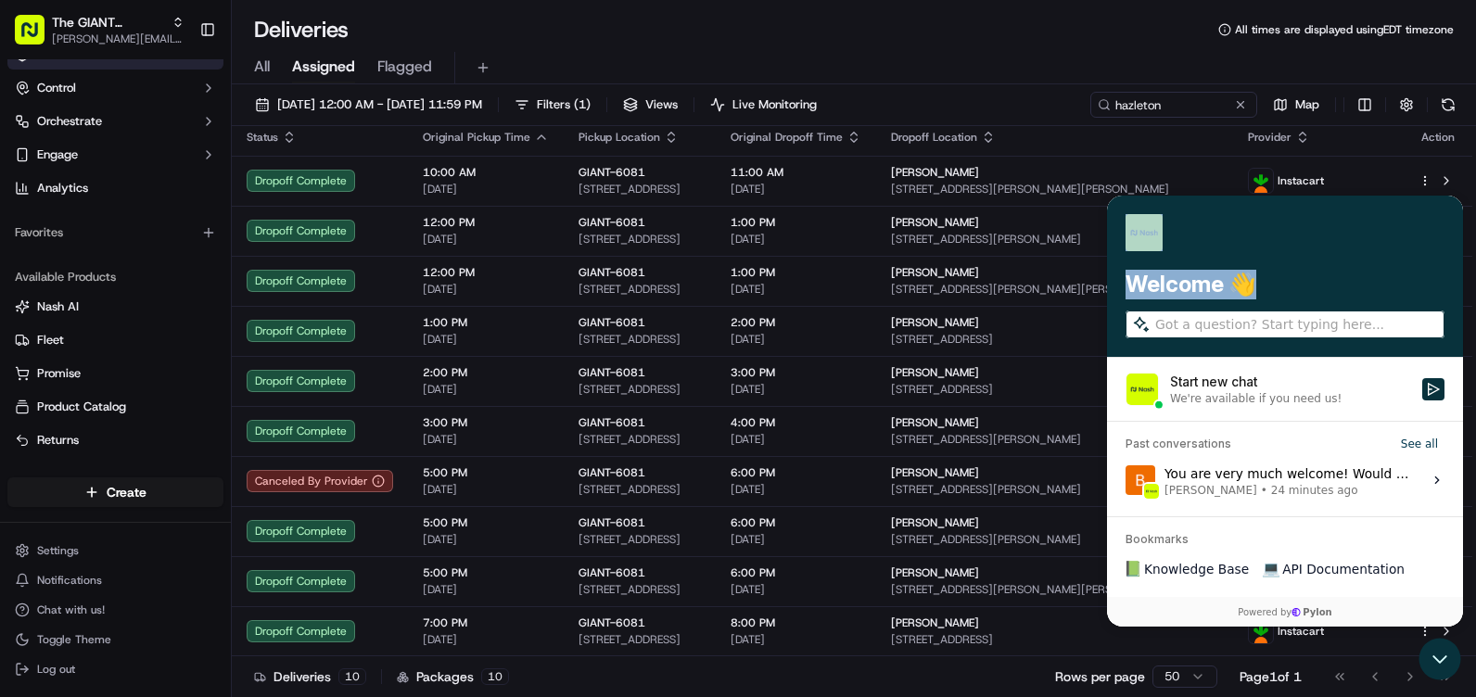
click at [1135, 225] on img at bounding box center [1143, 232] width 37 height 37
click at [1257, 233] on div at bounding box center [1284, 232] width 319 height 37
click at [1449, 205] on div "Welcome 👋" at bounding box center [1285, 277] width 356 height 162
drag, startPoint x: 1427, startPoint y: 206, endPoint x: 1335, endPoint y: 204, distance: 92.7
click at [1335, 204] on div "Welcome 👋" at bounding box center [1285, 277] width 356 height 162
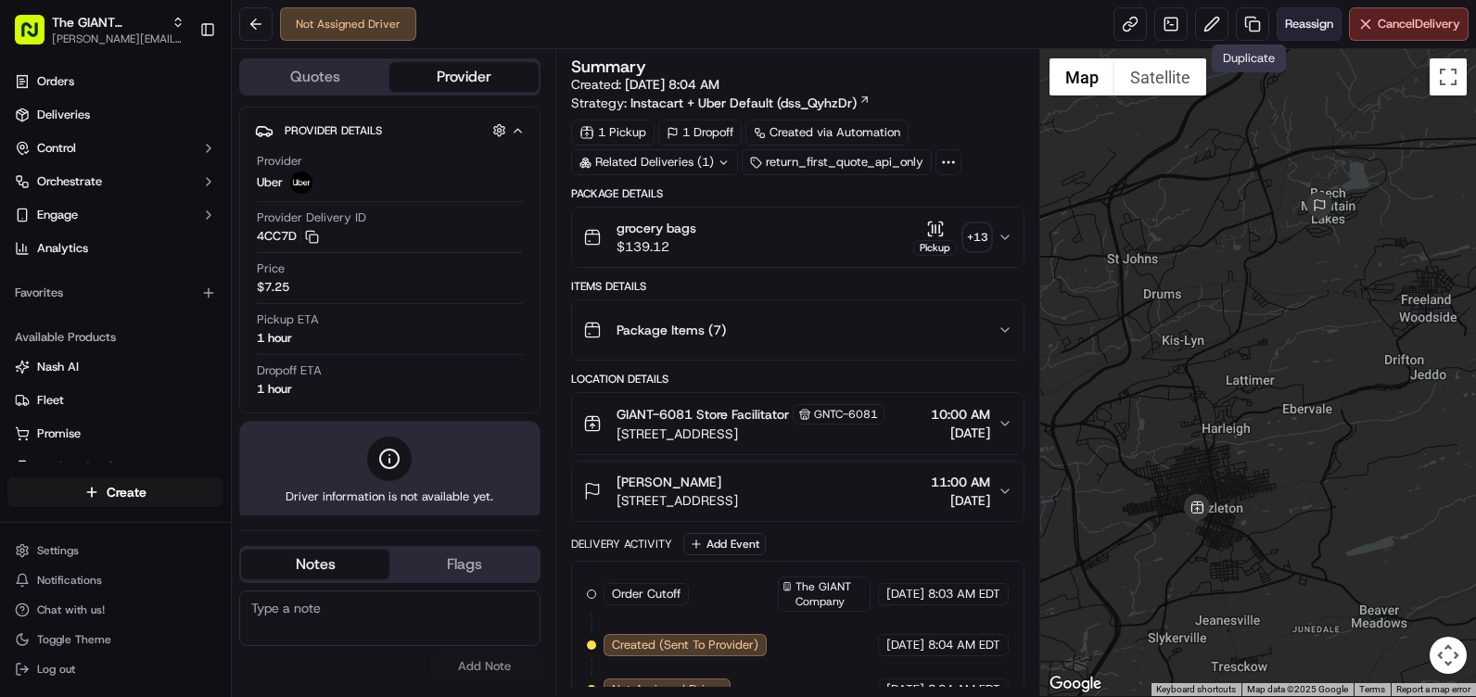
click at [1302, 19] on span "Reassign" at bounding box center [1309, 24] width 48 height 17
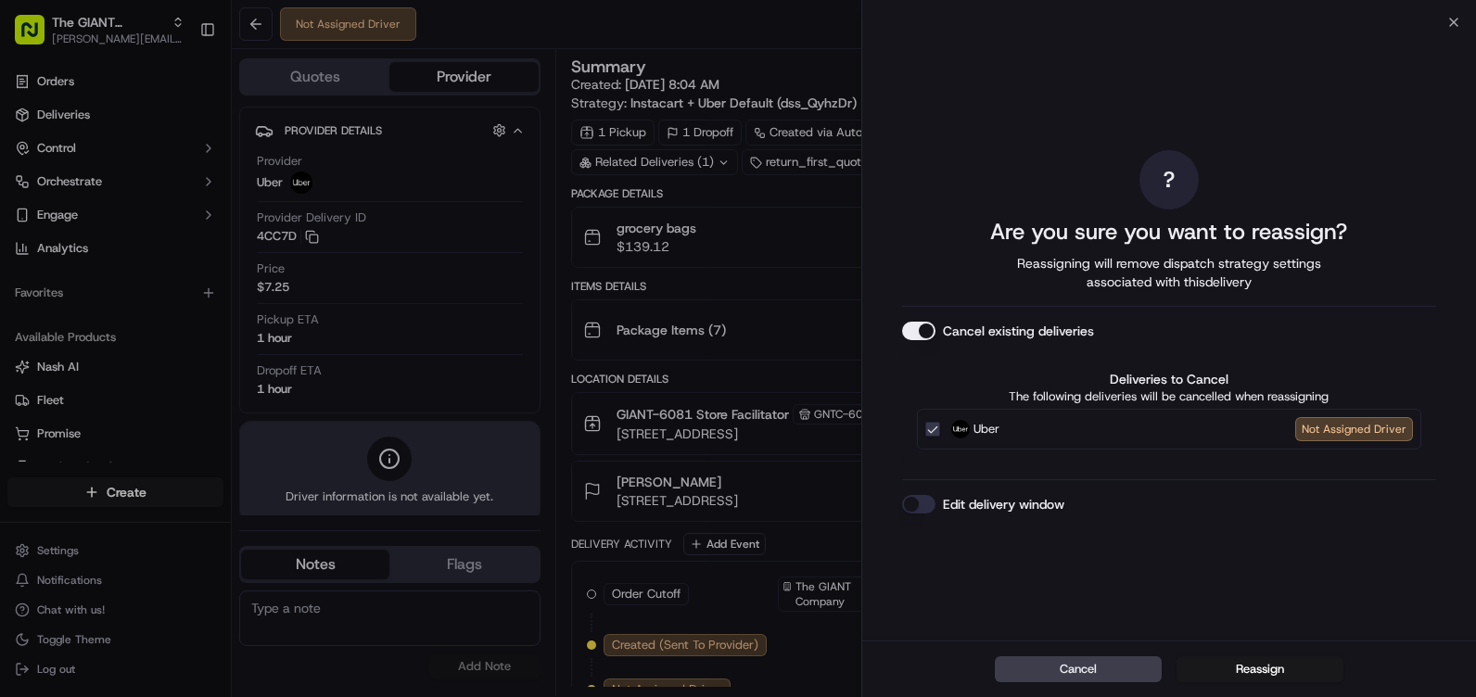
click at [1458, 14] on div "Close ? Are you sure you want to reassign? Reassigning will remove dispatch str…" at bounding box center [1168, 348] width 615 height 697
click at [1456, 17] on icon "button" at bounding box center [1453, 22] width 15 height 15
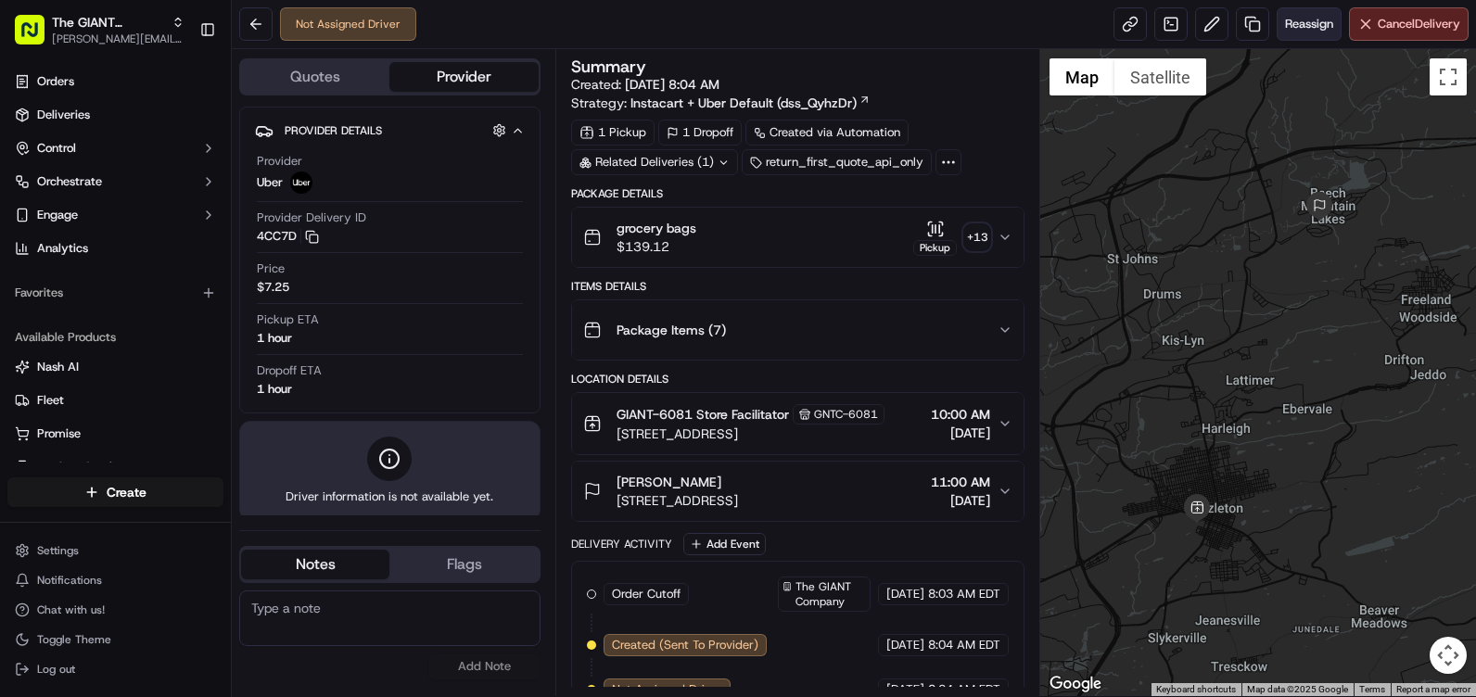
click at [1291, 16] on span "Reassign" at bounding box center [1309, 24] width 48 height 17
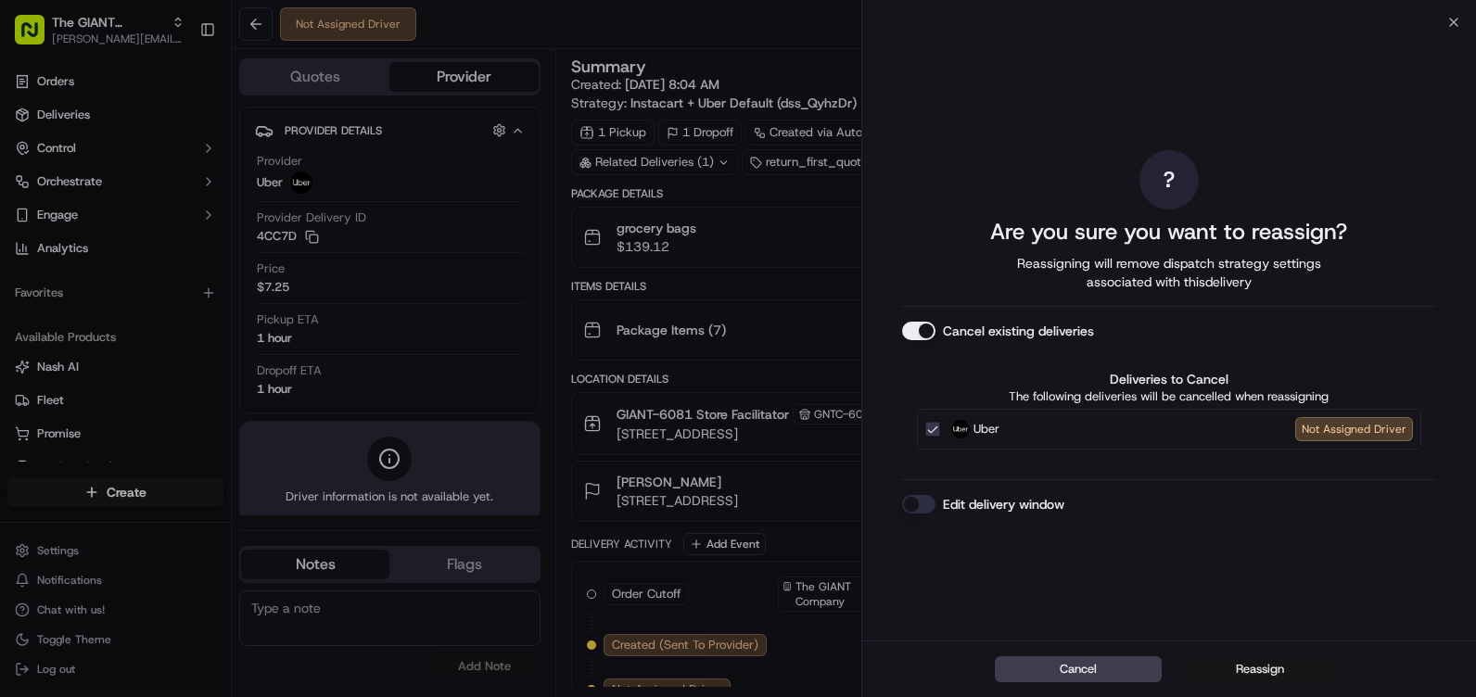
click at [1291, 674] on button "Reassign" at bounding box center [1259, 669] width 167 height 26
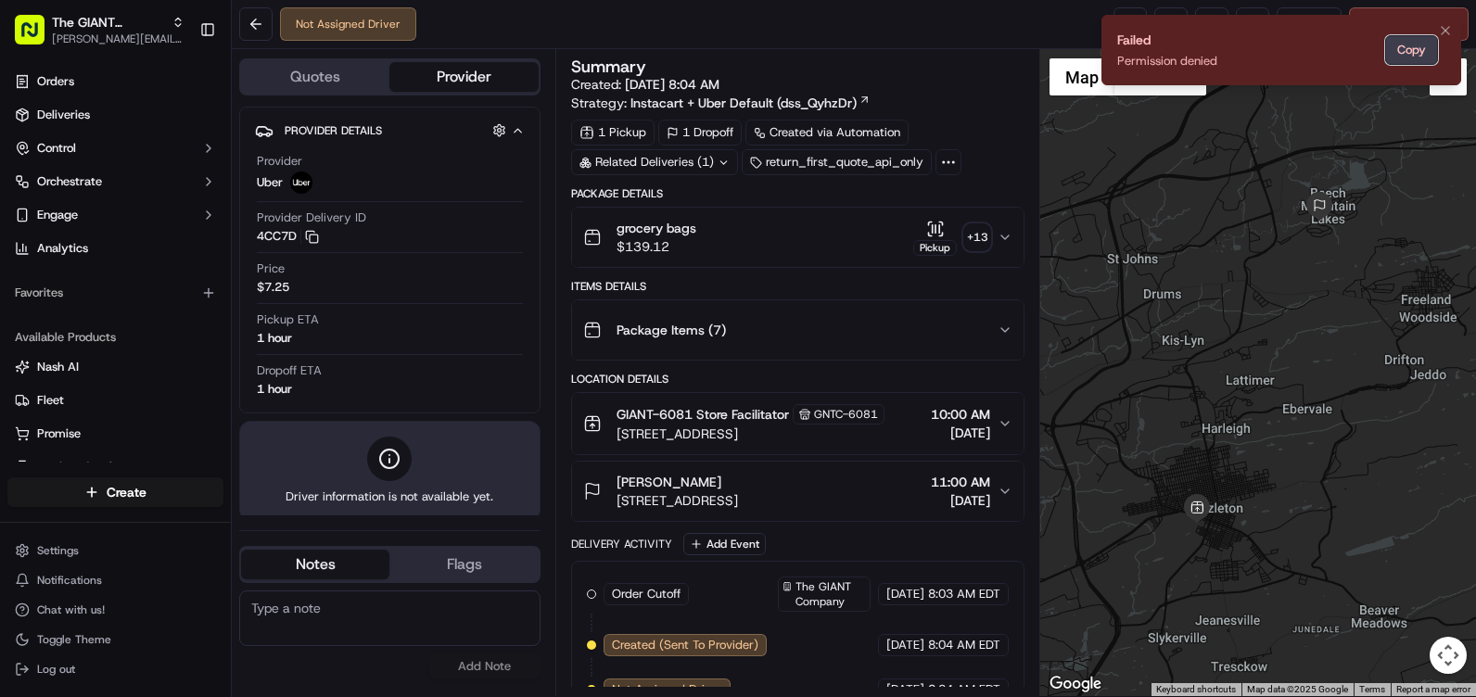
click at [1410, 44] on button "Copy" at bounding box center [1411, 50] width 53 height 30
click at [1404, 56] on button "Copy" at bounding box center [1411, 50] width 53 height 30
click at [1445, 27] on icon "Notifications (F8)" at bounding box center [1445, 30] width 15 height 15
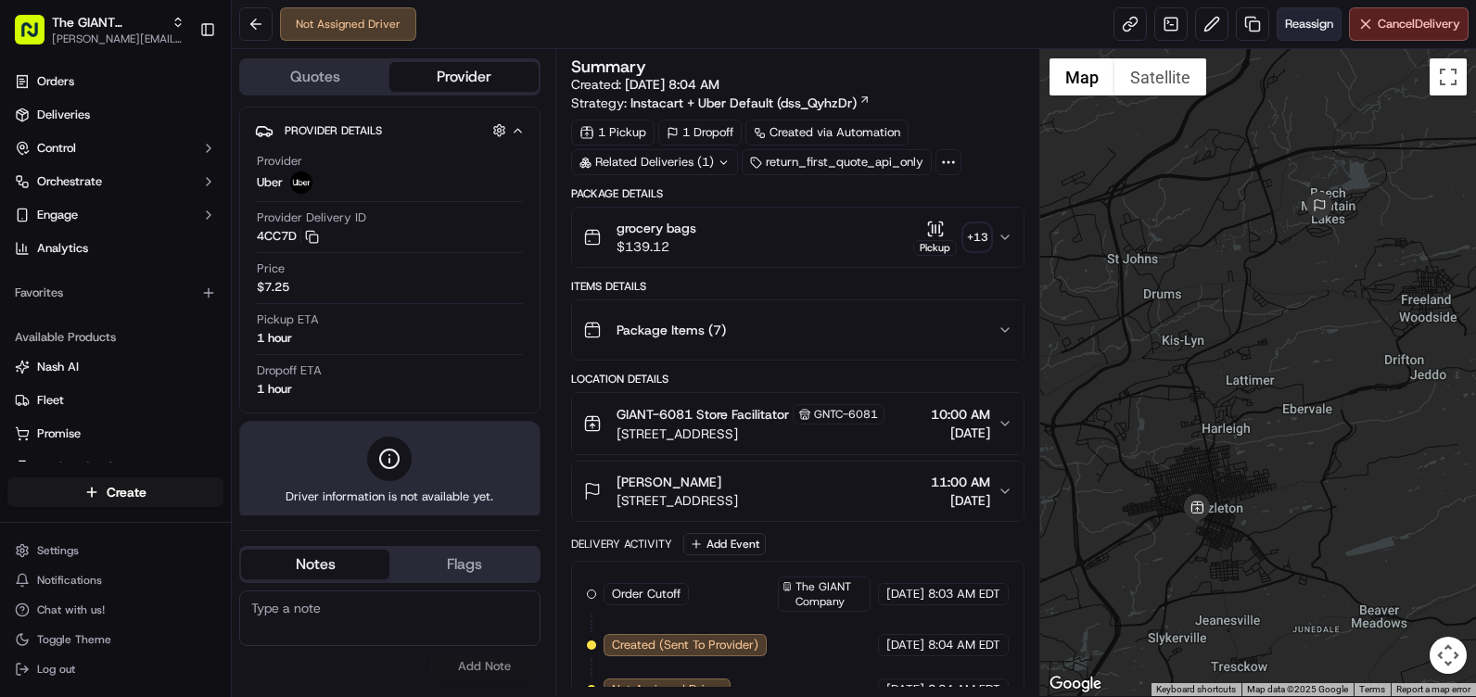
click at [1309, 22] on span "Reassign" at bounding box center [1309, 24] width 48 height 17
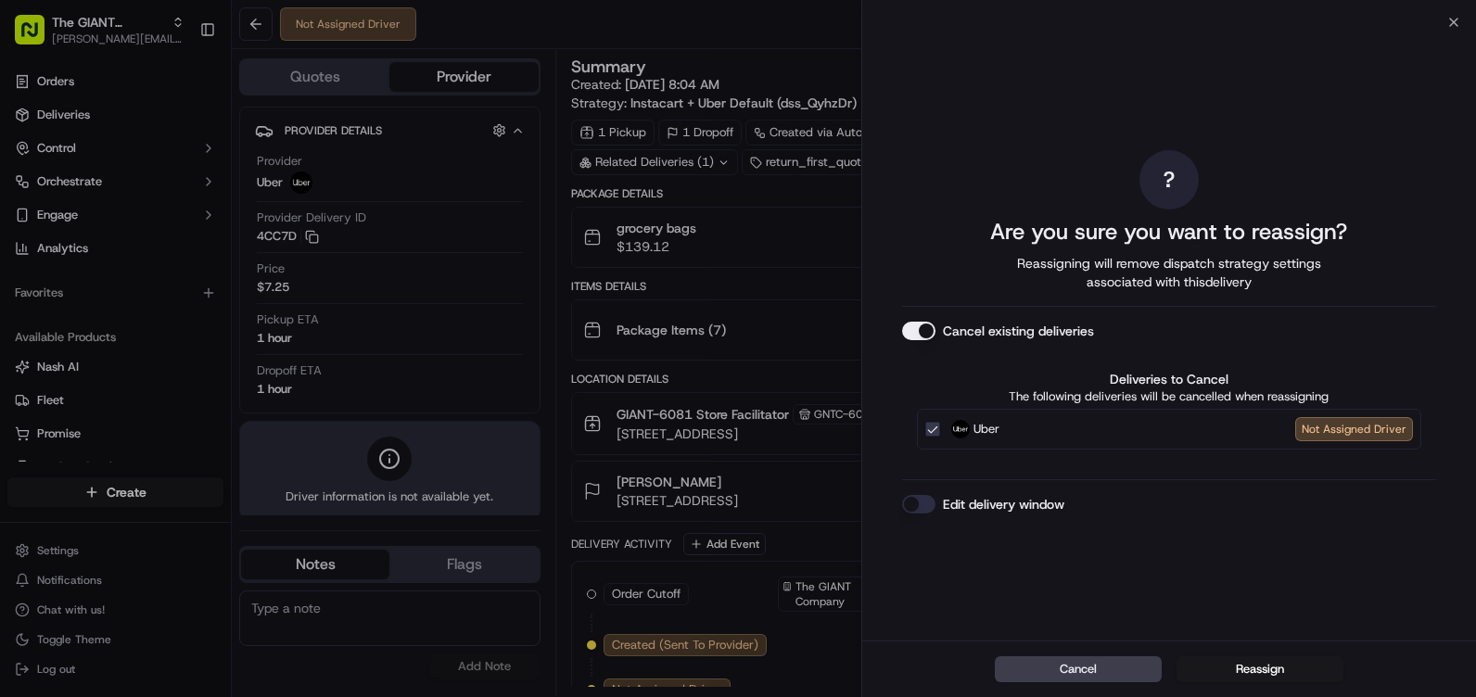
click at [1258, 665] on button "Reassign" at bounding box center [1259, 669] width 167 height 26
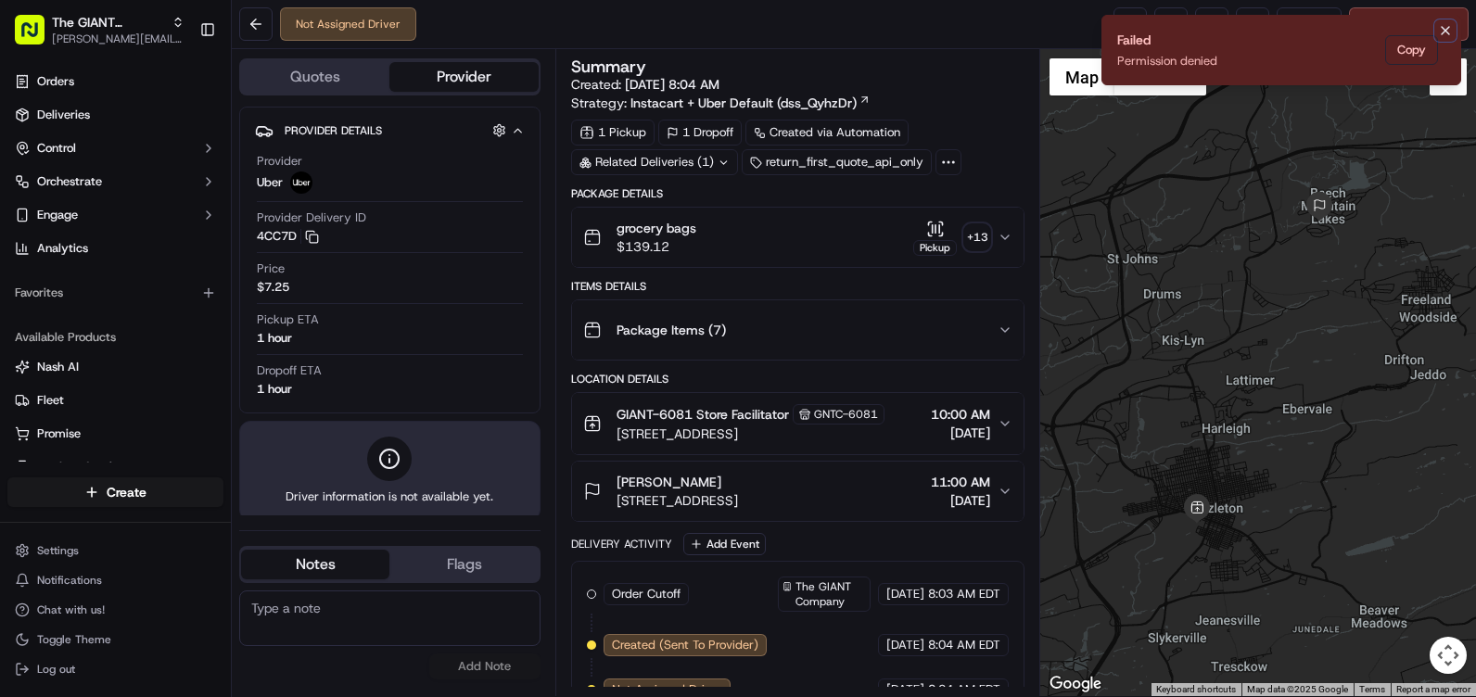
click at [1442, 26] on icon "Notifications (F8)" at bounding box center [1445, 30] width 15 height 15
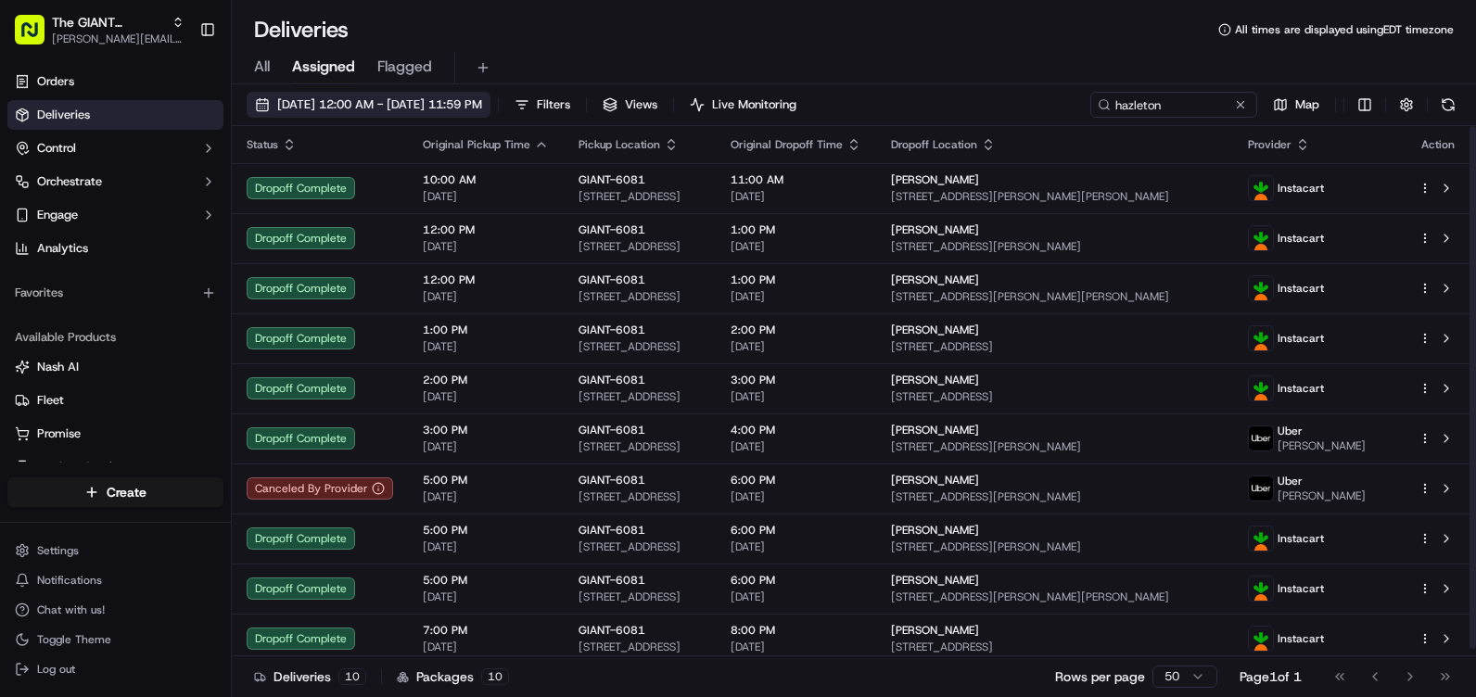
click at [378, 110] on span "[DATE] 12:00 AM - [DATE] 11:59 PM" at bounding box center [379, 104] width 205 height 17
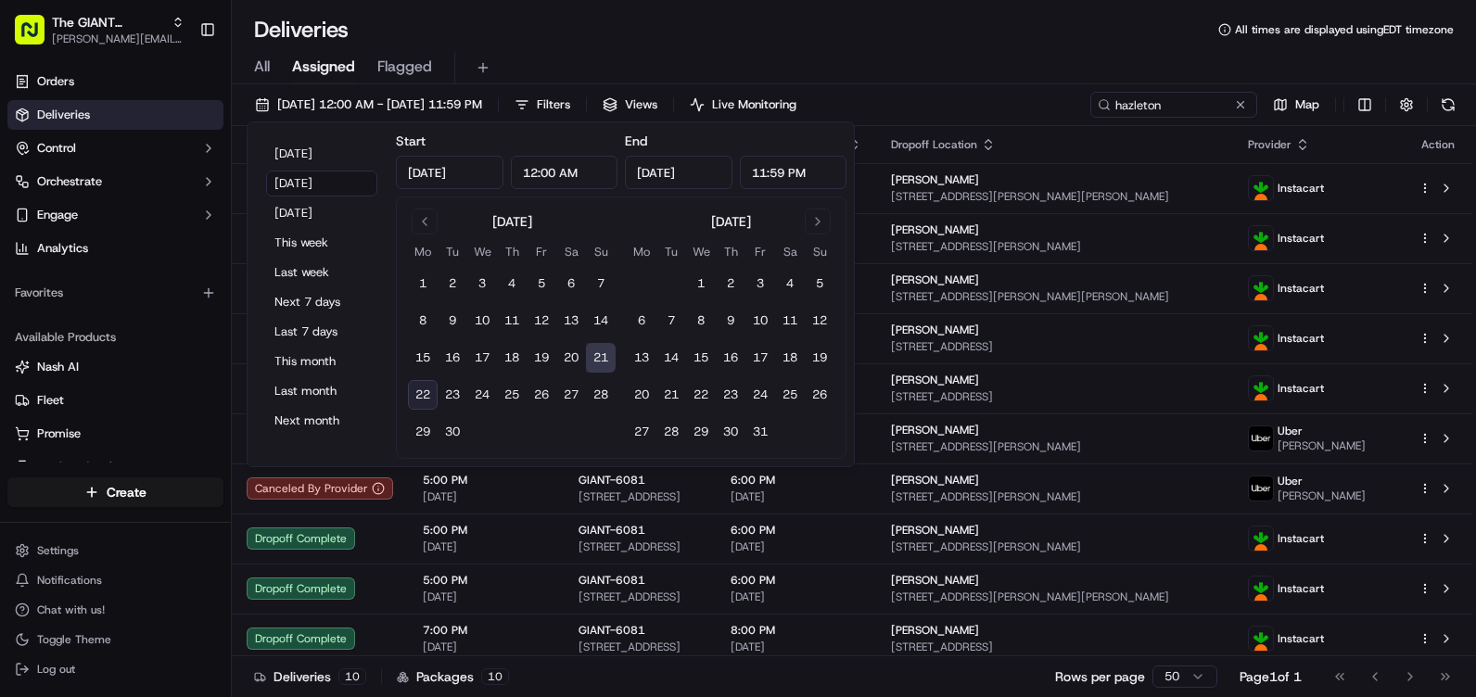
click at [429, 393] on button "22" at bounding box center [423, 395] width 30 height 30
type input "Sep 22, 2025"
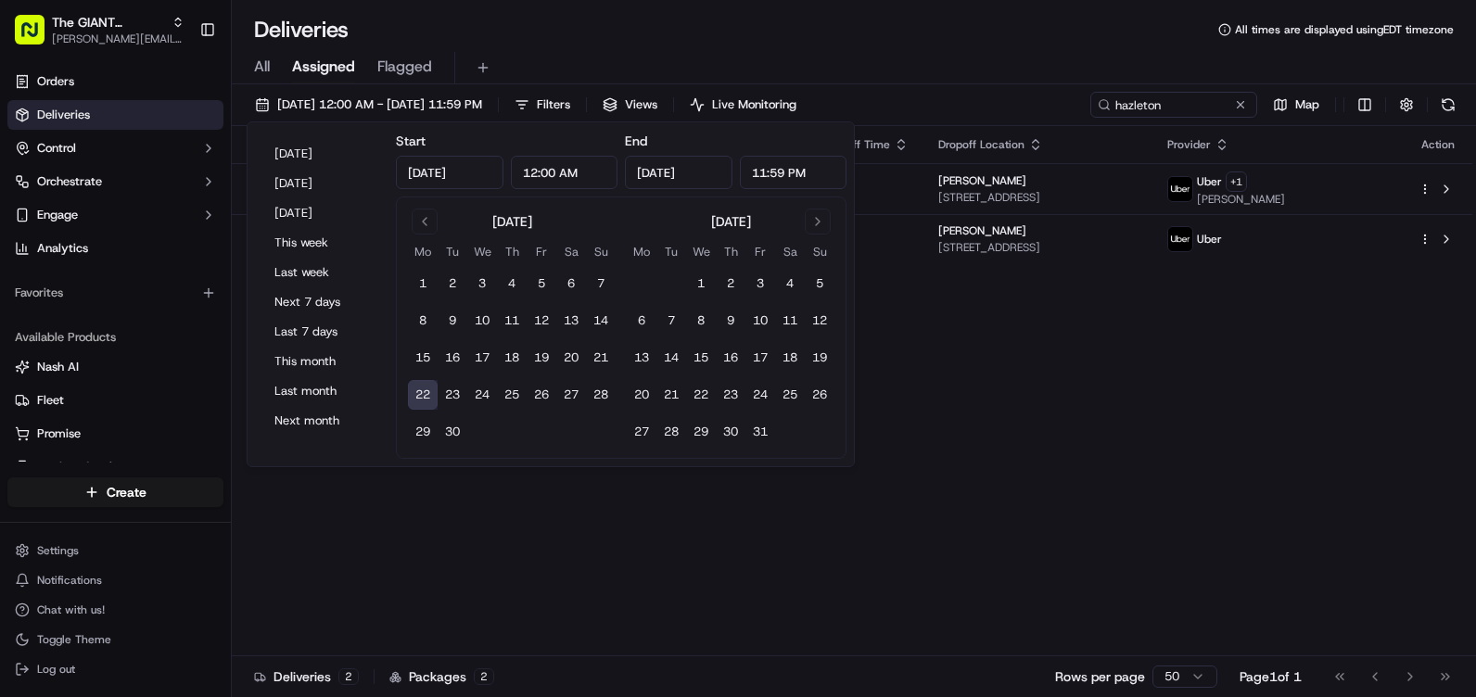
click at [917, 66] on div "All Assigned Flagged" at bounding box center [854, 68] width 1244 height 32
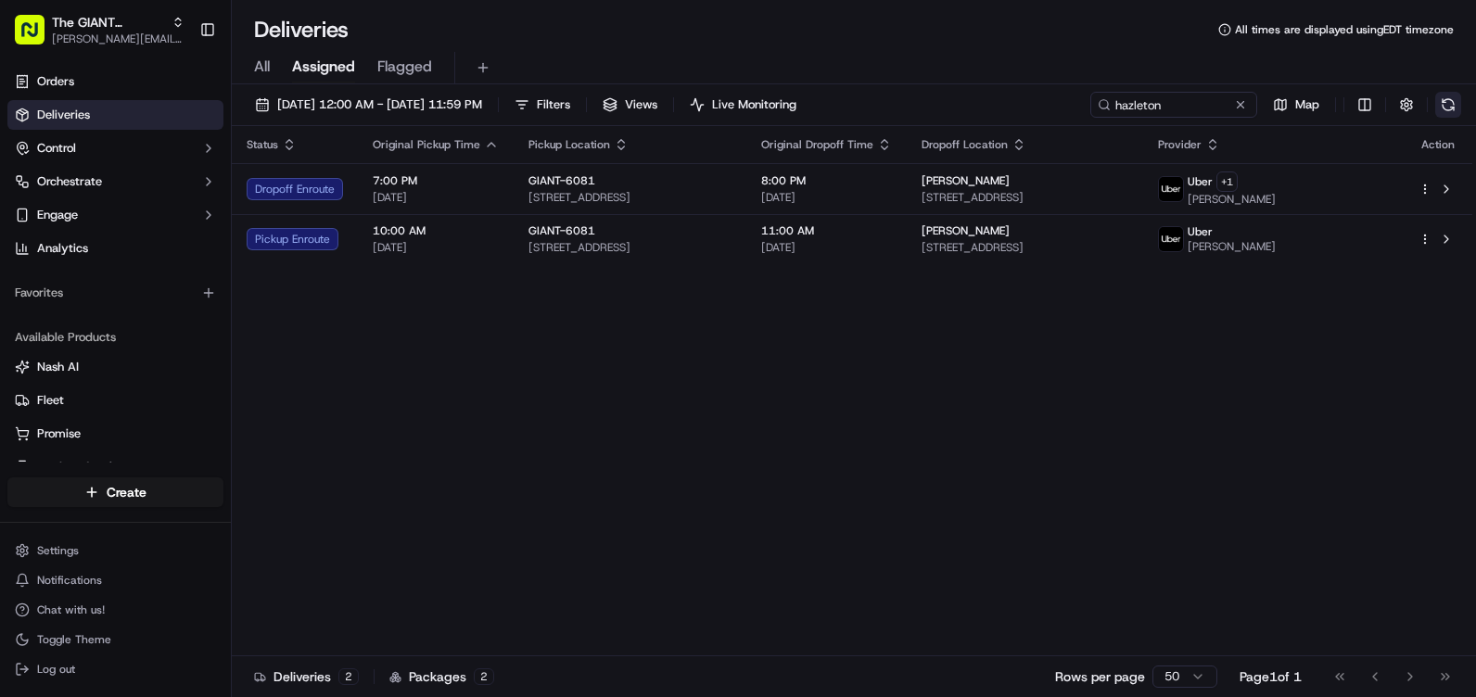
click at [1456, 106] on button at bounding box center [1448, 105] width 26 height 26
